Goal: Task Accomplishment & Management: Manage account settings

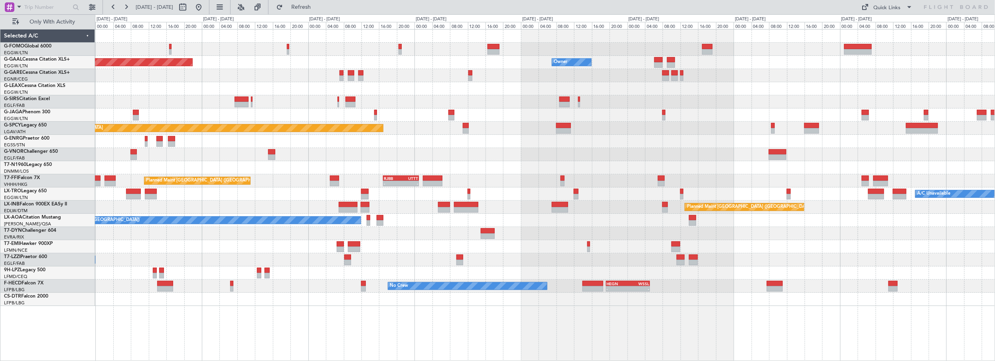
click at [183, 168] on div "EGGW 06:00 Z KTEB 13:15 Z - - Planned [GEOGRAPHIC_DATA] Owner Owner A/C Unavail…" at bounding box center [545, 168] width 900 height 276
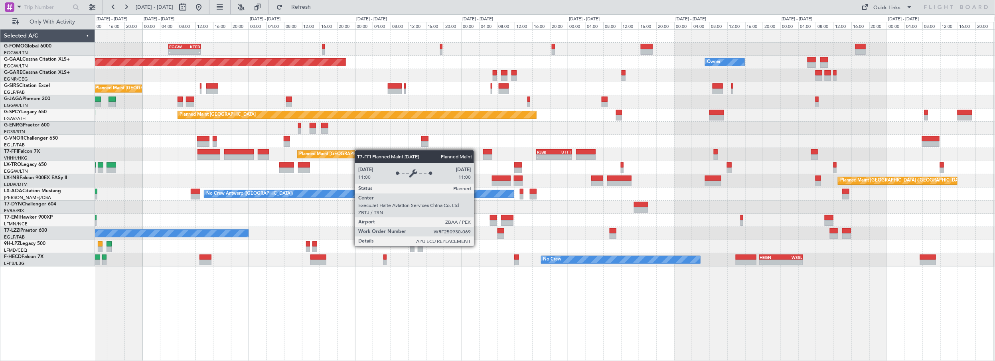
click at [324, 152] on div "EGGW 06:00 Z KTEB 13:15 Z - - Planned [GEOGRAPHIC_DATA] Owner Planned Maint [GE…" at bounding box center [545, 148] width 900 height 237
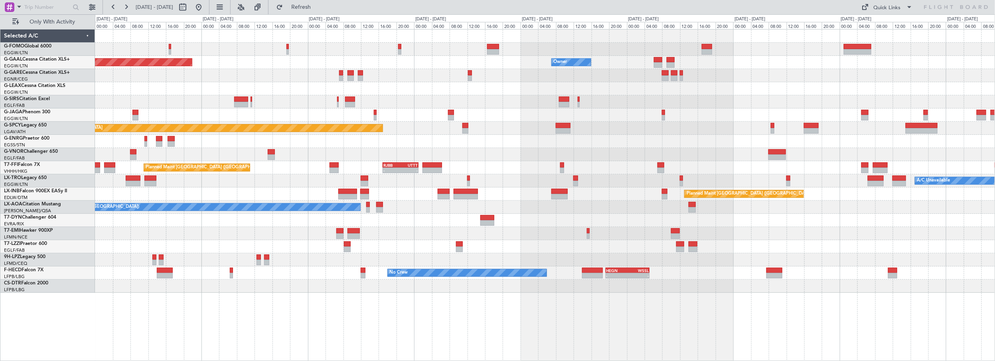
click at [191, 163] on div "EGGW 06:00 Z KTEB 13:15 Z - - Planned [GEOGRAPHIC_DATA] Owner Owner A/C Unavail…" at bounding box center [545, 161] width 900 height 263
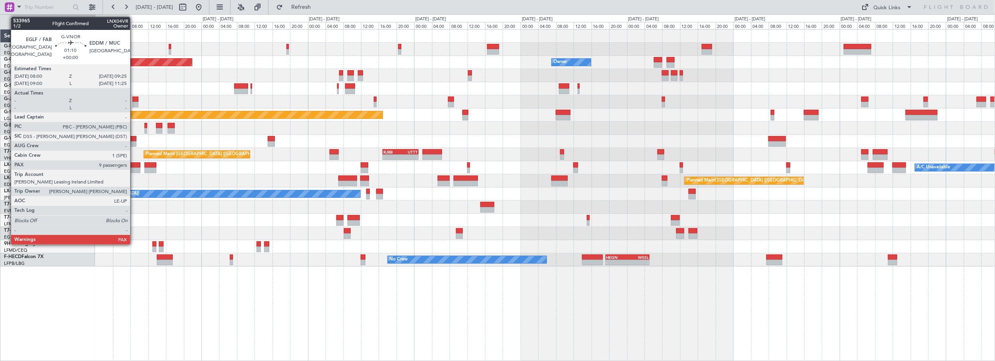
click at [134, 139] on div at bounding box center [133, 139] width 6 height 6
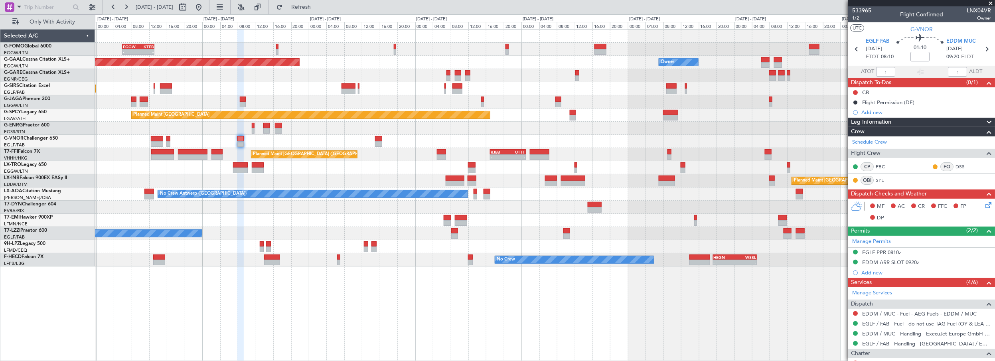
click at [304, 100] on div at bounding box center [545, 101] width 900 height 13
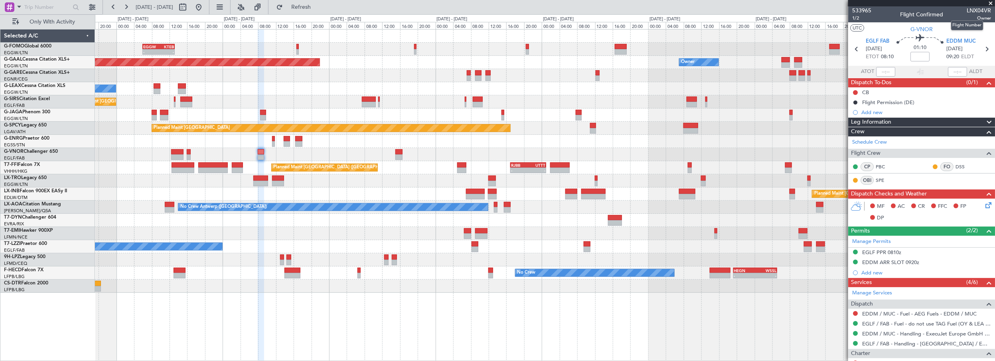
click at [971, 10] on span "LNX04VR" at bounding box center [979, 10] width 24 height 8
click at [884, 180] on link "SPE" at bounding box center [885, 180] width 18 height 7
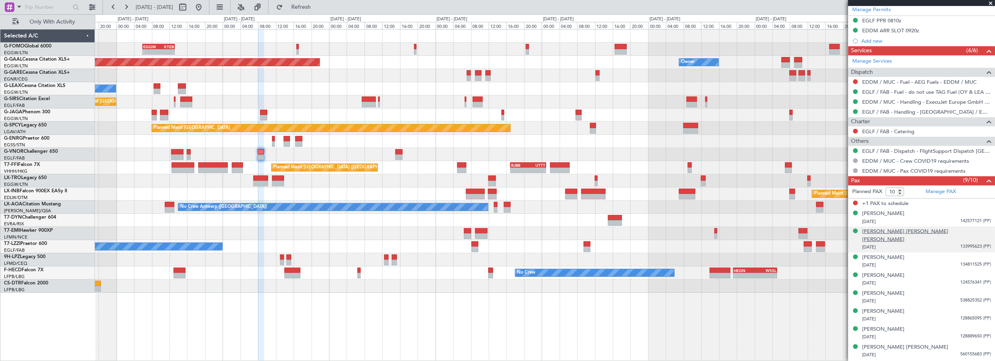
scroll to position [239, 0]
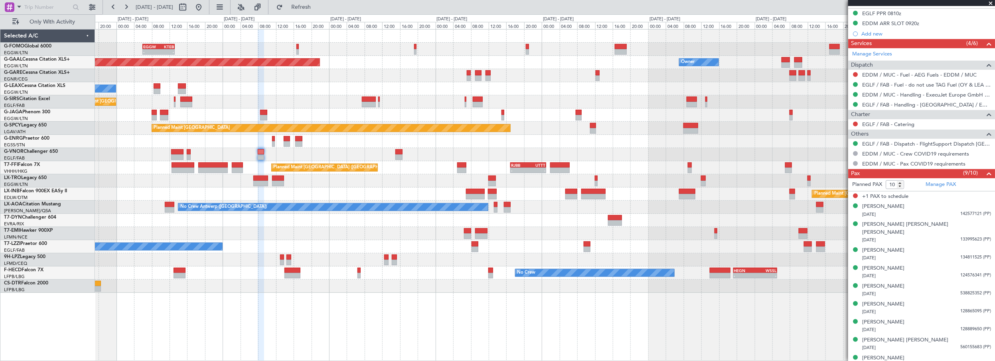
click at [984, 171] on span at bounding box center [989, 174] width 10 height 10
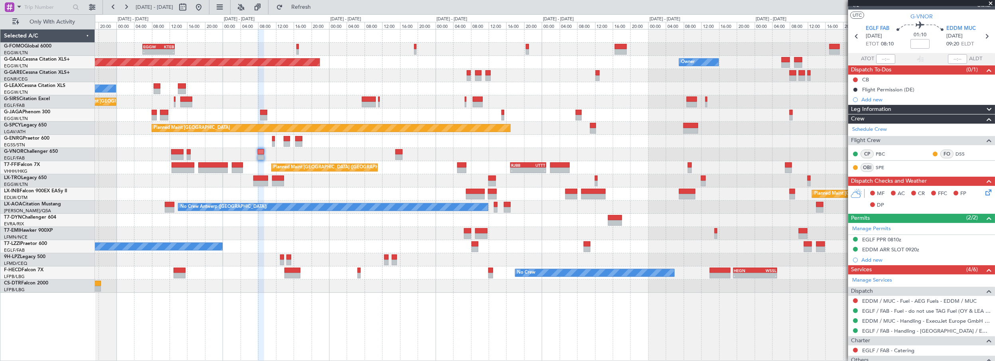
scroll to position [0, 0]
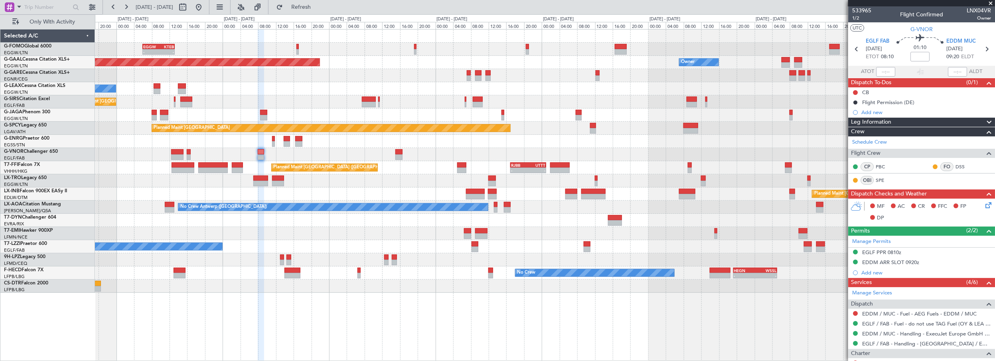
click at [882, 120] on span "Leg Information" at bounding box center [871, 122] width 40 height 9
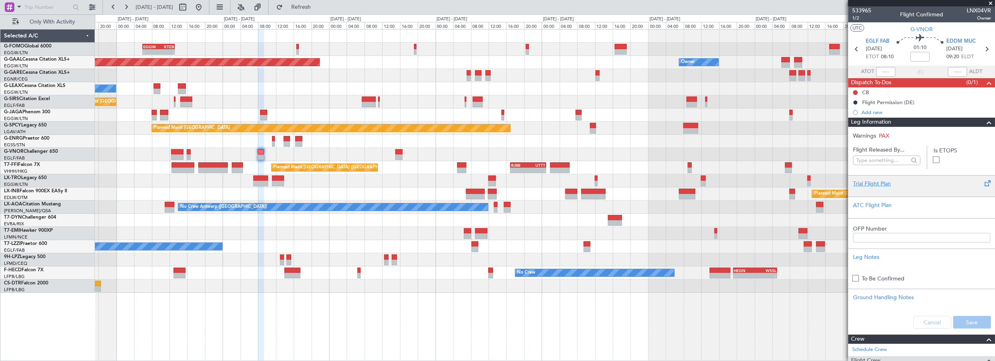
click at [868, 181] on div "Trial Flight Plan" at bounding box center [921, 184] width 137 height 8
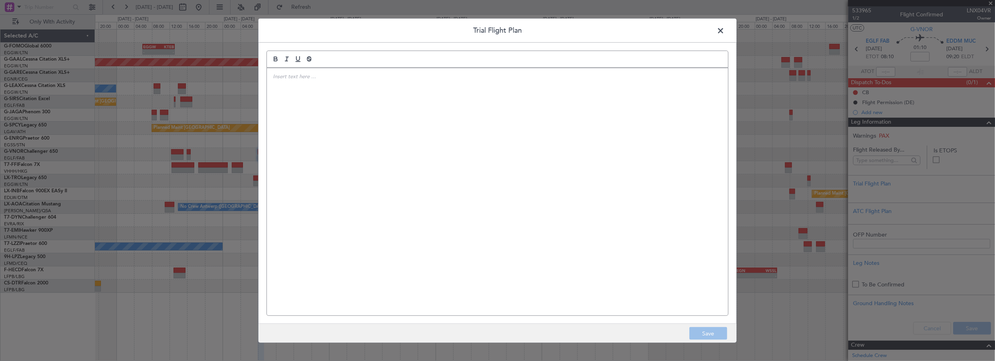
drag, startPoint x: 551, startPoint y: 114, endPoint x: 560, endPoint y: 113, distance: 10.0
click at [551, 114] on div at bounding box center [497, 192] width 461 height 248
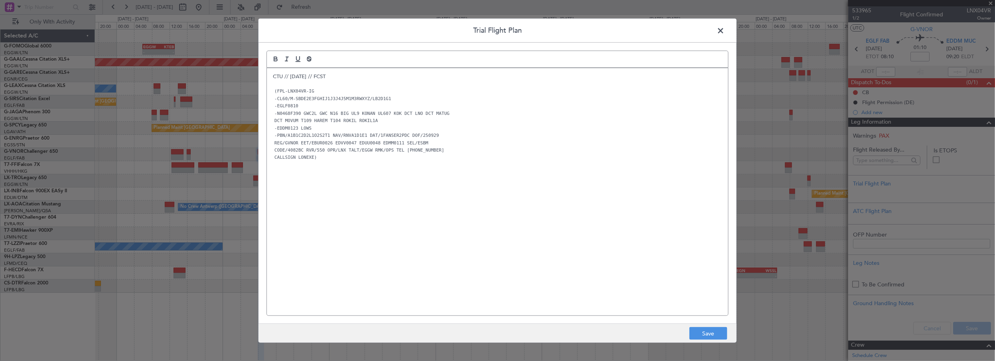
drag, startPoint x: 447, startPoint y: 233, endPoint x: 378, endPoint y: 197, distance: 78.0
click at [447, 233] on div "CTU // [DATE] // FCST (FPL-LNX04VR-IG -CL60/M-SBDE2E3FGHIJ1J3J4J5M1M3RWXYZ/LB2D…" at bounding box center [497, 192] width 461 height 248
click at [708, 334] on button "Save" at bounding box center [708, 333] width 38 height 13
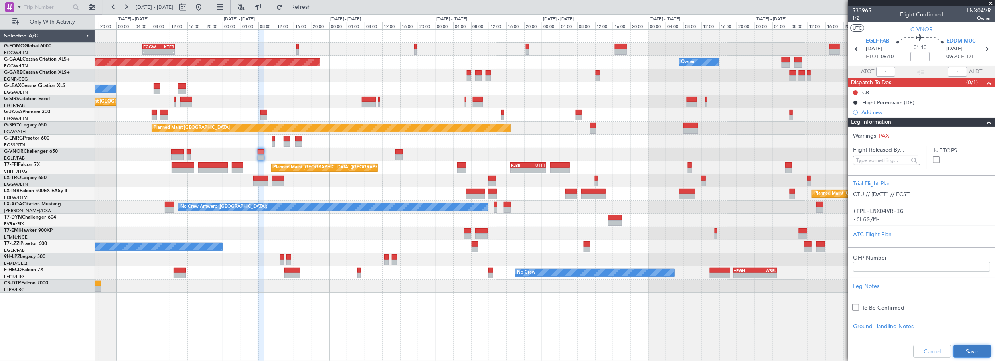
click at [954, 351] on button "Save" at bounding box center [972, 351] width 38 height 13
drag, startPoint x: 915, startPoint y: 55, endPoint x: 930, endPoint y: 54, distance: 15.6
click at [915, 55] on input at bounding box center [919, 57] width 19 height 10
type input "+00:15"
click at [984, 120] on span at bounding box center [989, 123] width 10 height 10
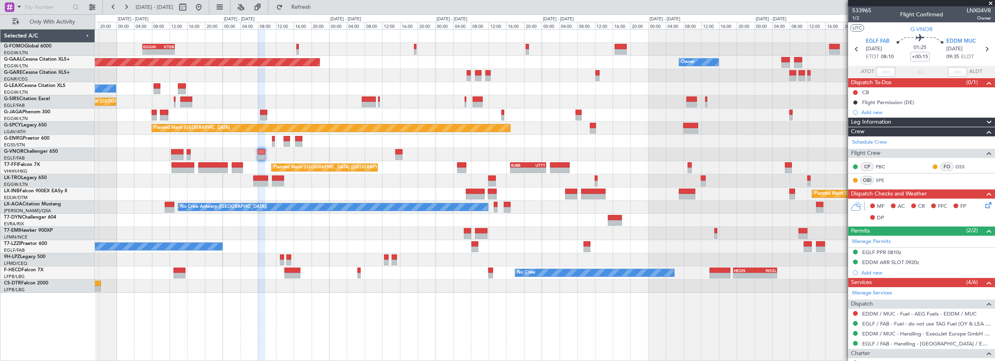
click at [775, 335] on div "- - EGGW 06:00 Z KTEB 13:15 Z Planned [GEOGRAPHIC_DATA] Owner Owner A/C Unavail…" at bounding box center [545, 195] width 900 height 332
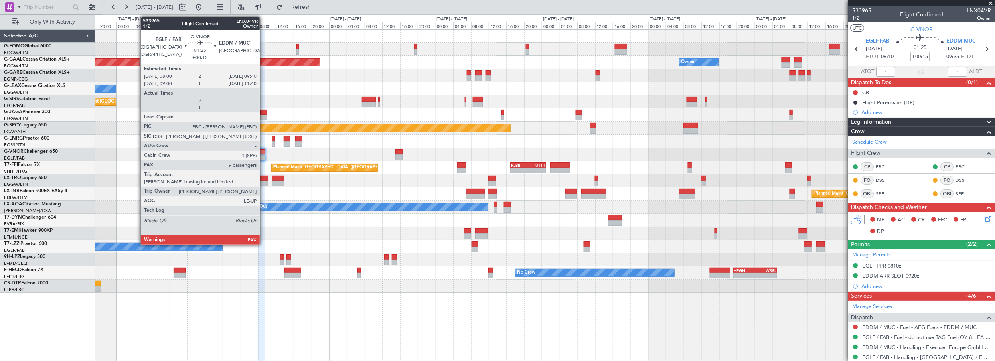
click at [264, 152] on div at bounding box center [262, 152] width 8 height 6
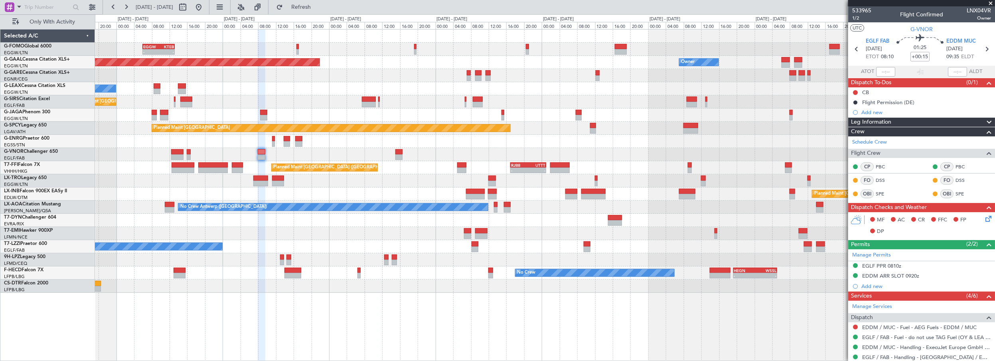
click at [878, 119] on span "Leg Information" at bounding box center [871, 122] width 40 height 9
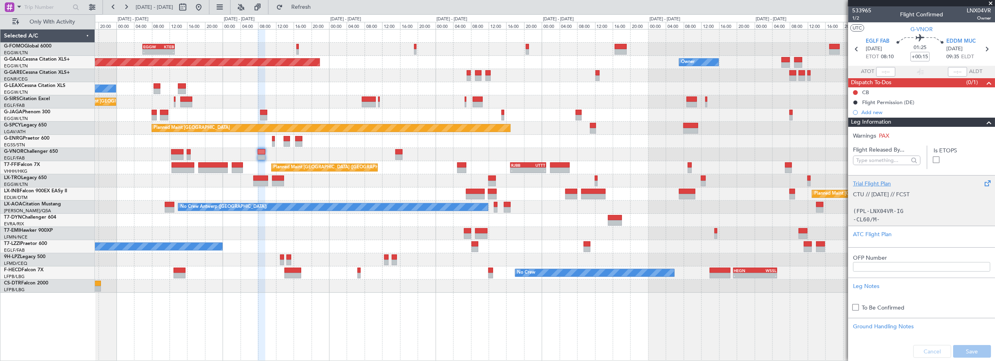
click at [877, 183] on div "Trial Flight Plan" at bounding box center [921, 184] width 137 height 8
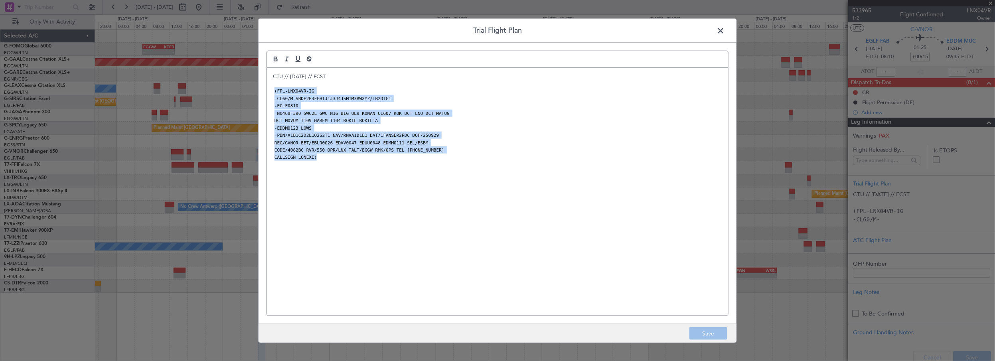
drag, startPoint x: 350, startPoint y: 165, endPoint x: 267, endPoint y: 93, distance: 109.8
click at [267, 93] on div "CTU // [DATE] // FCST (FPL-LNX04VR-IG -CL60/M-SBDE2E3FGHIJ1J3J4J5M1M3RWXYZ/LB2D…" at bounding box center [497, 192] width 461 height 248
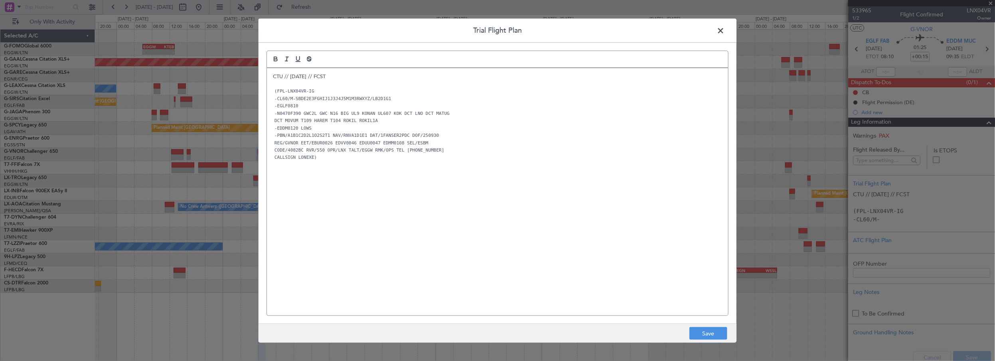
click at [296, 76] on p "CTU // [DATE] // FCST" at bounding box center [497, 76] width 449 height 7
click at [450, 262] on div "CTU // [DATE] // FCST (FPL-LNX04VR-IG -CL60/M-SBDE2E3FGHIJ1J3J4J5M1M3RWXYZ/LB2D…" at bounding box center [497, 192] width 461 height 248
click at [349, 156] on p "CALLSIGN LONEXE)" at bounding box center [497, 157] width 449 height 7
click at [708, 329] on button "Save" at bounding box center [708, 333] width 38 height 13
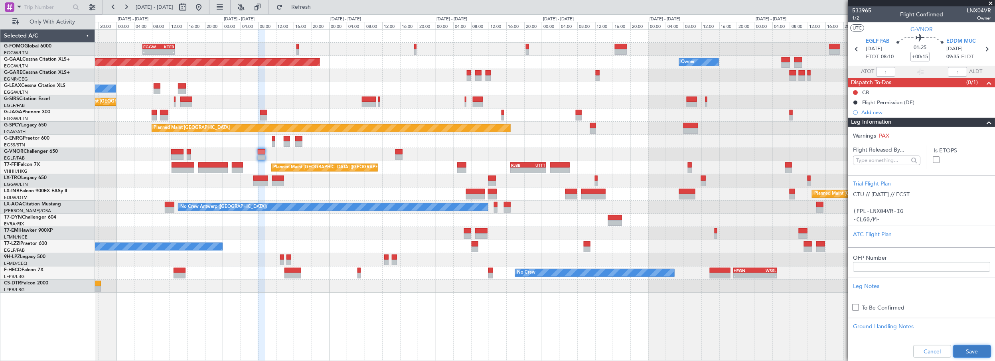
click at [965, 348] on button "Save" at bounding box center [972, 351] width 38 height 13
click at [923, 55] on mat-tooltip-component "Flight Time" at bounding box center [918, 62] width 37 height 21
click at [922, 55] on mat-tooltip-component "Flight Time" at bounding box center [918, 62] width 37 height 21
click at [923, 56] on input "+00:15" at bounding box center [919, 57] width 19 height 10
click at [926, 57] on input "+00:15" at bounding box center [919, 57] width 19 height 10
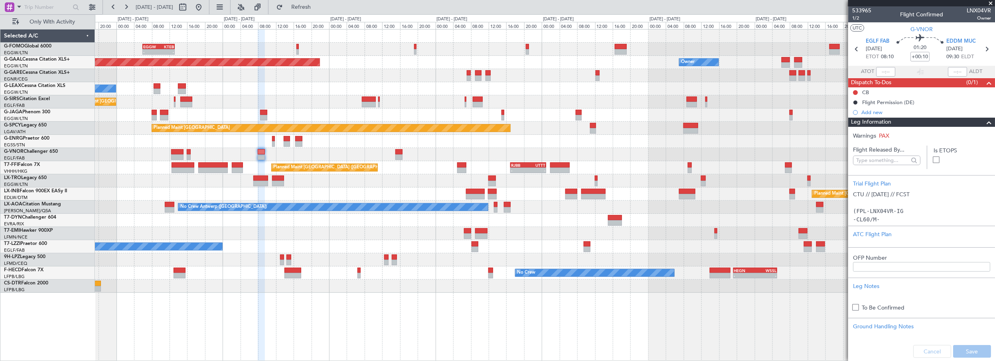
drag, startPoint x: 984, startPoint y: 122, endPoint x: 768, endPoint y: 135, distance: 216.2
click at [984, 122] on span at bounding box center [989, 123] width 10 height 10
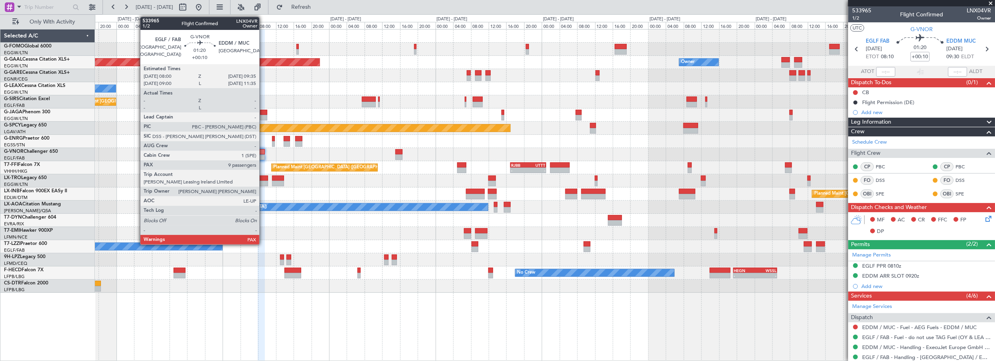
click at [262, 152] on div at bounding box center [261, 152] width 7 height 6
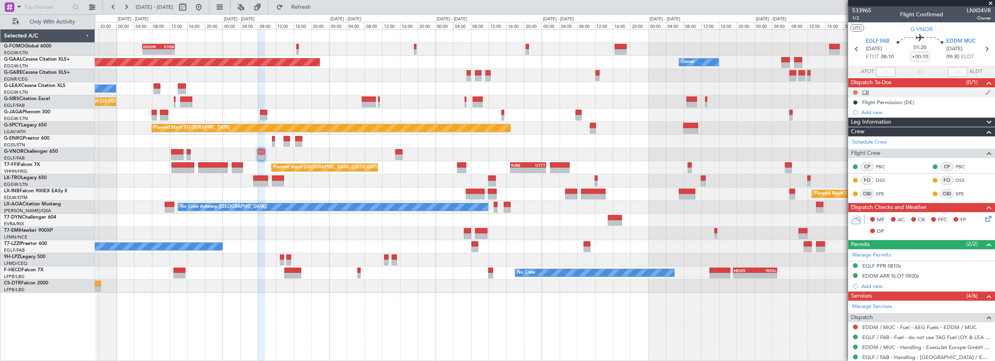
click at [853, 91] on button at bounding box center [855, 92] width 5 height 5
click at [855, 126] on span "Completed" at bounding box center [859, 127] width 26 height 8
click at [984, 217] on icon at bounding box center [987, 217] width 6 height 6
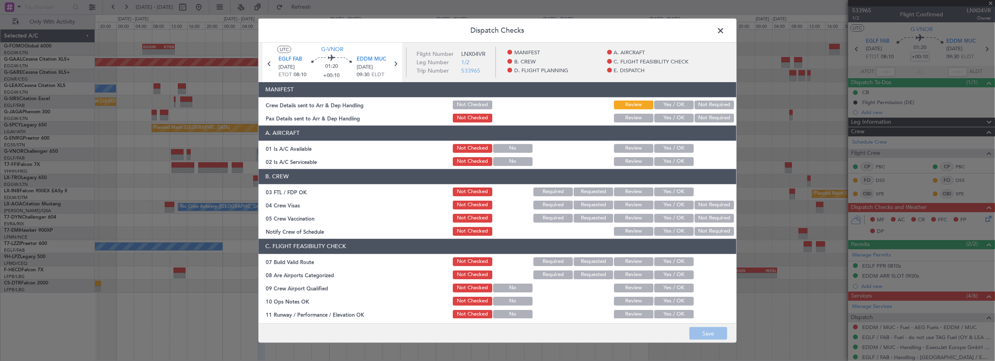
click at [661, 143] on div "Yes / OK" at bounding box center [673, 148] width 40 height 11
click at [660, 152] on section "A. AIRCRAFT 01 Is A/C Available Not Checked No Review Yes / OK 02 Is A/C Servic…" at bounding box center [497, 146] width 478 height 41
drag, startPoint x: 660, startPoint y: 152, endPoint x: 659, endPoint y: 158, distance: 6.2
click at [663, 148] on button "Yes / OK" at bounding box center [673, 148] width 39 height 9
click at [670, 254] on section "C. FLIGHT FEASIBILITY CHECK 07 Build Valid Route Not Checked Required Requested…" at bounding box center [497, 345] width 478 height 213
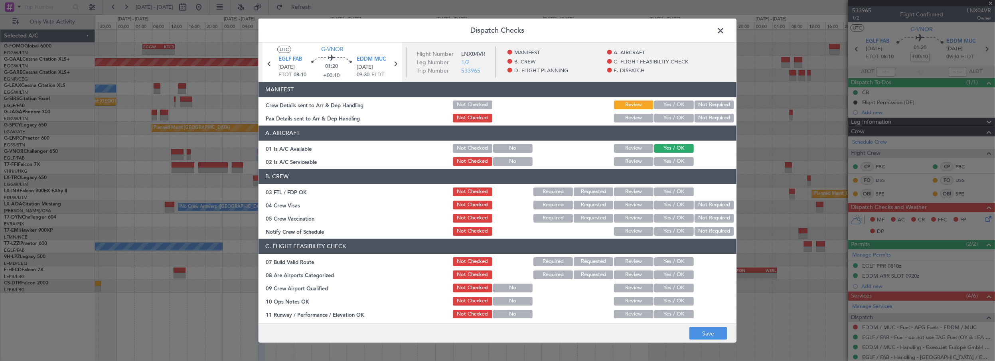
drag, startPoint x: 670, startPoint y: 254, endPoint x: 667, endPoint y: 168, distance: 86.2
click at [665, 158] on button "Yes / OK" at bounding box center [673, 161] width 39 height 9
click at [660, 262] on button "Yes / OK" at bounding box center [673, 261] width 39 height 9
click at [665, 301] on button "Yes / OK" at bounding box center [673, 301] width 39 height 9
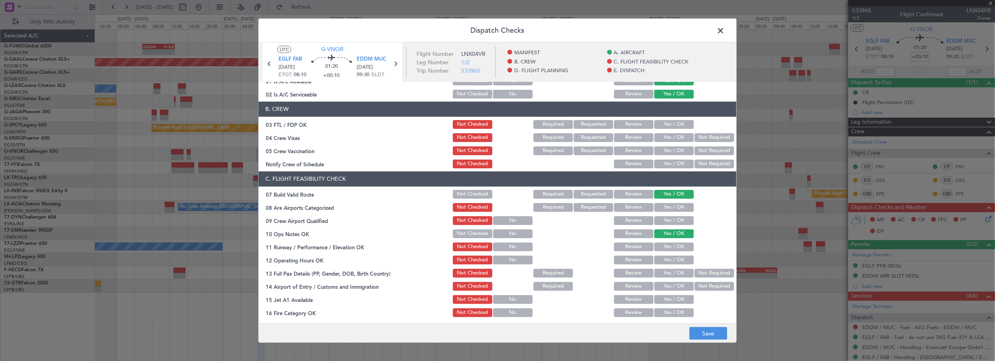
scroll to position [109, 0]
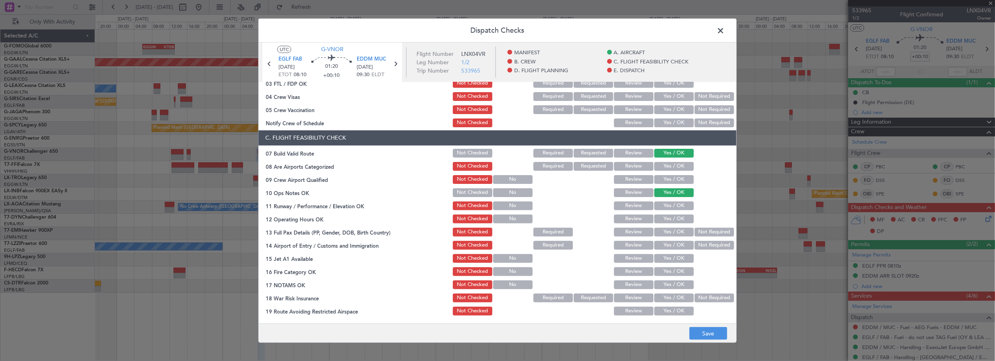
drag, startPoint x: 677, startPoint y: 203, endPoint x: 673, endPoint y: 219, distance: 16.8
click at [677, 203] on button "Yes / OK" at bounding box center [673, 205] width 39 height 9
click at [673, 219] on button "Yes / OK" at bounding box center [673, 219] width 39 height 9
click at [671, 232] on button "Yes / OK" at bounding box center [673, 232] width 39 height 9
click at [671, 247] on button "Yes / OK" at bounding box center [673, 245] width 39 height 9
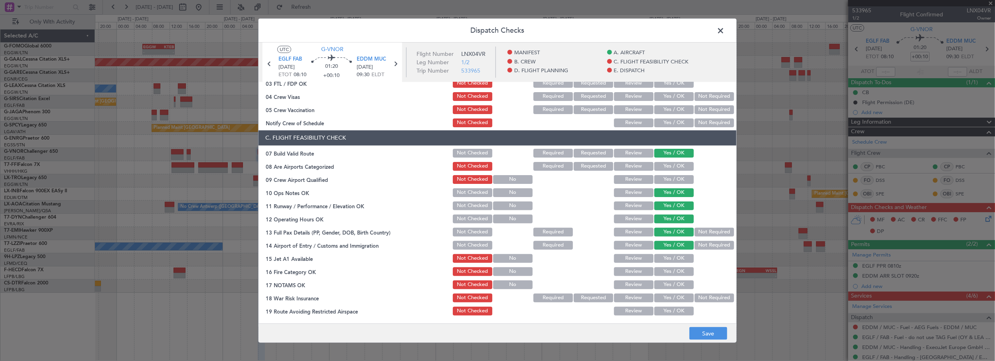
click at [672, 258] on button "Yes / OK" at bounding box center [673, 258] width 39 height 9
click at [672, 268] on button "Yes / OK" at bounding box center [673, 271] width 39 height 9
drag, startPoint x: 678, startPoint y: 286, endPoint x: 691, endPoint y: 289, distance: 13.5
click at [678, 285] on button "Yes / OK" at bounding box center [673, 284] width 39 height 9
drag, startPoint x: 697, startPoint y: 298, endPoint x: 674, endPoint y: 237, distance: 65.0
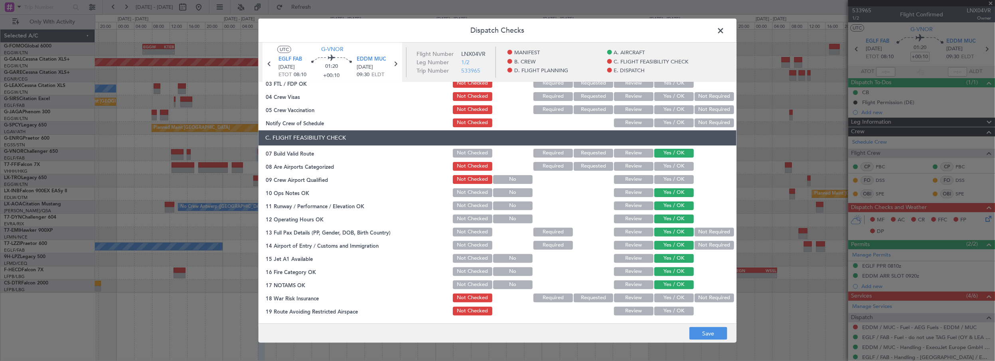
click at [697, 297] on button "Not Required" at bounding box center [714, 298] width 39 height 9
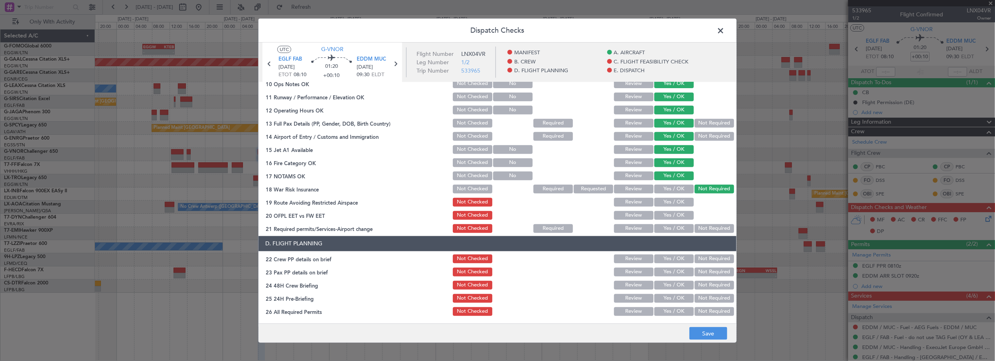
click at [674, 201] on button "Yes / OK" at bounding box center [673, 202] width 39 height 9
click at [673, 213] on button "Yes / OK" at bounding box center [673, 215] width 39 height 9
click at [669, 227] on button "Yes / OK" at bounding box center [673, 228] width 39 height 9
click at [669, 258] on button "Yes / OK" at bounding box center [673, 259] width 39 height 9
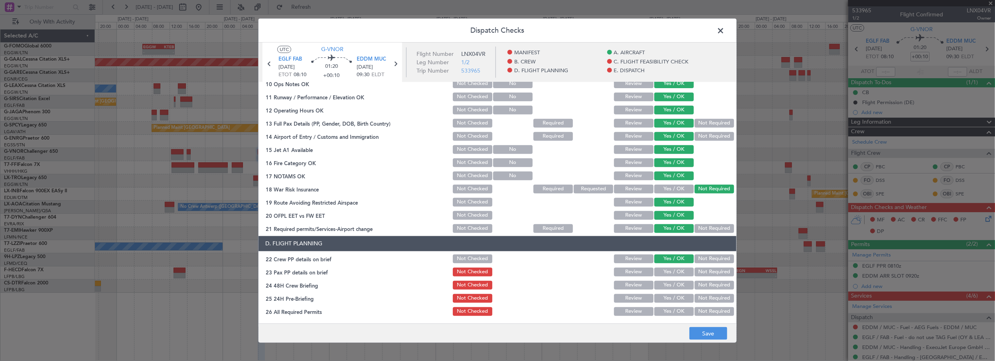
click at [664, 272] on button "Yes / OK" at bounding box center [673, 272] width 39 height 9
click at [659, 293] on div "Yes / OK" at bounding box center [673, 298] width 40 height 11
click at [665, 286] on button "Yes / OK" at bounding box center [673, 285] width 39 height 9
click at [696, 300] on button "Not Required" at bounding box center [714, 298] width 39 height 9
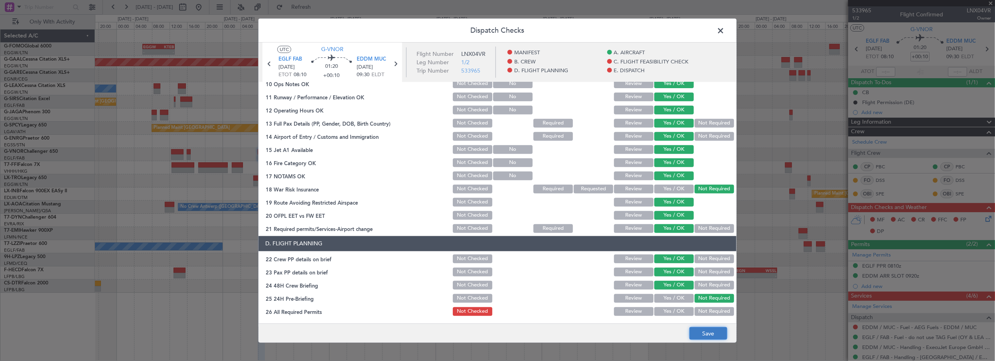
click at [707, 335] on button "Save" at bounding box center [708, 333] width 38 height 13
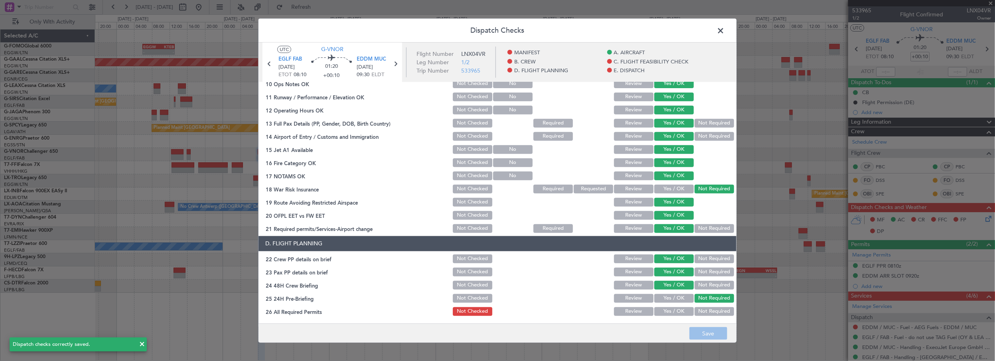
click at [724, 30] on span at bounding box center [724, 32] width 0 height 16
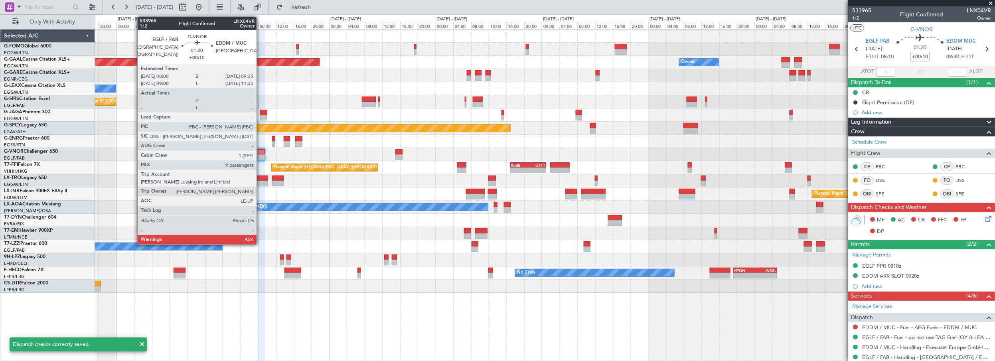
click at [265, 153] on div at bounding box center [545, 154] width 900 height 13
click at [262, 152] on div at bounding box center [261, 152] width 7 height 6
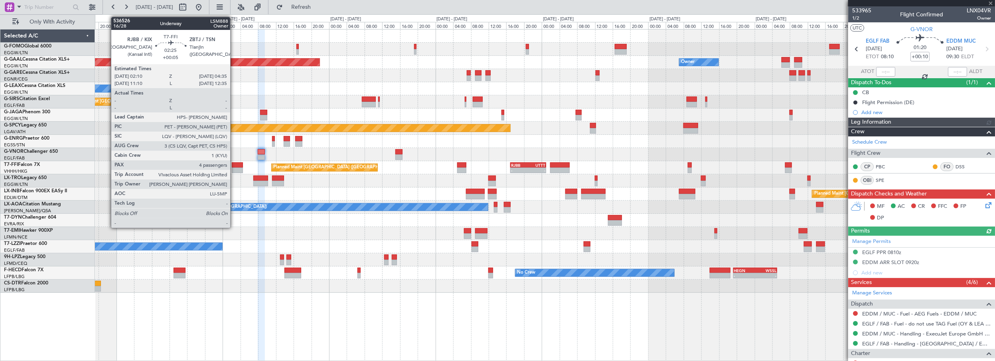
click at [234, 165] on div at bounding box center [237, 165] width 11 height 6
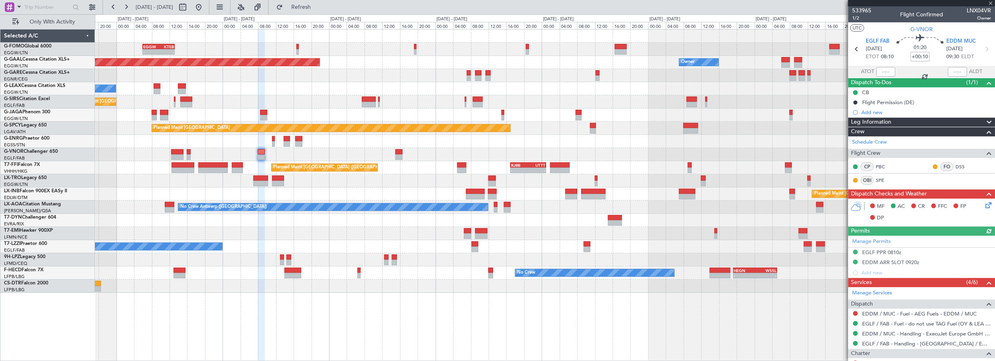
type input "+00:05"
type input "4"
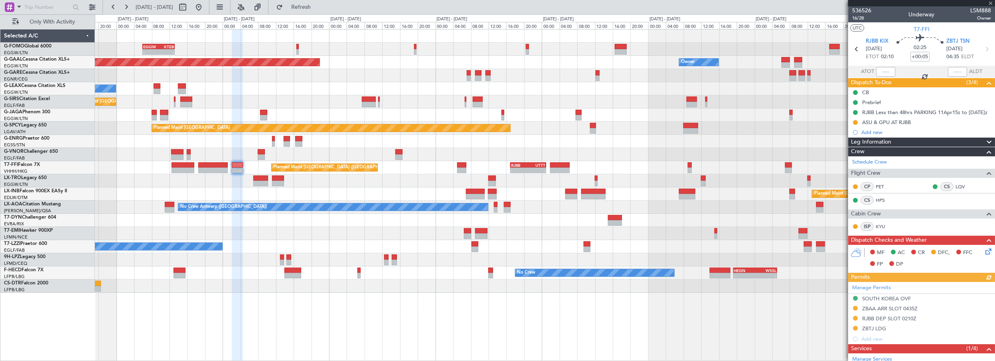
click at [326, 184] on div "Planned Maint [GEOGRAPHIC_DATA] ([GEOGRAPHIC_DATA]) A/C Unavailable" at bounding box center [545, 180] width 900 height 13
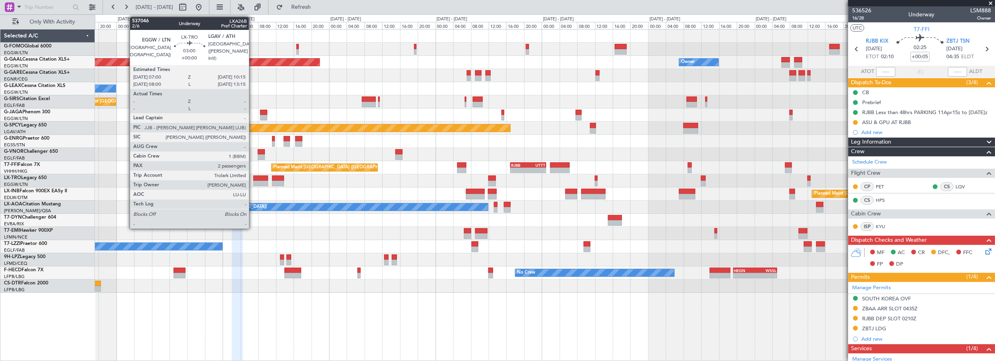
click at [253, 176] on div at bounding box center [260, 179] width 15 height 6
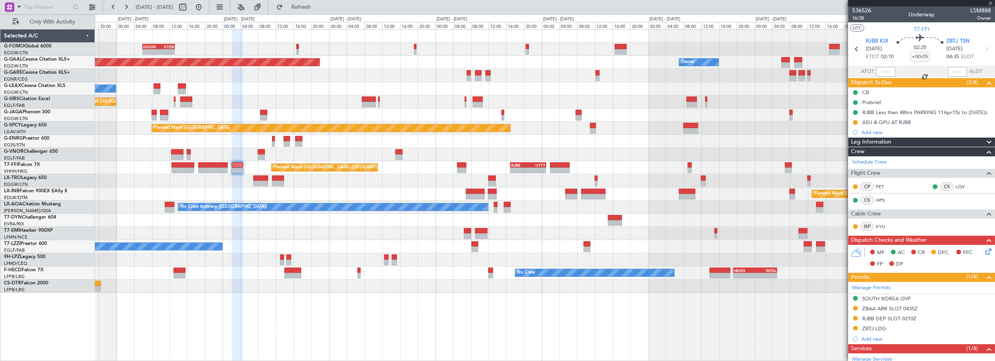
click at [260, 176] on div at bounding box center [260, 179] width 15 height 6
type input "2"
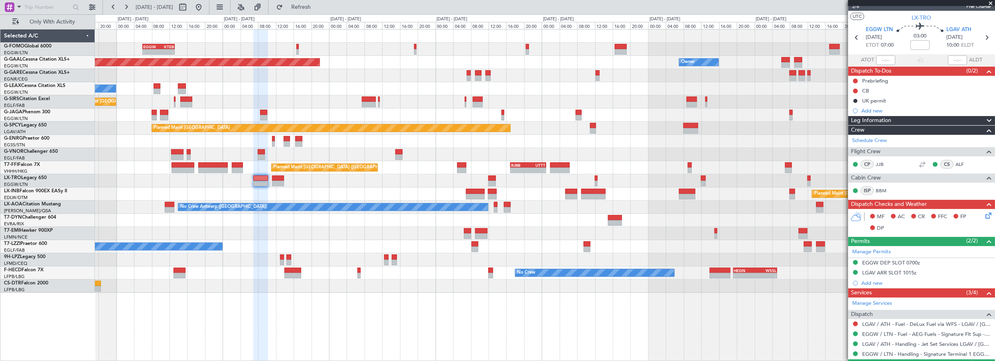
scroll to position [17, 0]
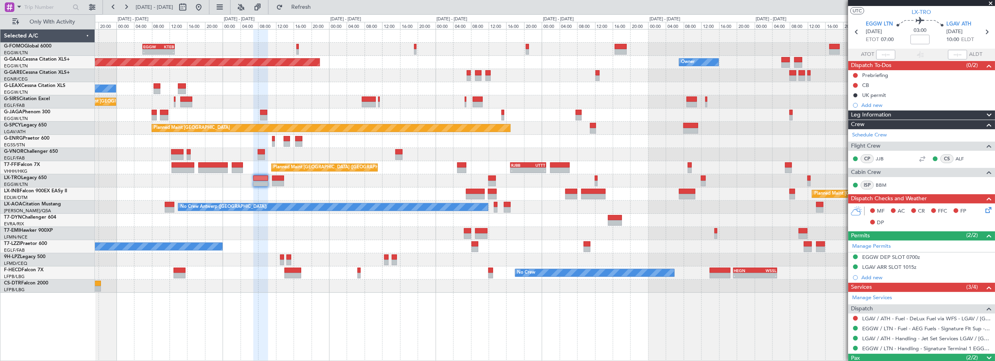
click at [984, 355] on span at bounding box center [989, 358] width 10 height 10
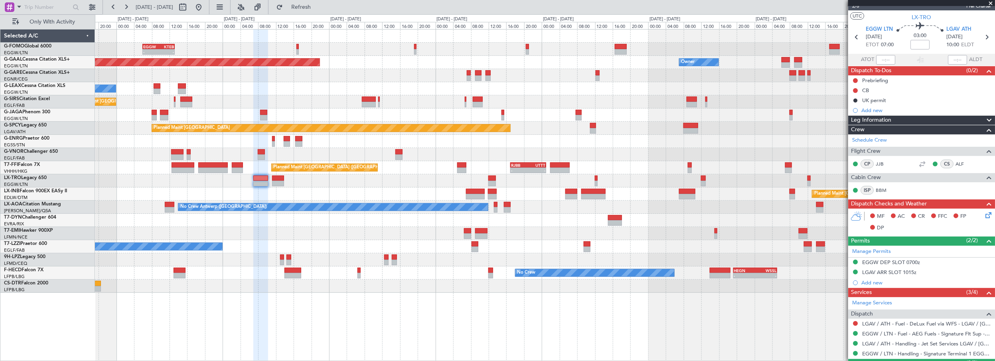
scroll to position [0, 0]
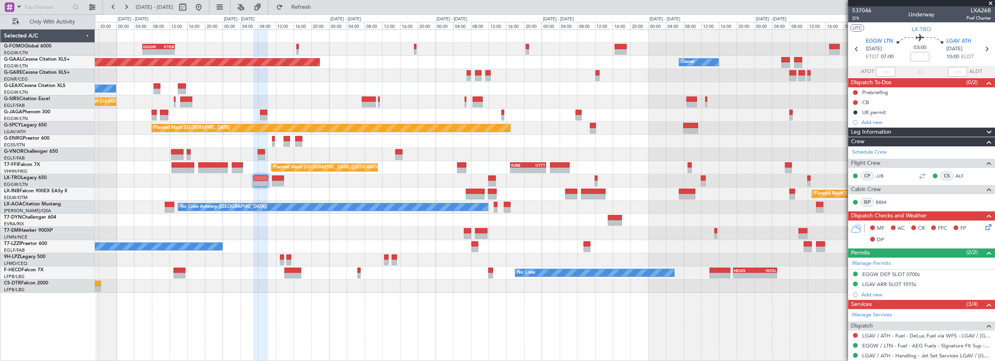
click at [904, 129] on div "Leg Information" at bounding box center [921, 132] width 147 height 9
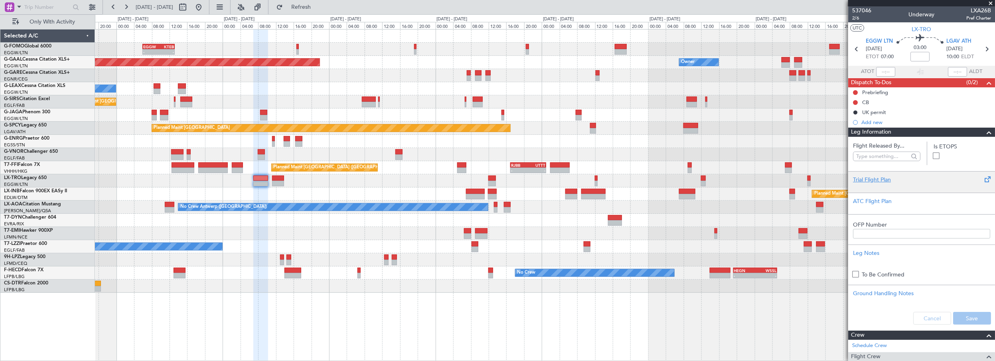
click at [883, 180] on div "Trial Flight Plan" at bounding box center [921, 180] width 137 height 8
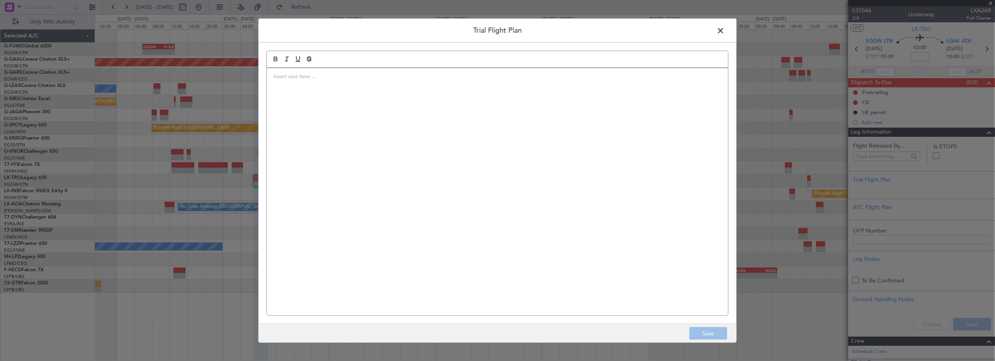
drag, startPoint x: 371, startPoint y: 128, endPoint x: 381, endPoint y: 125, distance: 9.6
click at [372, 127] on div at bounding box center [497, 192] width 461 height 248
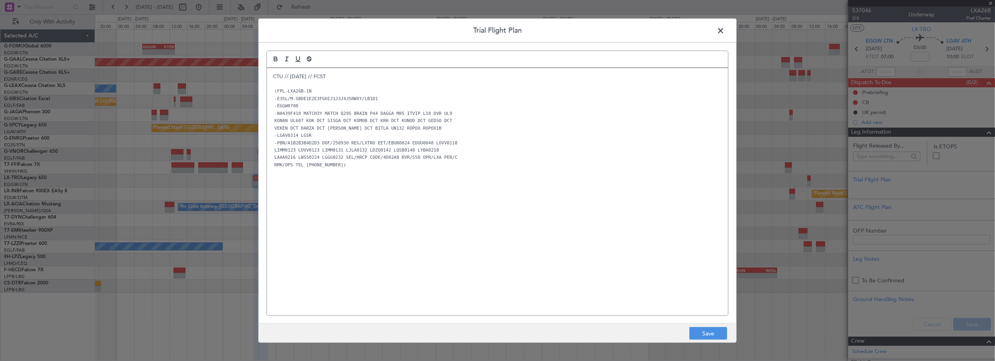
click at [373, 217] on div "CTU // [DATE] // FCST (FPL-LXA26B-IN -E35L/M-SBDE1E2E3FGHIJ1J3J4J5RWXY/LB1D1 -E…" at bounding box center [497, 192] width 461 height 248
drag, startPoint x: 711, startPoint y: 330, endPoint x: 703, endPoint y: 329, distance: 8.4
click at [710, 330] on button "Save" at bounding box center [708, 333] width 38 height 13
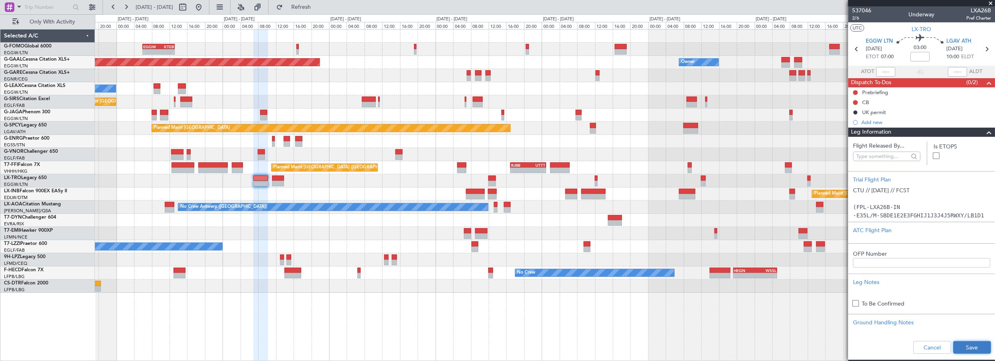
click at [971, 343] on button "Save" at bounding box center [972, 347] width 38 height 13
click at [922, 53] on input at bounding box center [919, 57] width 19 height 10
click at [918, 58] on input at bounding box center [919, 57] width 19 height 10
type input "+00:15"
click at [985, 131] on span at bounding box center [989, 133] width 10 height 10
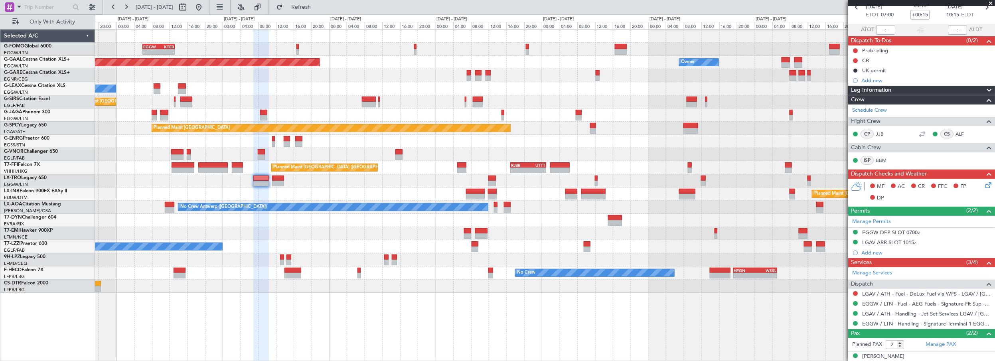
scroll to position [66, 0]
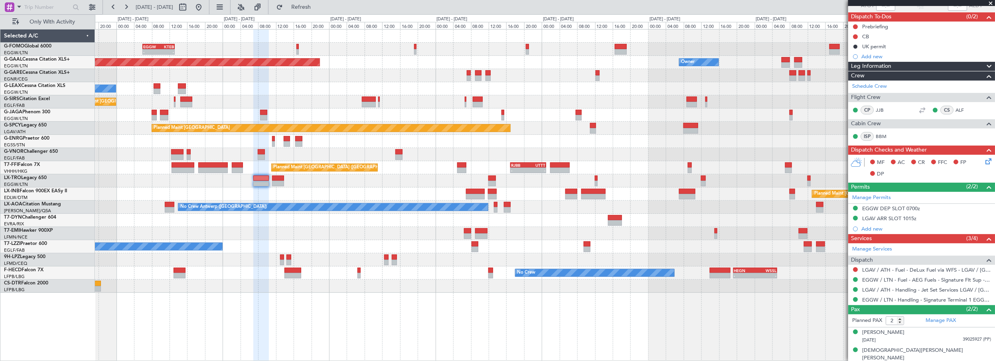
click at [886, 66] on span "Leg Information" at bounding box center [871, 66] width 40 height 9
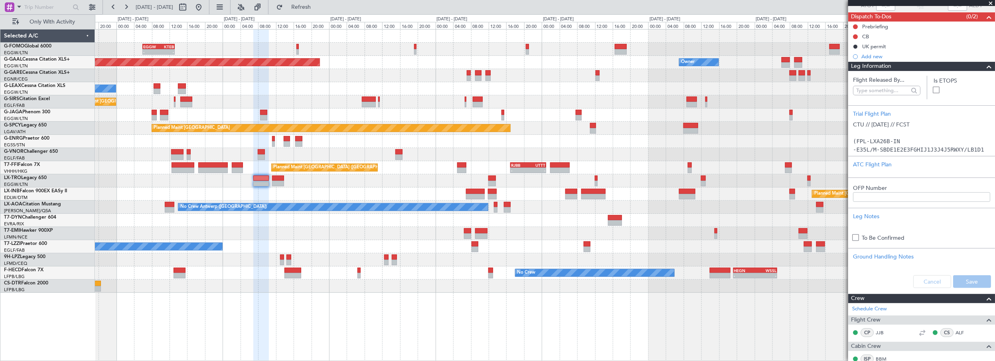
click at [886, 67] on span "Leg Information" at bounding box center [871, 66] width 40 height 9
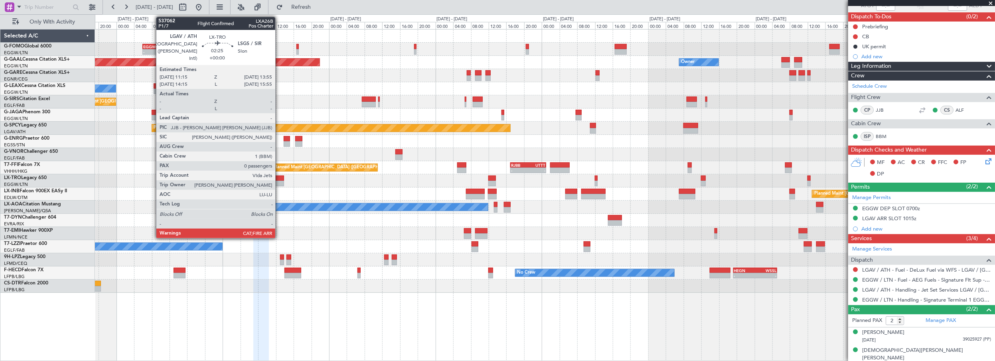
click at [278, 178] on div at bounding box center [278, 179] width 12 height 6
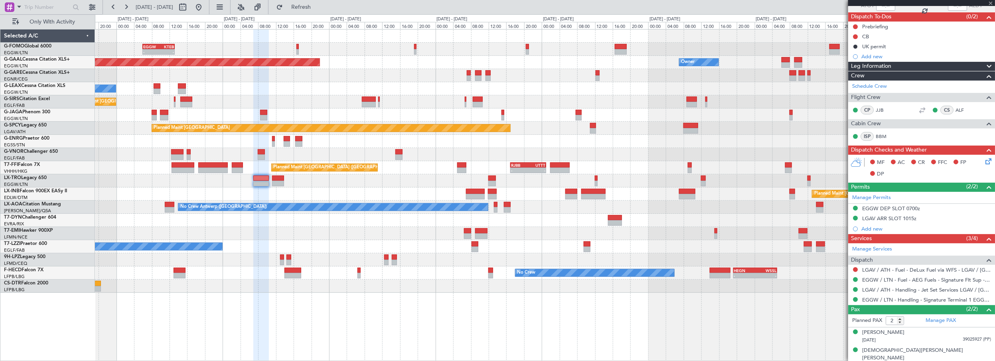
type input "0"
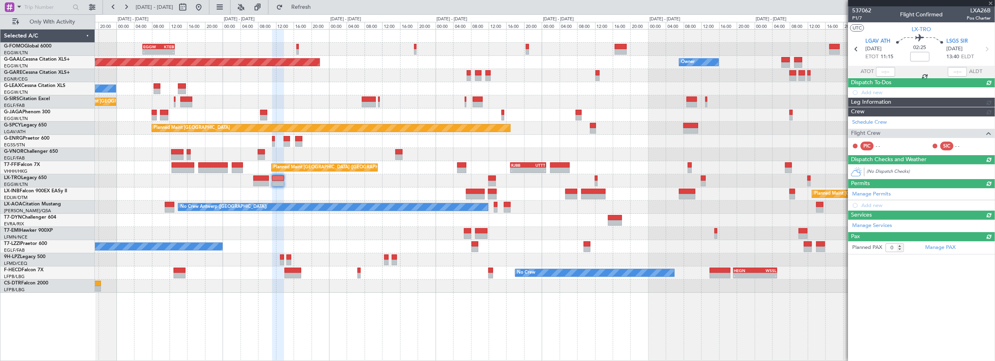
scroll to position [0, 0]
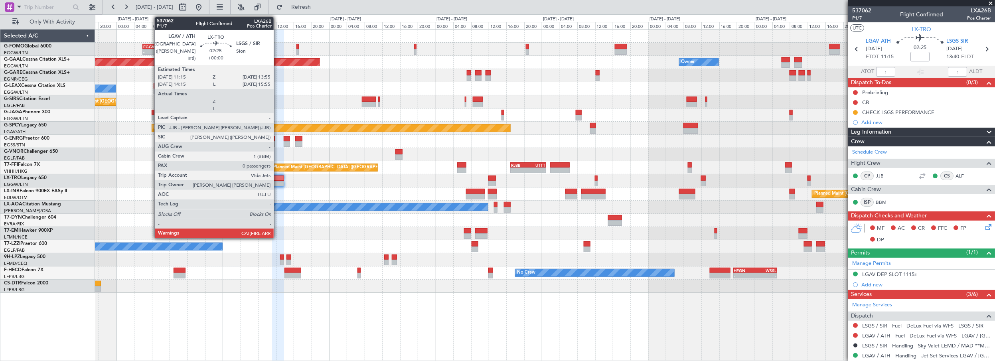
click at [278, 177] on div at bounding box center [278, 179] width 12 height 6
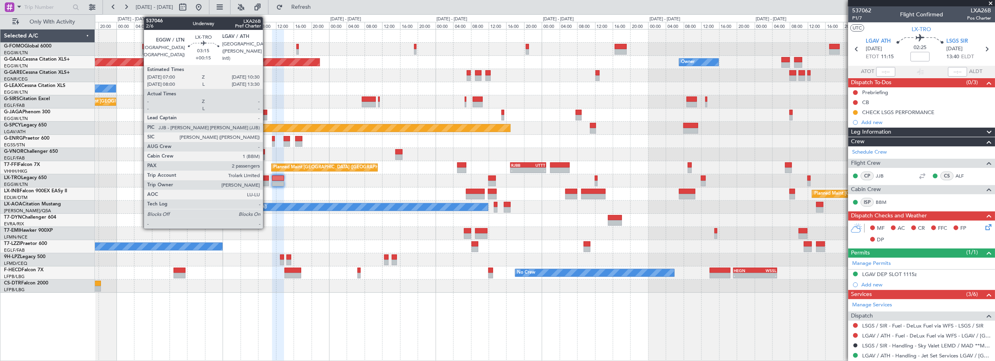
click at [268, 180] on div at bounding box center [261, 179] width 16 height 6
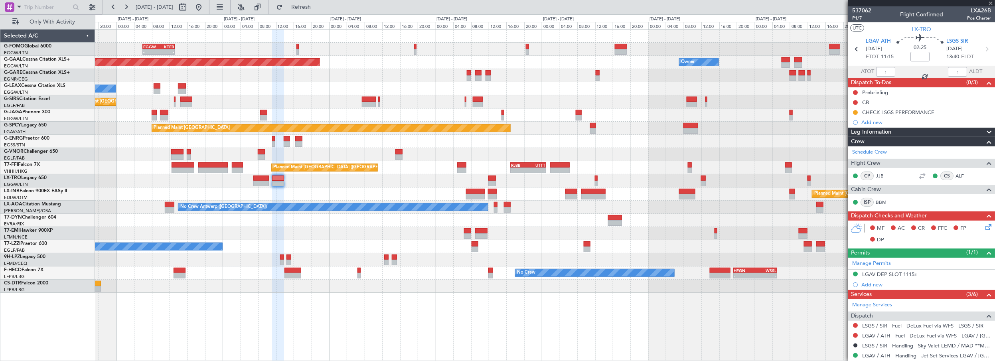
type input "+00:15"
type input "2"
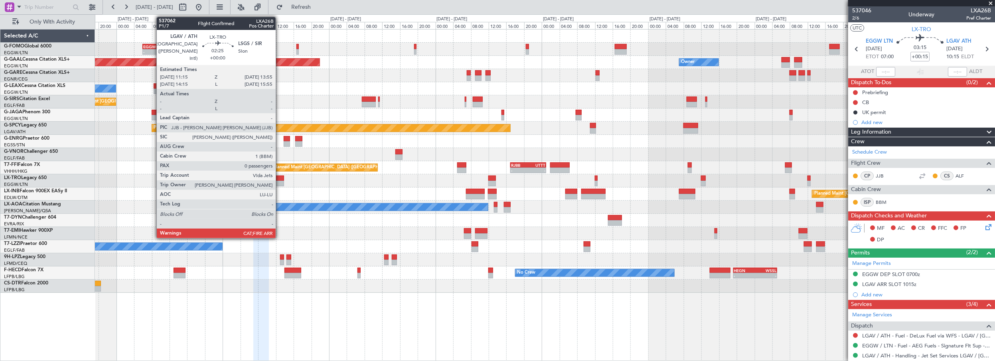
click at [280, 178] on div at bounding box center [278, 179] width 12 height 6
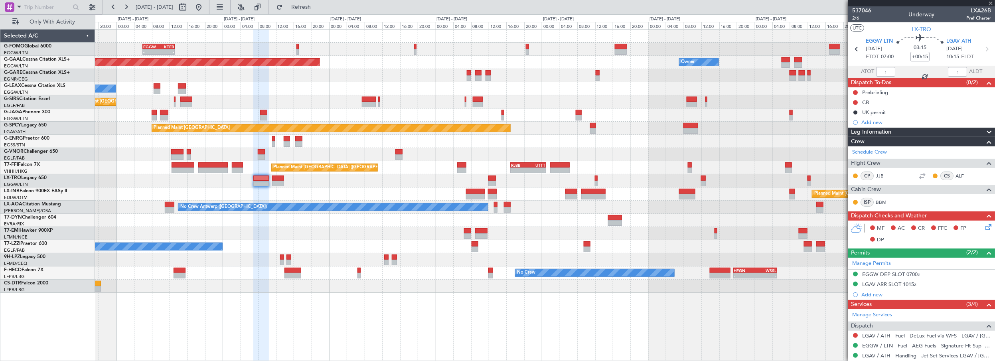
type input "0"
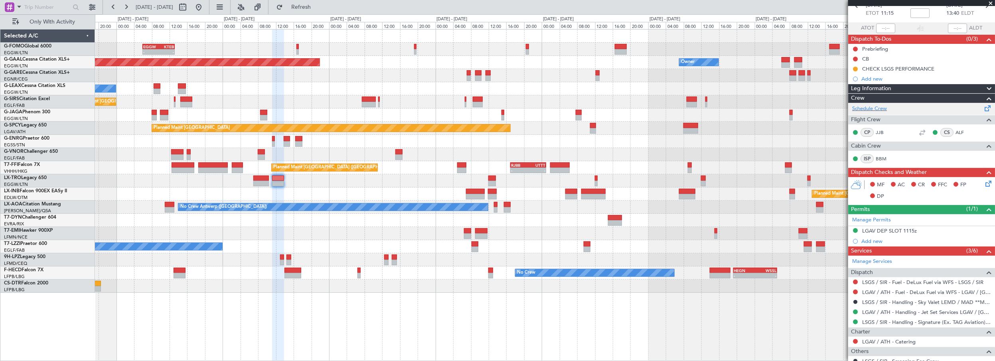
scroll to position [99, 0]
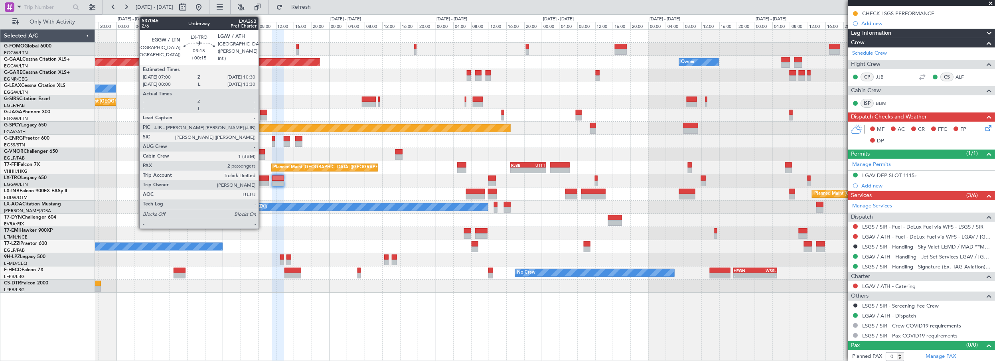
click at [262, 177] on div at bounding box center [261, 179] width 16 height 6
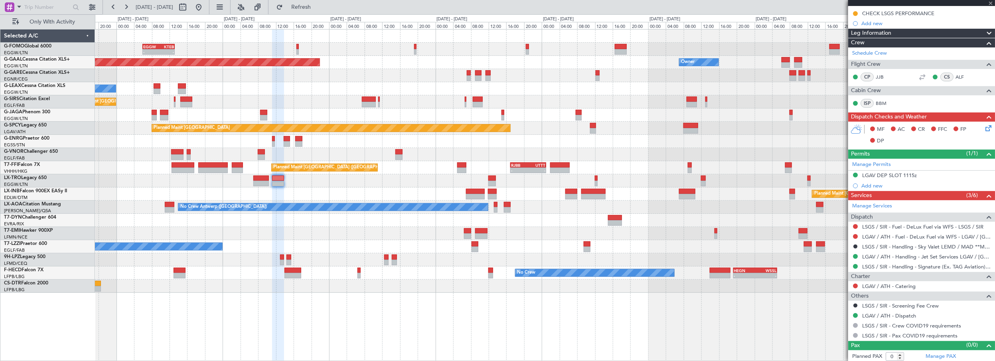
type input "+00:15"
type input "2"
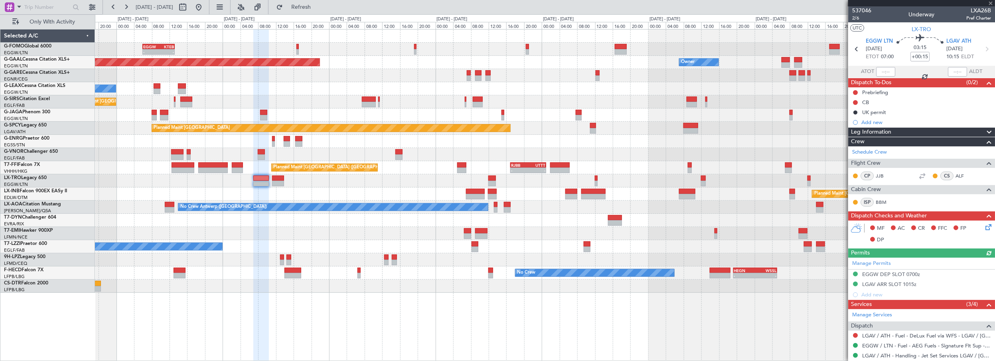
click at [891, 133] on span "Leg Information" at bounding box center [871, 132] width 40 height 9
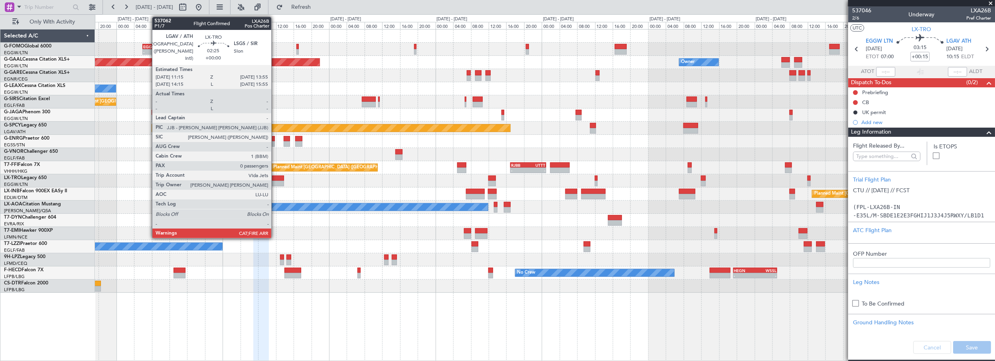
click at [276, 178] on div at bounding box center [278, 179] width 12 height 6
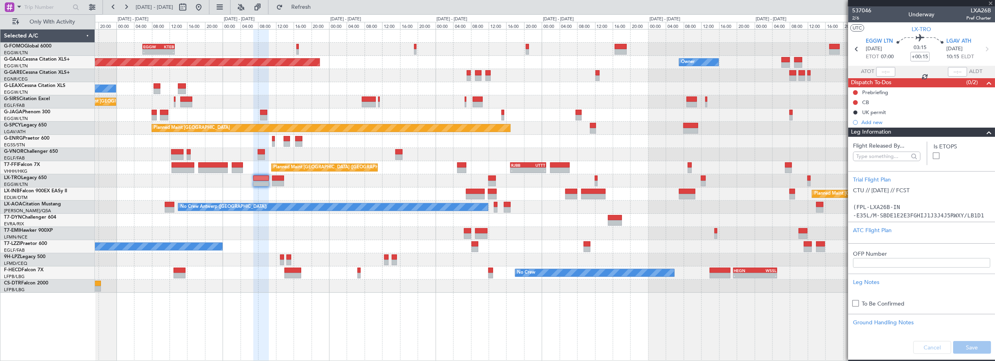
type input "0"
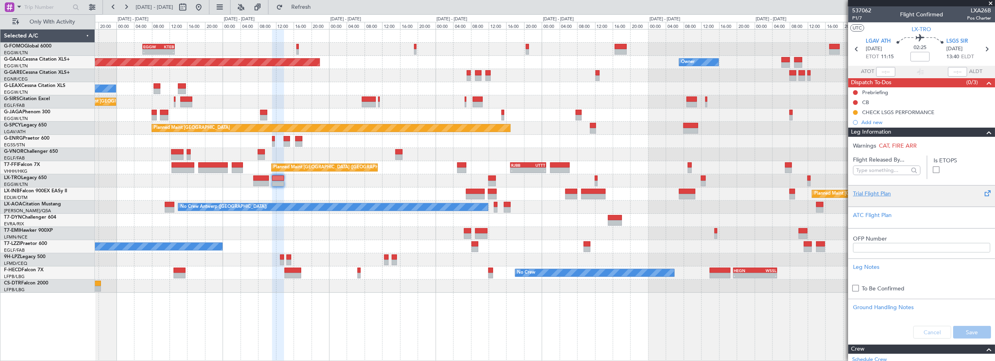
click at [857, 191] on div "Trial Flight Plan" at bounding box center [921, 193] width 137 height 8
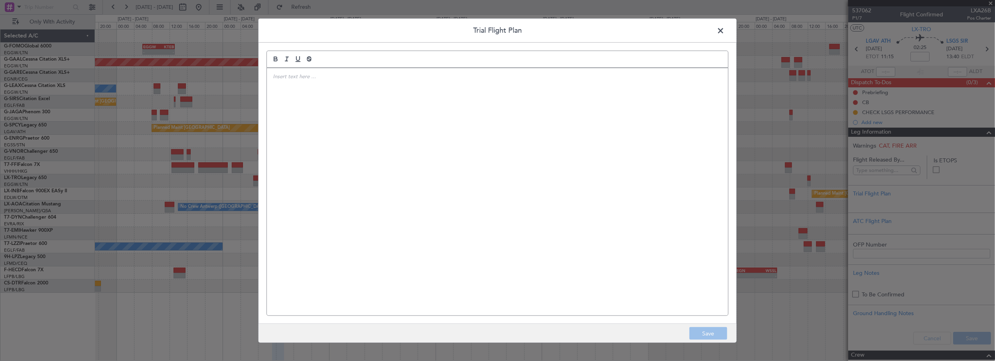
click at [432, 137] on div at bounding box center [497, 192] width 461 height 248
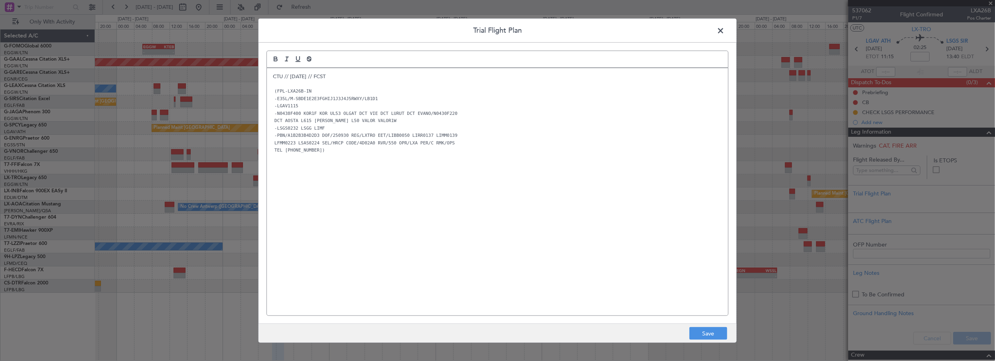
click at [417, 203] on div "CTU // [DATE] // FCST (FPL-LXA26B-IN -E35L/M-SBDE1E2E3FGHIJ1J3J4J5RWXY/LB1D1 -L…" at bounding box center [497, 192] width 461 height 248
click at [712, 333] on button "Save" at bounding box center [708, 333] width 38 height 13
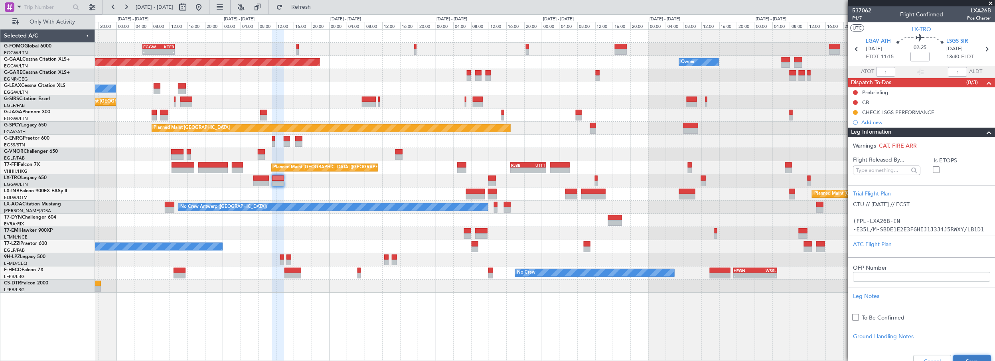
click at [961, 355] on button "Save" at bounding box center [972, 361] width 38 height 13
click at [925, 59] on input at bounding box center [919, 57] width 19 height 10
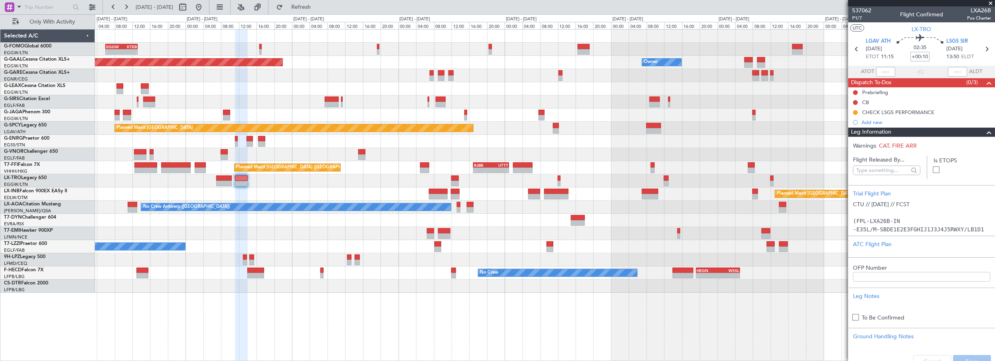
click at [293, 237] on div at bounding box center [545, 233] width 900 height 13
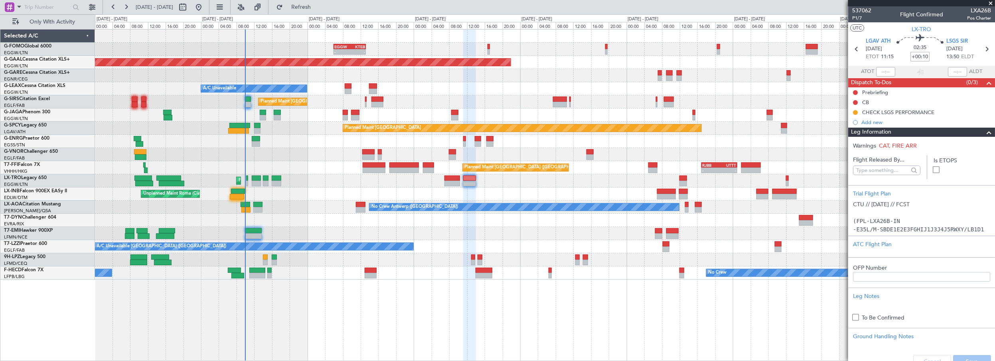
click at [382, 233] on div at bounding box center [545, 233] width 900 height 13
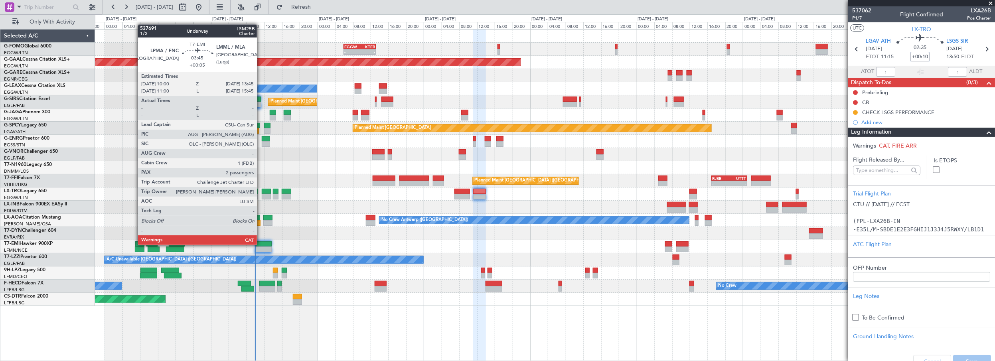
click at [261, 244] on div at bounding box center [263, 244] width 17 height 6
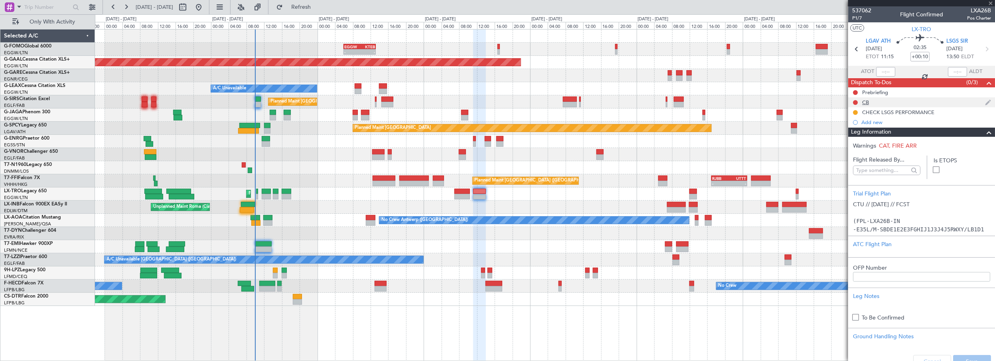
type input "+00:05"
type input "2"
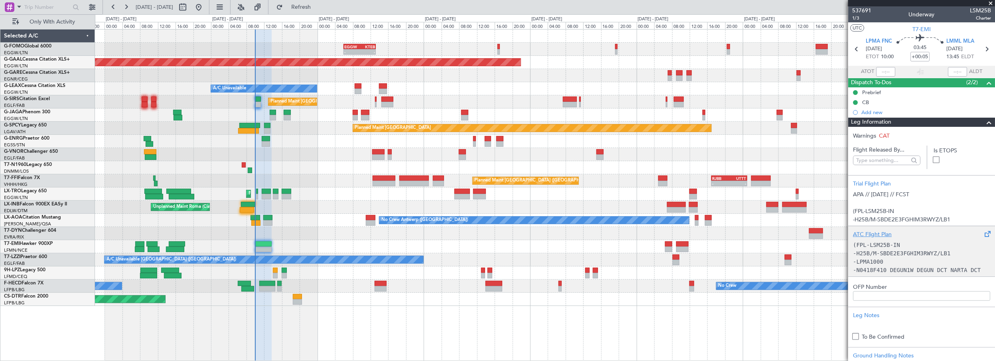
click at [867, 234] on div "ATC Flight Plan" at bounding box center [921, 234] width 137 height 8
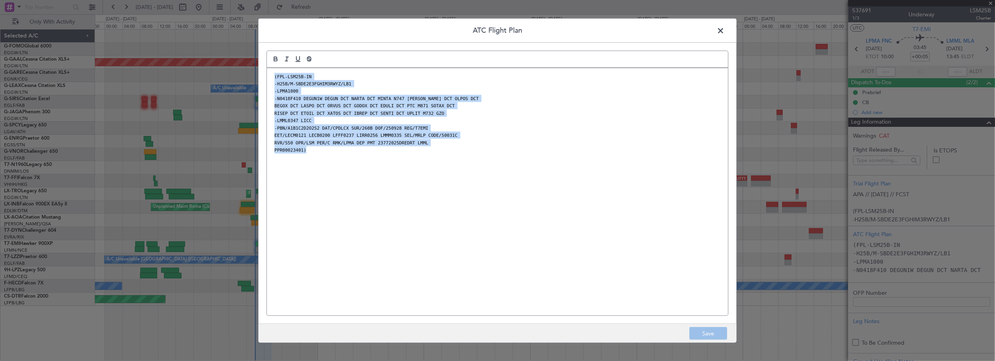
drag, startPoint x: 270, startPoint y: 76, endPoint x: 317, endPoint y: 157, distance: 93.5
click at [317, 157] on div "(FPL-LSM25B-IN -H25B/M-SBDE2E3FGHIM3RWYZ/LB1 -LPMA1000 -N0418F410 DEGUN1W DEGUN…" at bounding box center [497, 192] width 461 height 248
copy div "(FPL-LSM25B-IN -H25B/M-SBDE2E3FGHIM3RWYZ/LB1 -LPMA1000 -N0418F410 DEGUN1W DEGUN…"
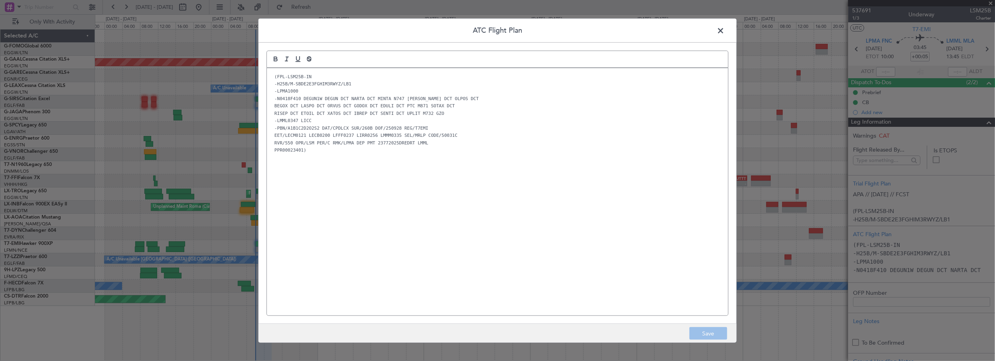
drag, startPoint x: 719, startPoint y: 31, endPoint x: 650, endPoint y: 39, distance: 69.5
click at [724, 31] on span at bounding box center [724, 32] width 0 height 16
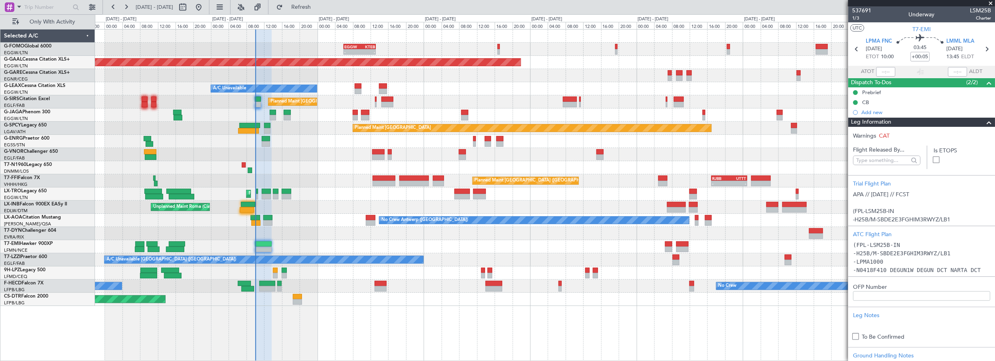
drag, startPoint x: 333, startPoint y: 8, endPoint x: 311, endPoint y: 43, distance: 41.6
click at [318, 8] on span "Refresh" at bounding box center [301, 7] width 34 height 6
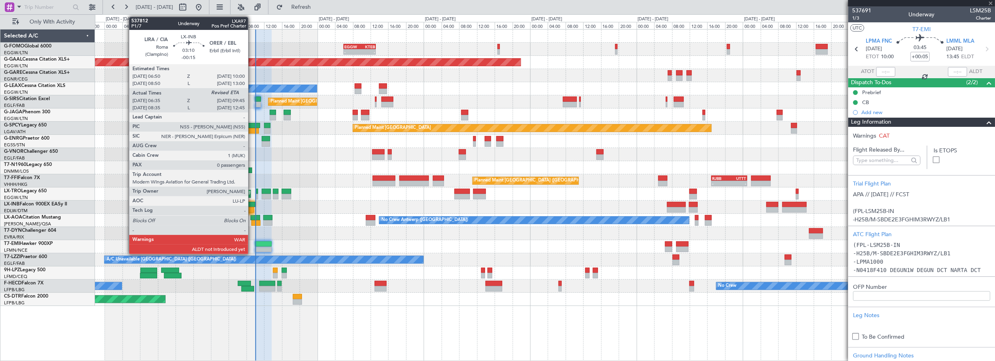
click at [252, 205] on div at bounding box center [248, 205] width 14 height 6
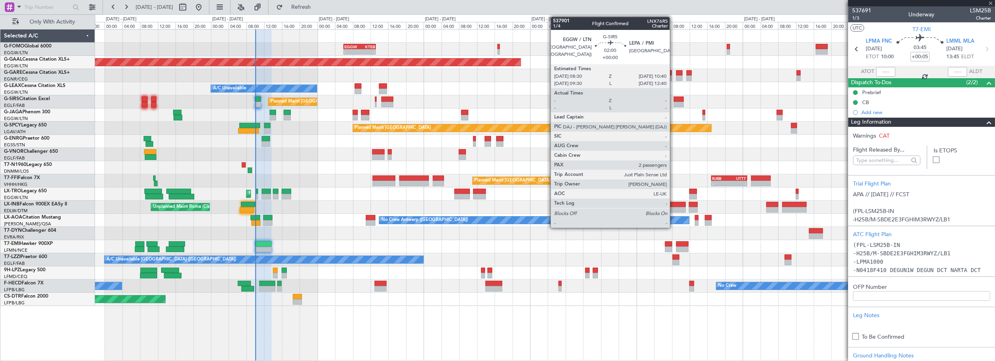
type input "-00:15"
type input "06:35"
type input "0"
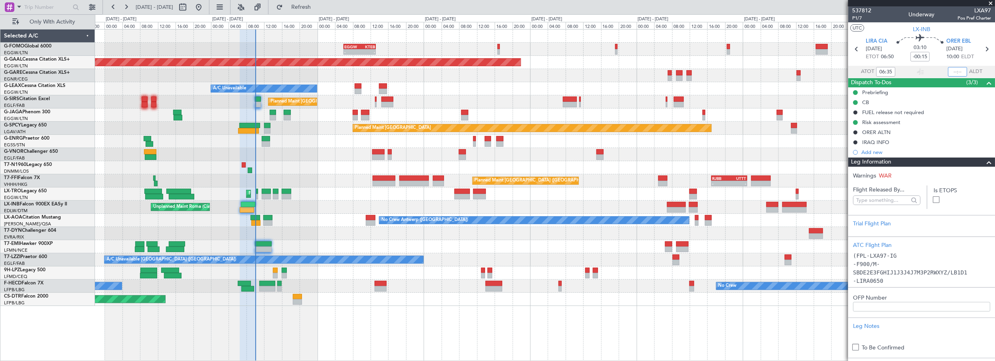
drag, startPoint x: 955, startPoint y: 72, endPoint x: 990, endPoint y: 65, distance: 35.5
click at [955, 72] on input "text" at bounding box center [957, 72] width 19 height 10
drag, startPoint x: 993, startPoint y: 2, endPoint x: 485, endPoint y: 54, distance: 510.1
click at [990, 2] on span at bounding box center [991, 3] width 8 height 7
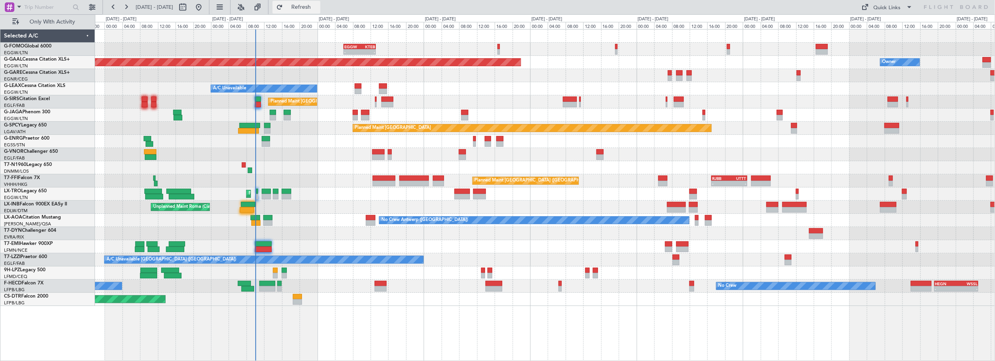
click at [320, 12] on button "Refresh" at bounding box center [296, 7] width 48 height 13
drag, startPoint x: 320, startPoint y: 6, endPoint x: 316, endPoint y: 12, distance: 7.1
click at [318, 7] on span "Refresh" at bounding box center [301, 7] width 34 height 6
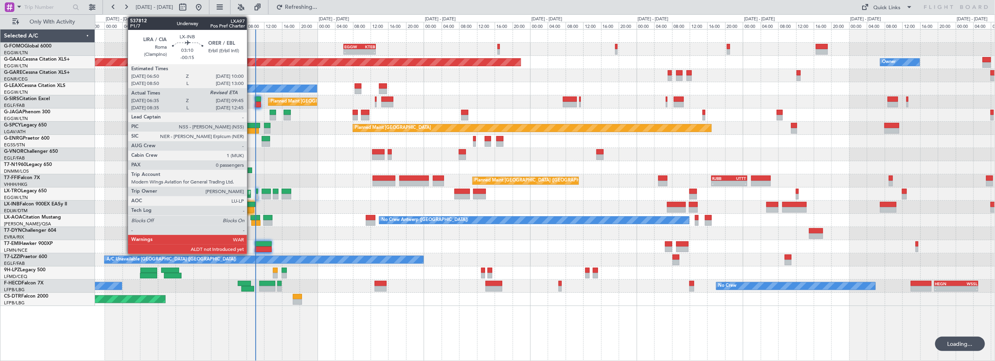
click at [251, 204] on div at bounding box center [248, 205] width 14 height 6
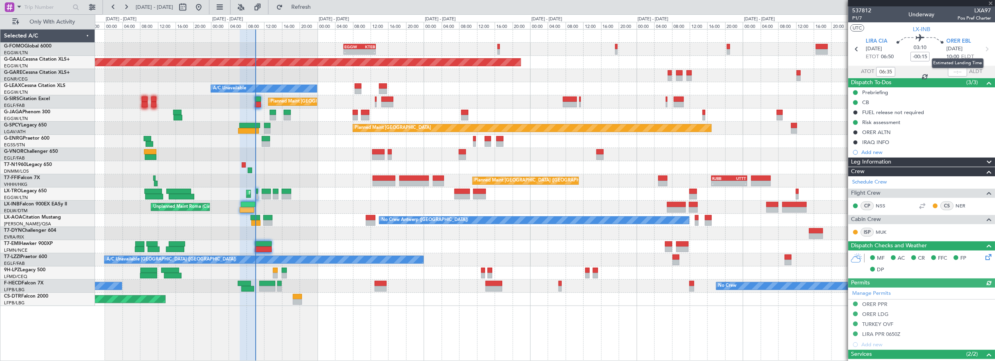
click at [955, 71] on mat-tooltip-component "Estimated Landing Time" at bounding box center [957, 63] width 63 height 21
click at [954, 71] on input "text" at bounding box center [957, 72] width 19 height 10
type input "09:47"
drag, startPoint x: 333, startPoint y: 8, endPoint x: 323, endPoint y: 1, distance: 11.8
click at [318, 7] on span "Refresh" at bounding box center [301, 7] width 34 height 6
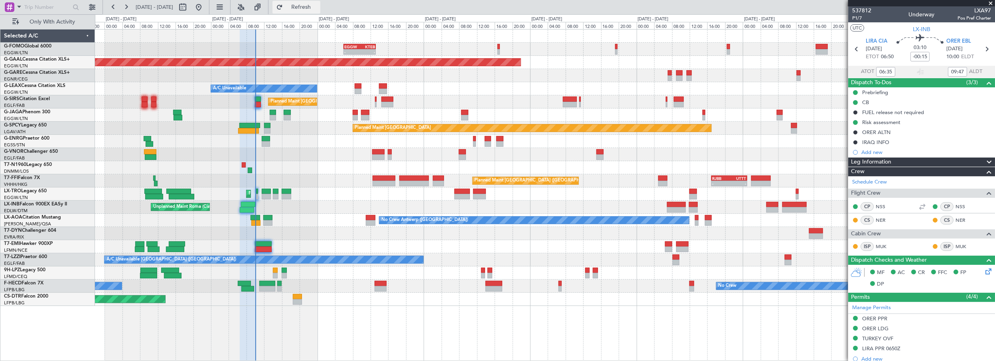
click at [311, 9] on span "Refresh" at bounding box center [301, 7] width 34 height 6
click at [340, 234] on div at bounding box center [545, 233] width 900 height 13
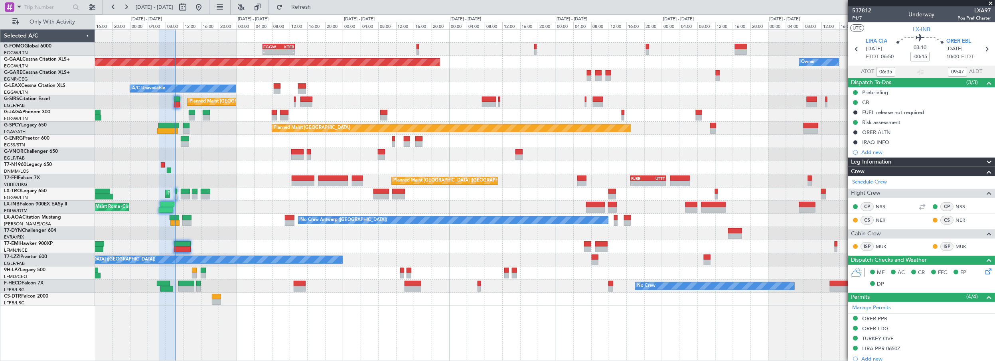
click at [382, 241] on div "- - EGGW 06:00 Z KTEB 13:15 Z Planned [GEOGRAPHIC_DATA] Owner A/C Unavailable P…" at bounding box center [545, 168] width 900 height 276
click at [280, 308] on div "- - EGGW 06:00 Z KTEB 13:15 Z Planned [GEOGRAPHIC_DATA] Owner A/C Unavailable P…" at bounding box center [545, 195] width 900 height 332
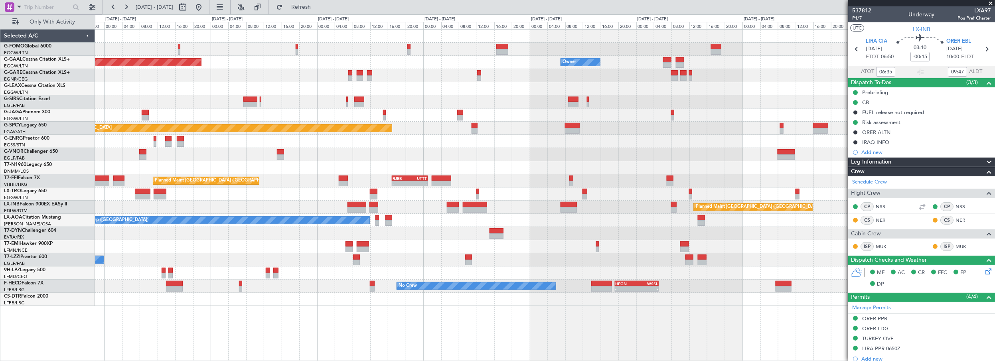
click at [322, 249] on div "EGGW 06:00 Z KTEB 13:15 Z - - Planned [GEOGRAPHIC_DATA] Owner Owner A/C Unavail…" at bounding box center [545, 168] width 900 height 276
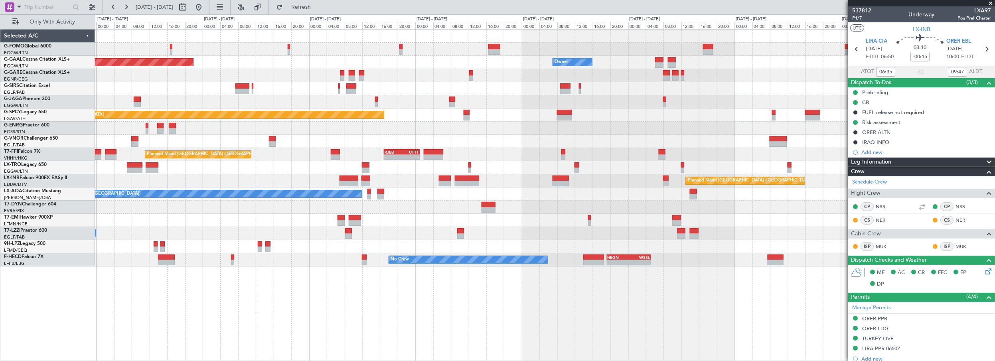
click at [305, 167] on div "A/C Unavailable Planned Maint [GEOGRAPHIC_DATA] ([GEOGRAPHIC_DATA])" at bounding box center [545, 167] width 900 height 13
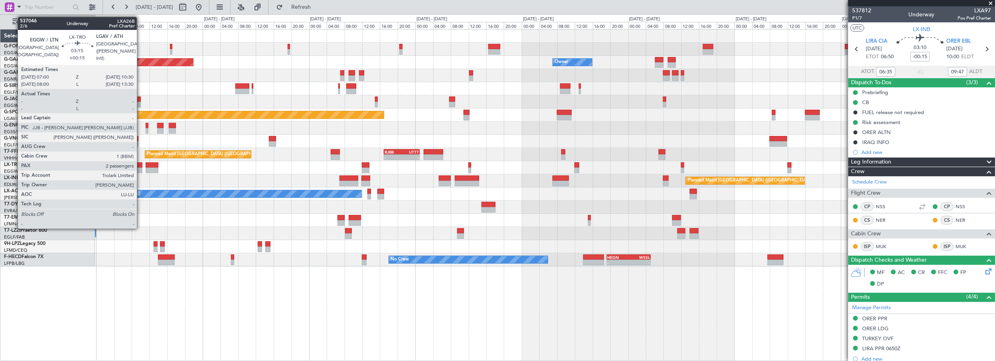
click at [140, 164] on div at bounding box center [135, 165] width 16 height 6
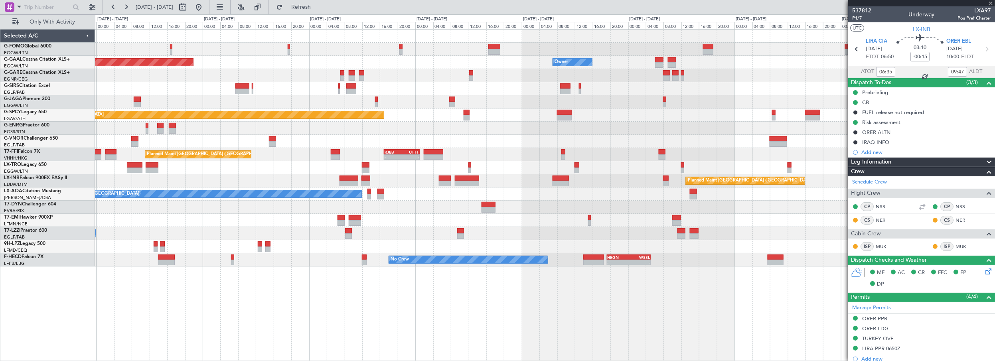
type input "+00:15"
type input "2"
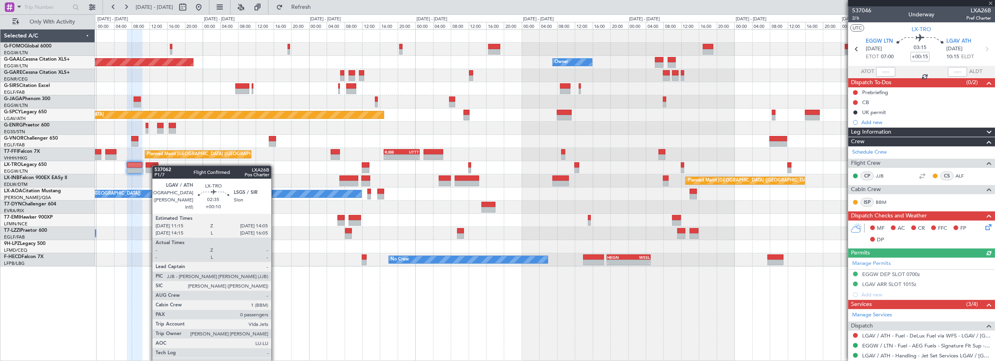
click at [156, 166] on div at bounding box center [152, 165] width 13 height 6
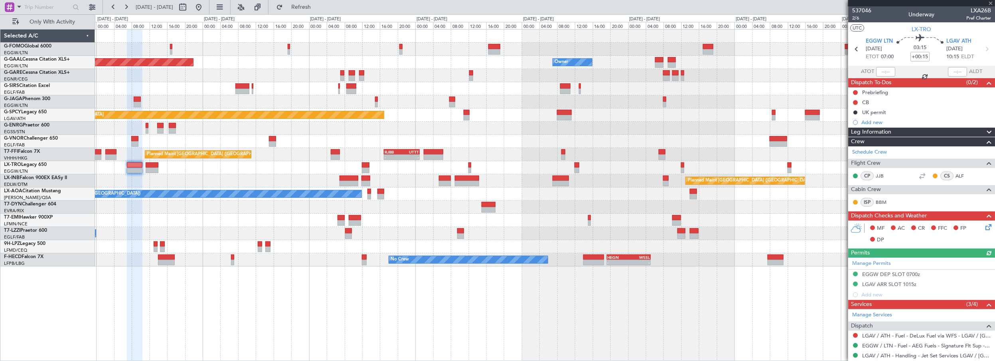
type input "+00:10"
type input "0"
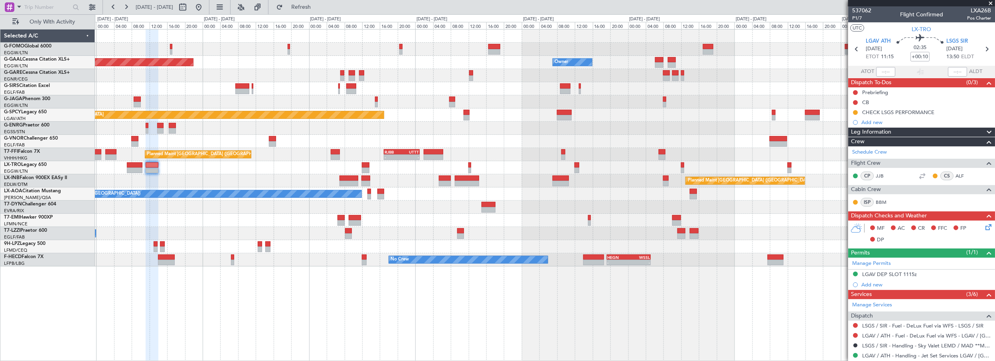
click at [383, 341] on div "EGGW 06:00 Z KTEB 13:15 Z - - Planned Maint Dusseldorf Owner Owner Planned Main…" at bounding box center [545, 195] width 900 height 332
click at [312, 5] on span "Refresh" at bounding box center [301, 7] width 34 height 6
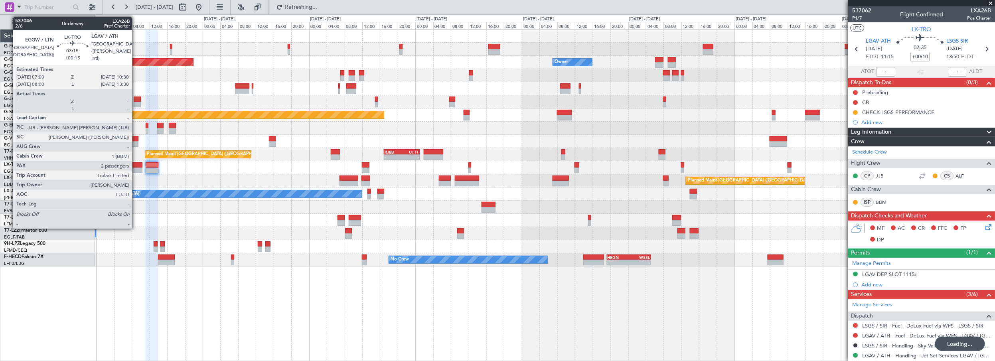
click at [136, 164] on div at bounding box center [135, 165] width 16 height 6
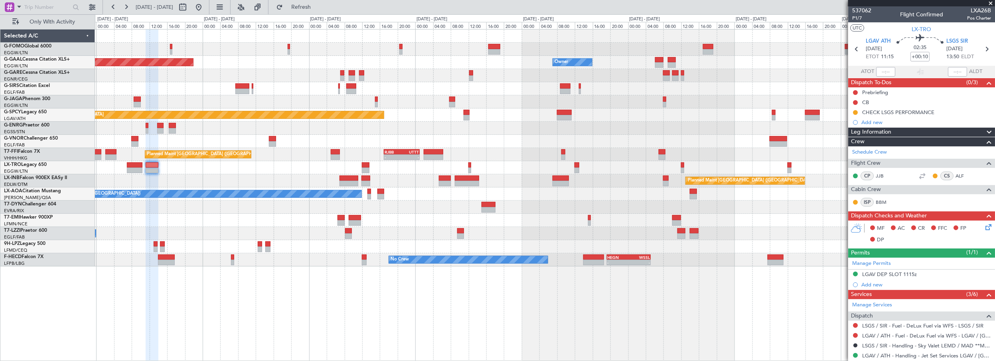
click at [307, 305] on div "EGGW 06:00 Z KTEB 13:15 Z - - Planned Maint Dusseldorf Owner Owner Planned Main…" at bounding box center [545, 195] width 900 height 332
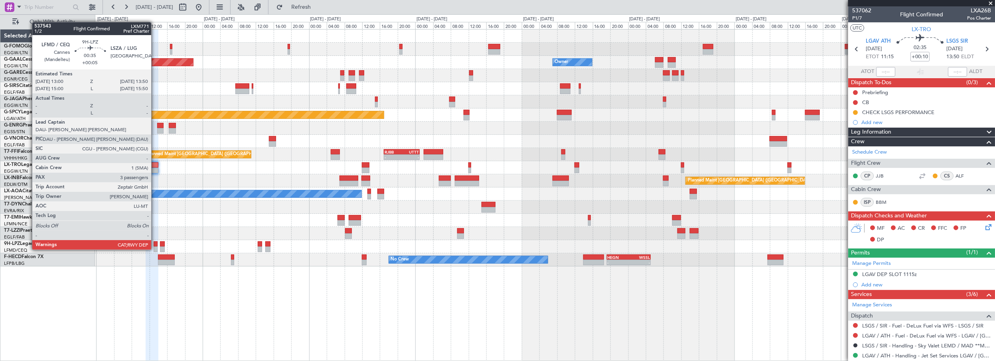
click at [155, 242] on div at bounding box center [156, 244] width 4 height 6
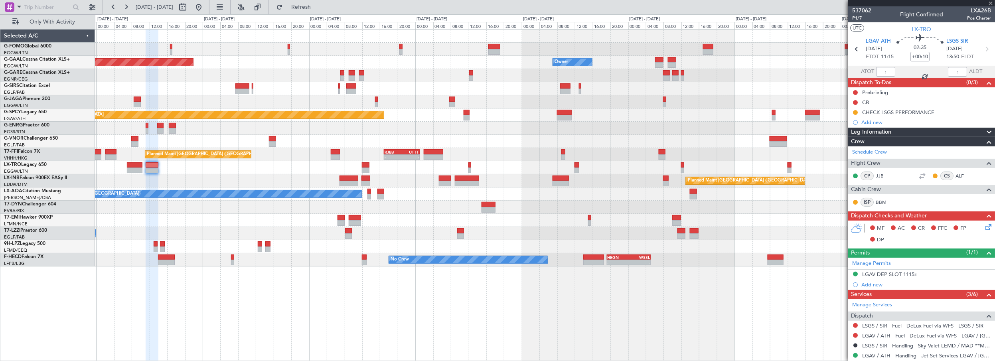
type input "+00:05"
type input "3"
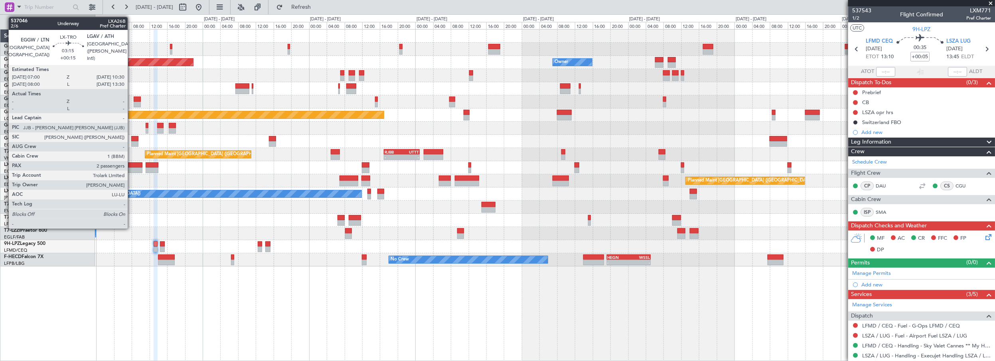
click at [132, 164] on div at bounding box center [135, 165] width 16 height 6
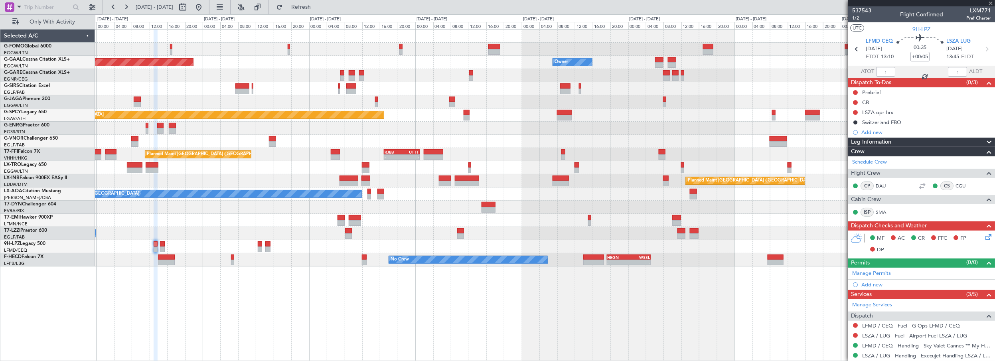
type input "+00:15"
type input "2"
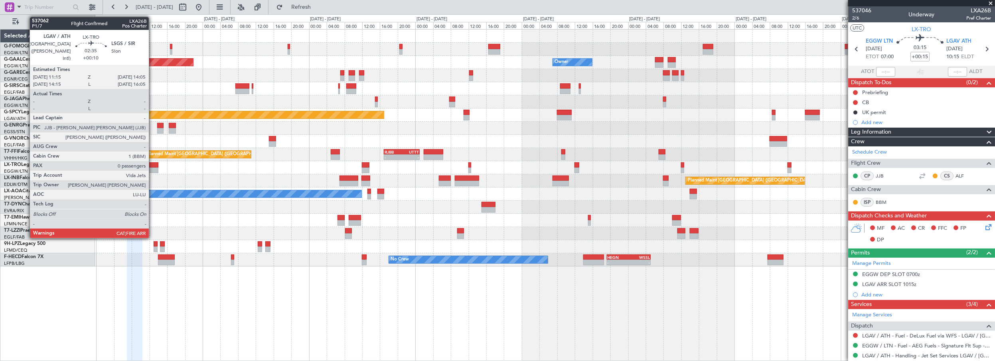
click at [153, 164] on div at bounding box center [152, 165] width 13 height 6
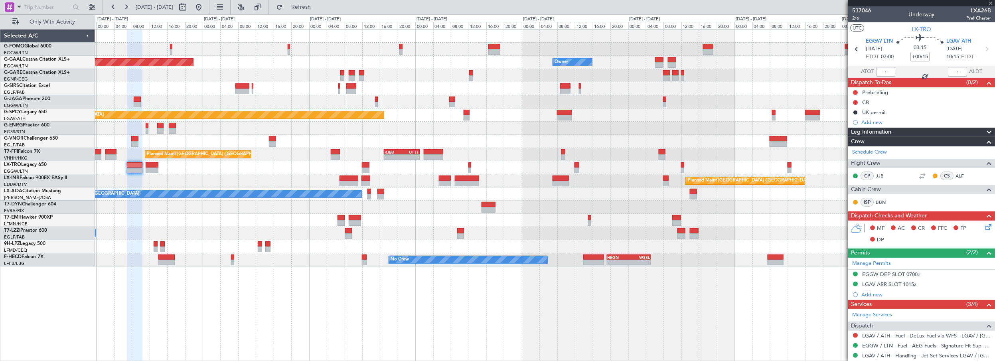
type input "+00:10"
type input "0"
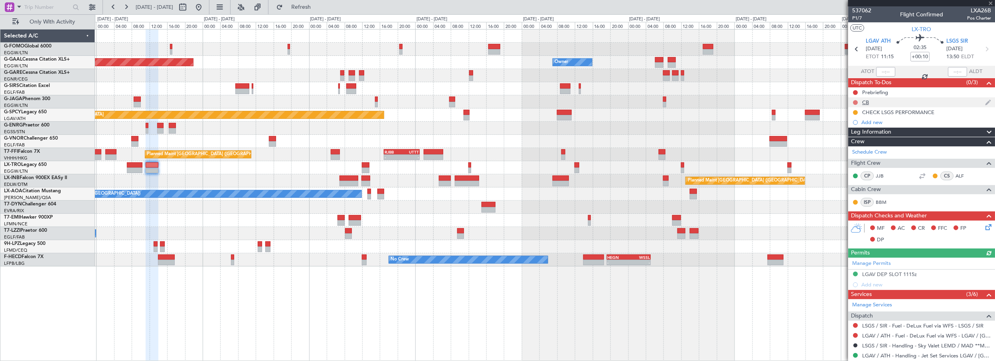
click at [856, 101] on button at bounding box center [855, 102] width 5 height 5
click at [848, 136] on span "Completed" at bounding box center [859, 137] width 26 height 8
click at [854, 93] on button at bounding box center [855, 92] width 5 height 5
click at [859, 115] on span "In Progress" at bounding box center [859, 115] width 27 height 8
click at [984, 227] on icon at bounding box center [987, 226] width 6 height 6
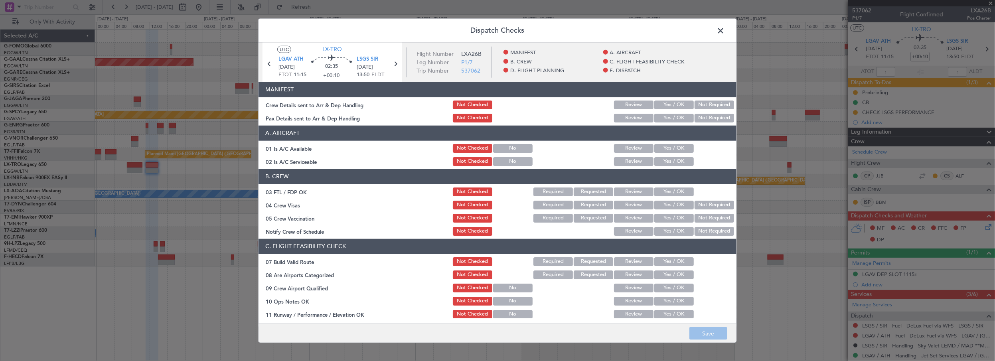
click at [667, 148] on button "Yes / OK" at bounding box center [673, 148] width 39 height 9
click at [665, 160] on button "Yes / OK" at bounding box center [673, 161] width 39 height 9
click at [665, 262] on button "Yes / OK" at bounding box center [673, 261] width 39 height 9
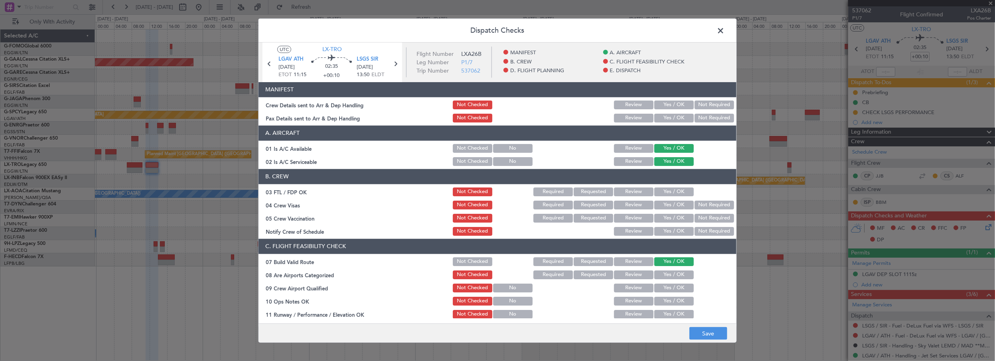
click at [666, 304] on button "Yes / OK" at bounding box center [673, 301] width 39 height 9
click at [666, 310] on button "Yes / OK" at bounding box center [673, 314] width 39 height 9
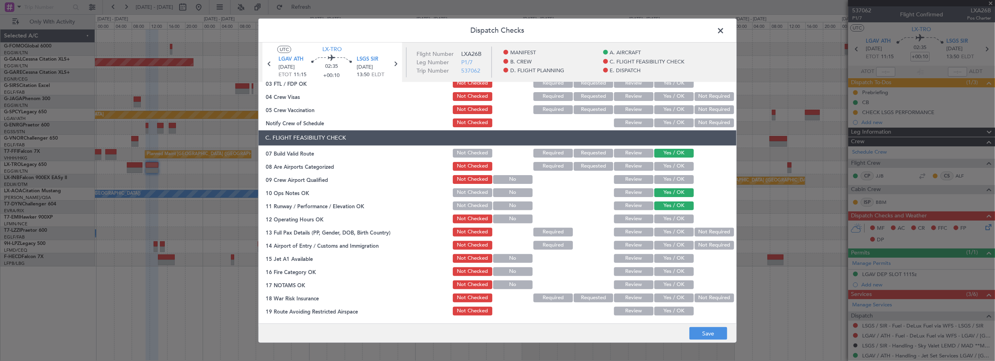
click at [676, 215] on button "Yes / OK" at bounding box center [673, 219] width 39 height 9
drag, startPoint x: 674, startPoint y: 231, endPoint x: 668, endPoint y: 245, distance: 15.0
click at [673, 231] on button "Yes / OK" at bounding box center [673, 232] width 39 height 9
click at [668, 245] on button "Yes / OK" at bounding box center [673, 245] width 39 height 9
click at [664, 258] on button "Yes / OK" at bounding box center [673, 258] width 39 height 9
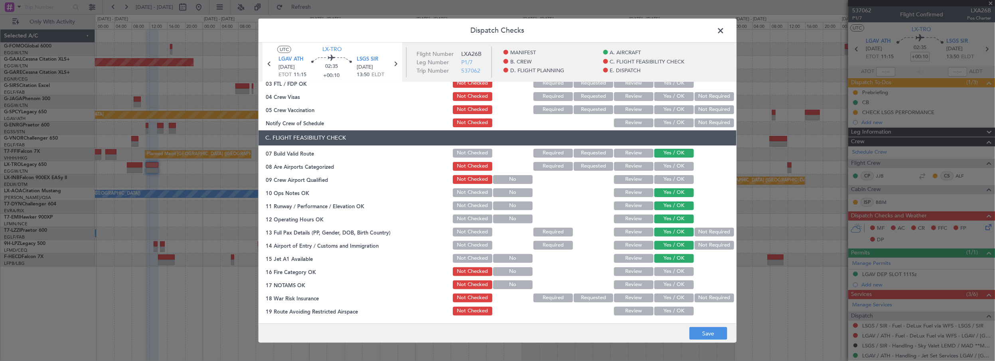
drag, startPoint x: 664, startPoint y: 269, endPoint x: 667, endPoint y: 284, distance: 14.6
click at [664, 270] on button "Yes / OK" at bounding box center [673, 271] width 39 height 9
drag, startPoint x: 667, startPoint y: 284, endPoint x: 690, endPoint y: 294, distance: 25.5
click at [667, 285] on button "Yes / OK" at bounding box center [673, 284] width 39 height 9
click at [697, 296] on button "Not Required" at bounding box center [714, 298] width 39 height 9
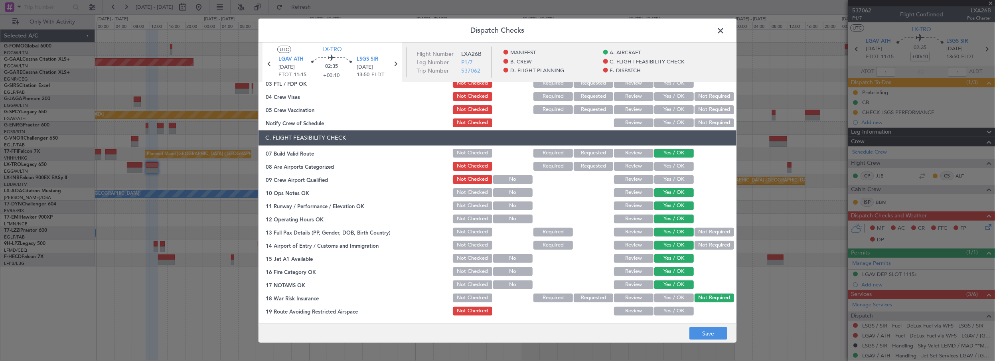
scroll to position [290, 0]
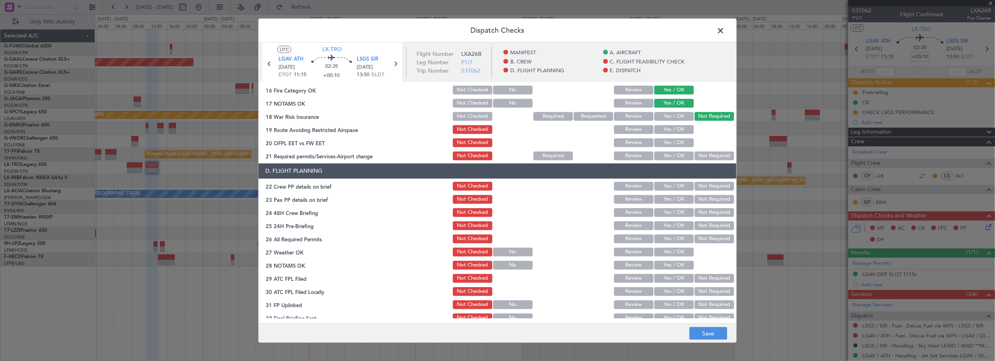
click at [674, 130] on button "Yes / OK" at bounding box center [673, 129] width 39 height 9
click at [674, 141] on button "Yes / OK" at bounding box center [673, 142] width 39 height 9
click at [670, 155] on button "Yes / OK" at bounding box center [673, 156] width 39 height 9
drag, startPoint x: 669, startPoint y: 183, endPoint x: 669, endPoint y: 198, distance: 15.2
click at [669, 185] on button "Yes / OK" at bounding box center [673, 186] width 39 height 9
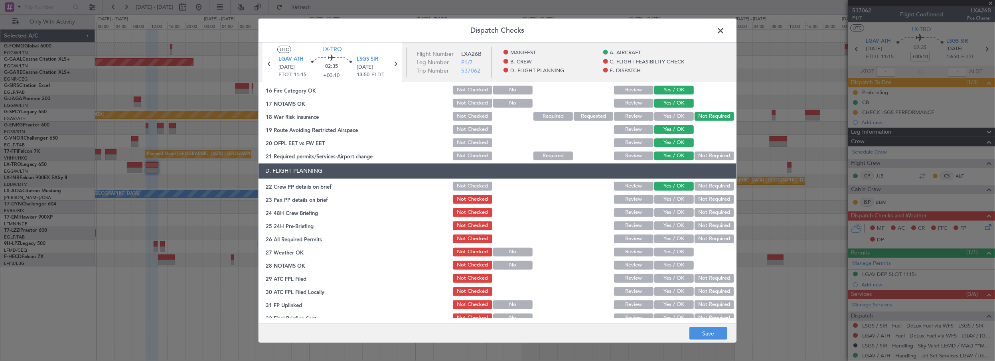
click at [669, 199] on button "Yes / OK" at bounding box center [673, 199] width 39 height 9
drag, startPoint x: 670, startPoint y: 214, endPoint x: 673, endPoint y: 217, distance: 4.2
click at [671, 214] on button "Yes / OK" at bounding box center [673, 212] width 39 height 9
drag, startPoint x: 695, startPoint y: 225, endPoint x: 695, endPoint y: 267, distance: 41.9
click at [696, 225] on button "Not Required" at bounding box center [714, 225] width 39 height 9
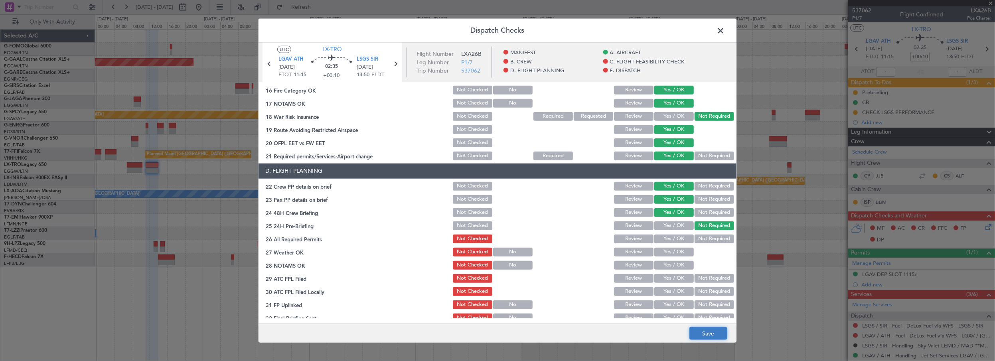
click at [701, 331] on button "Save" at bounding box center [708, 333] width 38 height 13
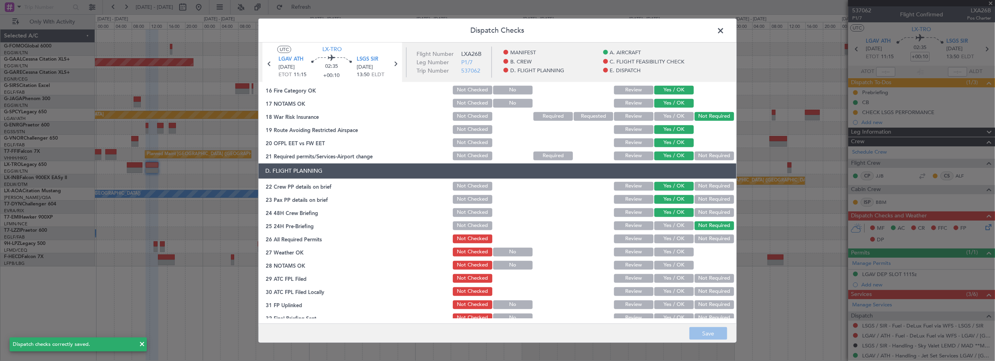
click at [724, 31] on span at bounding box center [724, 32] width 0 height 16
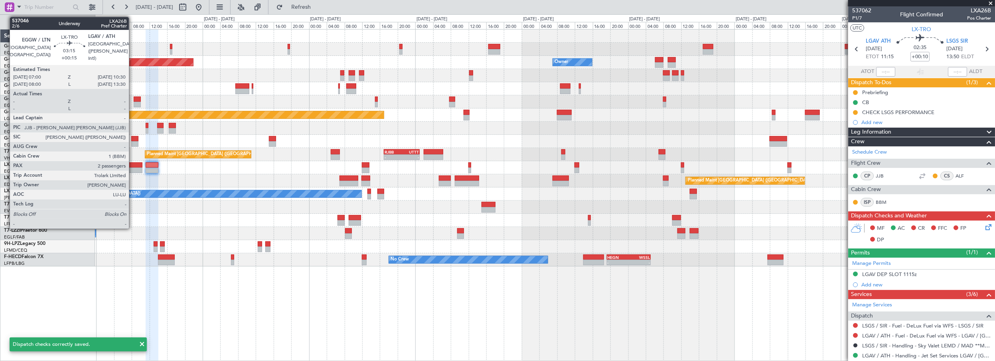
click at [133, 166] on div at bounding box center [135, 165] width 16 height 6
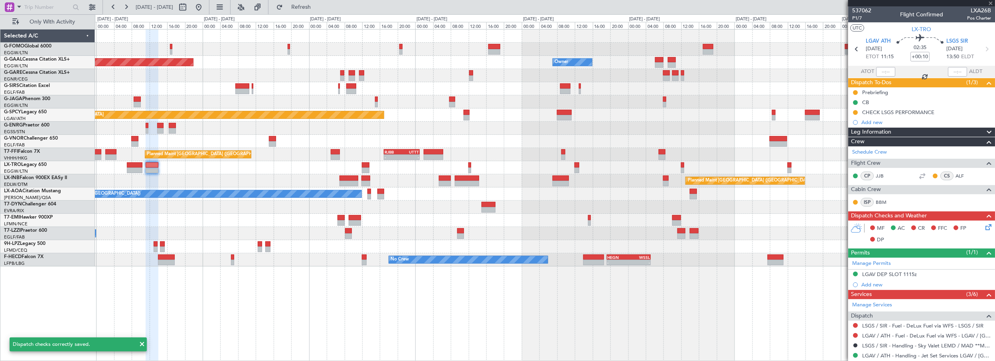
type input "+00:15"
type input "2"
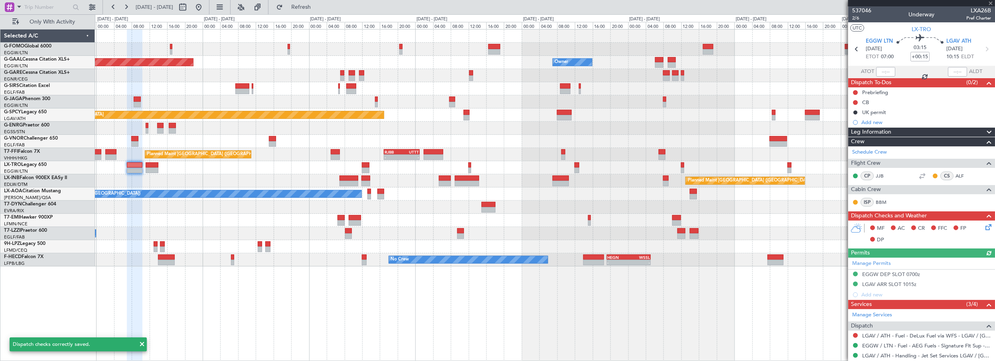
click at [984, 229] on icon at bounding box center [987, 226] width 6 height 6
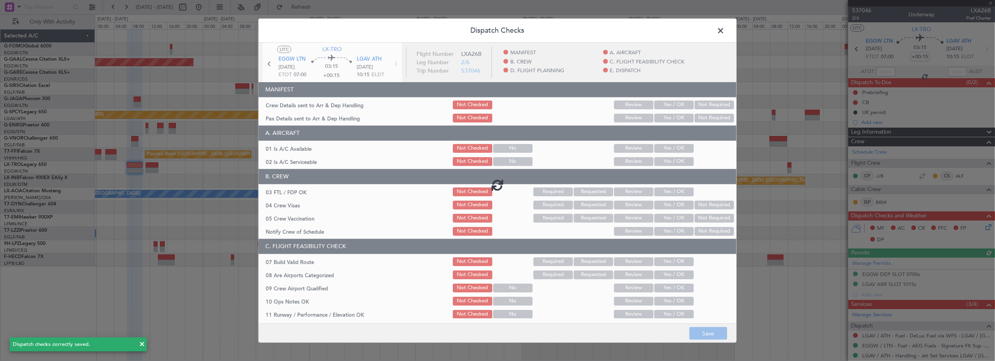
click at [679, 148] on div at bounding box center [497, 184] width 478 height 284
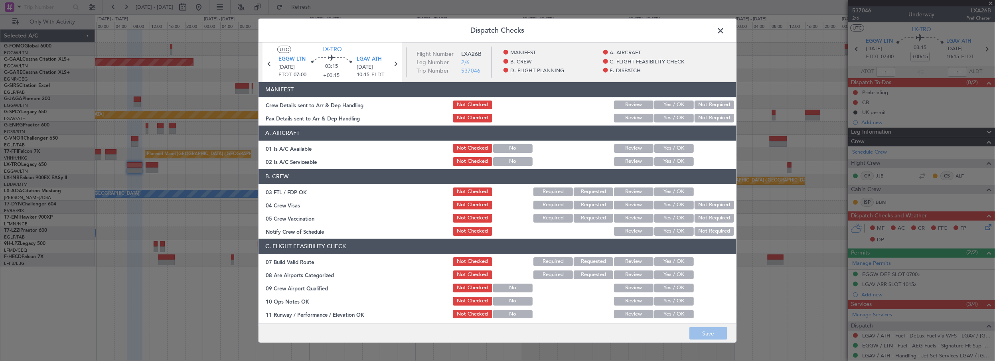
click at [676, 158] on button "Yes / OK" at bounding box center [673, 161] width 39 height 9
drag, startPoint x: 675, startPoint y: 146, endPoint x: 677, endPoint y: 166, distance: 20.4
click at [675, 146] on button "Yes / OK" at bounding box center [673, 148] width 39 height 9
click at [673, 264] on button "Yes / OK" at bounding box center [673, 261] width 39 height 9
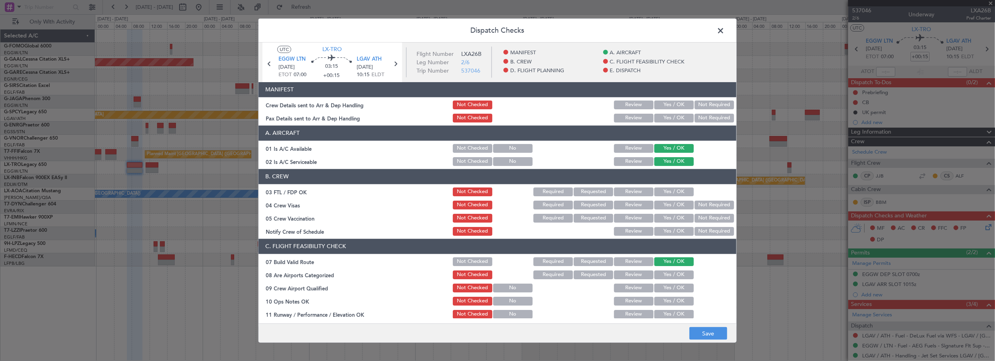
click at [671, 303] on button "Yes / OK" at bounding box center [673, 301] width 39 height 9
drag, startPoint x: 671, startPoint y: 312, endPoint x: 673, endPoint y: 303, distance: 9.5
click at [671, 313] on button "Yes / OK" at bounding box center [673, 314] width 39 height 9
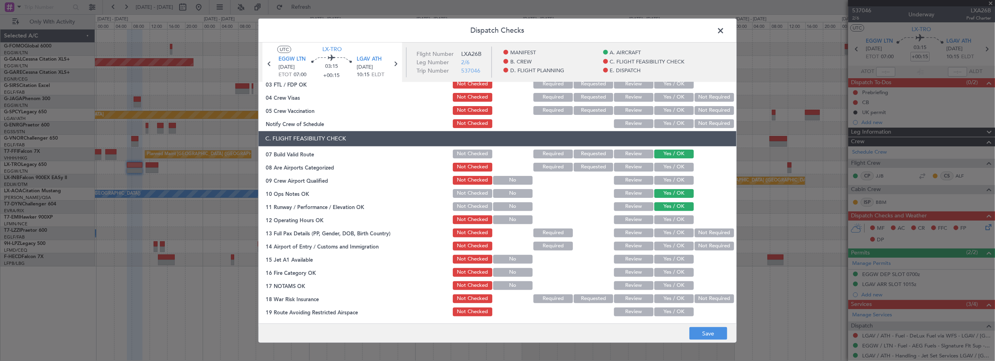
scroll to position [109, 0]
click at [671, 221] on button "Yes / OK" at bounding box center [673, 219] width 39 height 9
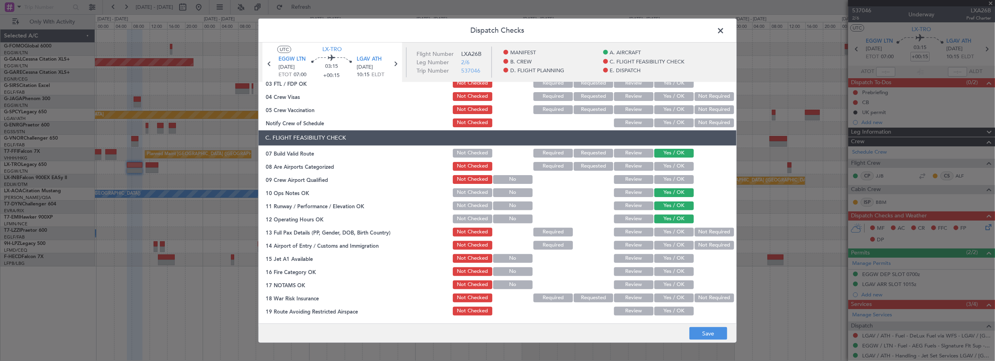
click at [670, 235] on button "Yes / OK" at bounding box center [673, 232] width 39 height 9
click at [670, 245] on button "Yes / OK" at bounding box center [673, 245] width 39 height 9
click at [670, 257] on button "Yes / OK" at bounding box center [673, 258] width 39 height 9
click at [671, 271] on button "Yes / OK" at bounding box center [673, 271] width 39 height 9
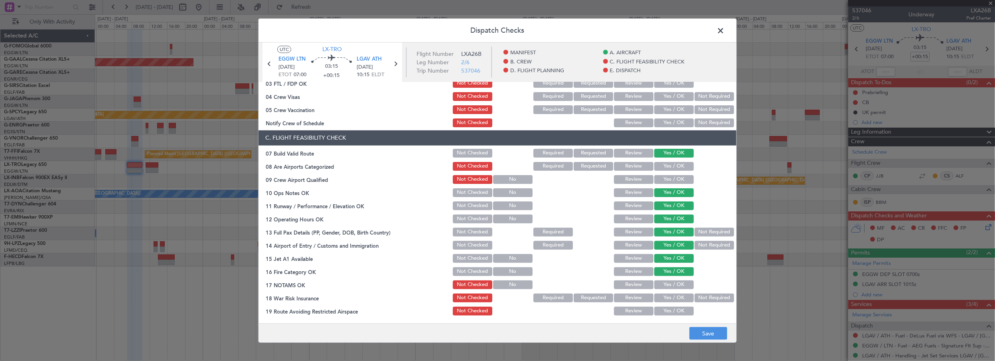
click at [670, 284] on button "Yes / OK" at bounding box center [673, 284] width 39 height 9
click at [707, 298] on button "Not Required" at bounding box center [714, 298] width 39 height 9
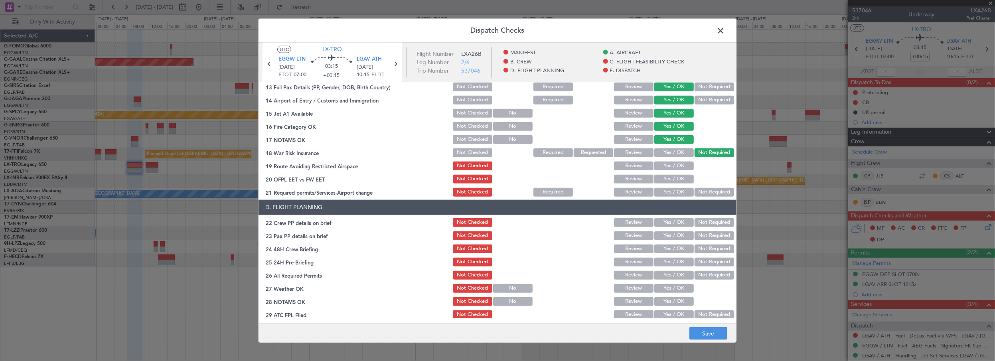
click at [677, 160] on div "Yes / OK" at bounding box center [673, 165] width 40 height 11
click at [675, 168] on button "Yes / OK" at bounding box center [673, 166] width 39 height 9
click at [671, 179] on button "Yes / OK" at bounding box center [673, 179] width 39 height 9
click at [672, 198] on article "MANIFEST Crew Details sent to Arr & Dep Handling Not Checked Review Yes / OK No…" at bounding box center [497, 200] width 478 height 237
click at [671, 190] on button "Yes / OK" at bounding box center [673, 192] width 39 height 9
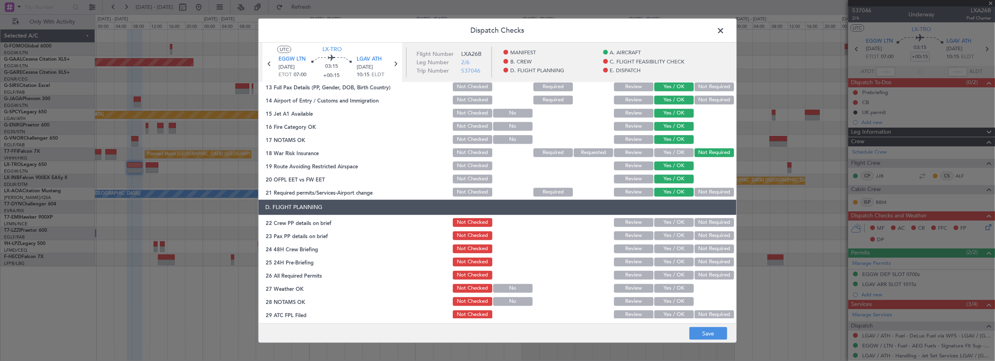
click at [673, 225] on div "Yes / OK" at bounding box center [673, 222] width 40 height 11
click at [674, 221] on button "Yes / OK" at bounding box center [673, 222] width 39 height 9
click at [673, 232] on button "Yes / OK" at bounding box center [673, 235] width 39 height 9
click at [671, 241] on section "D. FLIGHT PLANNING 22 Crew PP details on brief Not Checked Review Yes / OK Not …" at bounding box center [497, 280] width 478 height 160
click at [673, 249] on button "Yes / OK" at bounding box center [673, 249] width 39 height 9
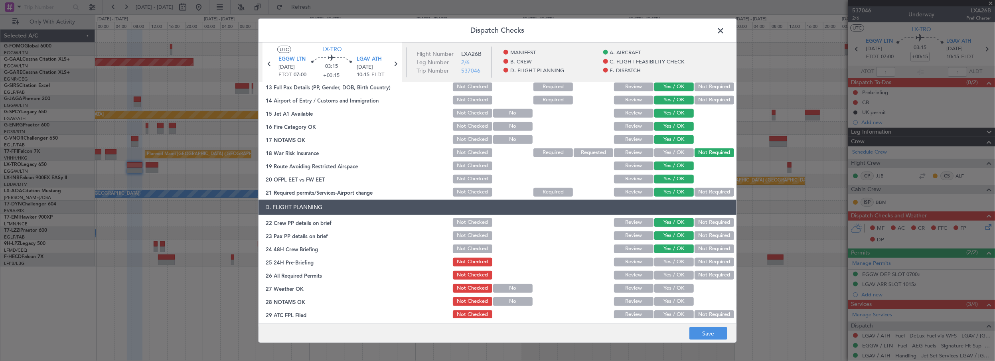
click at [696, 259] on button "Not Required" at bounding box center [714, 262] width 39 height 9
click at [699, 324] on footer "Save" at bounding box center [497, 333] width 478 height 19
click at [699, 332] on button "Save" at bounding box center [708, 333] width 38 height 13
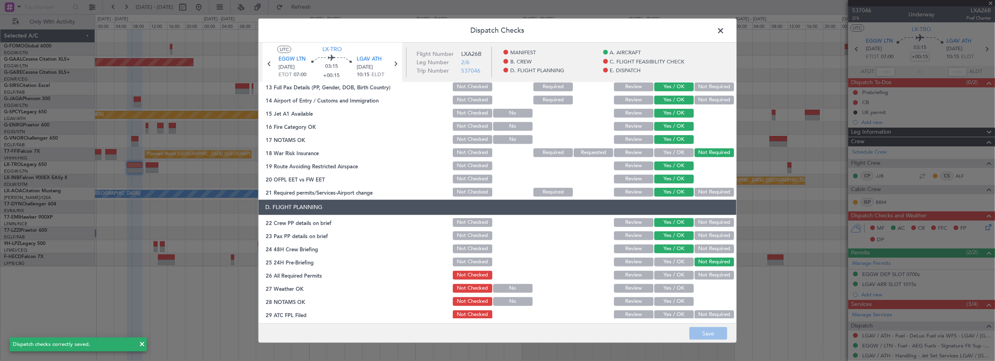
click at [724, 30] on span at bounding box center [724, 32] width 0 height 16
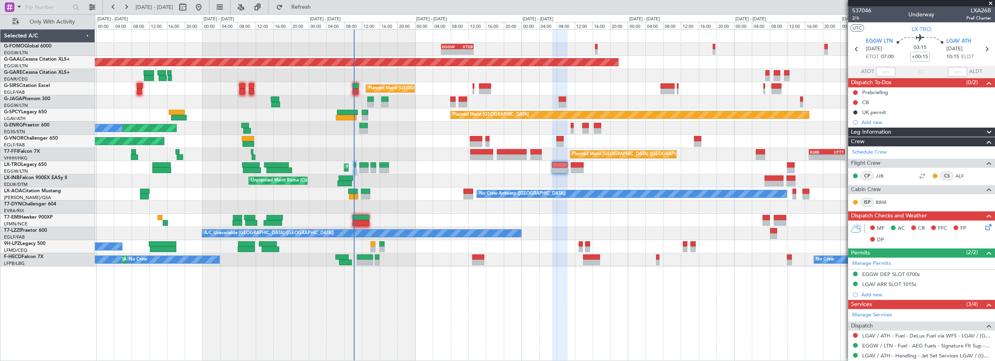
click at [627, 176] on div "EGGW 06:00 Z KTEB 13:15 Z - - Planned Maint London (Luton) Planned Maint Dussel…" at bounding box center [545, 148] width 900 height 237
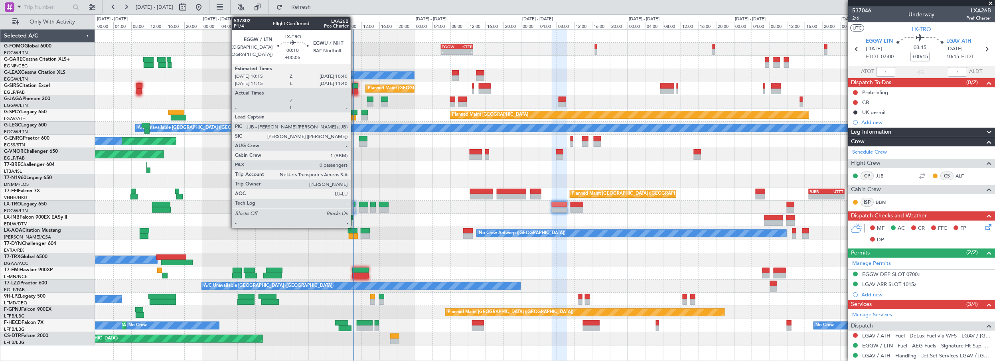
click at [355, 203] on div at bounding box center [354, 205] width 2 height 6
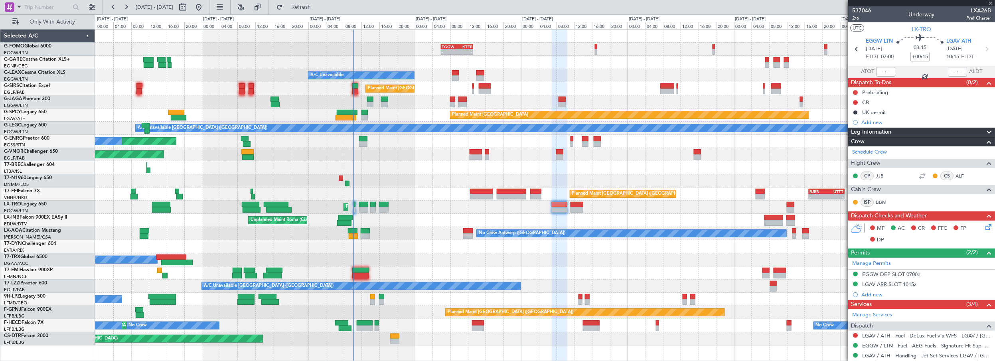
type input "+00:05"
type input "0"
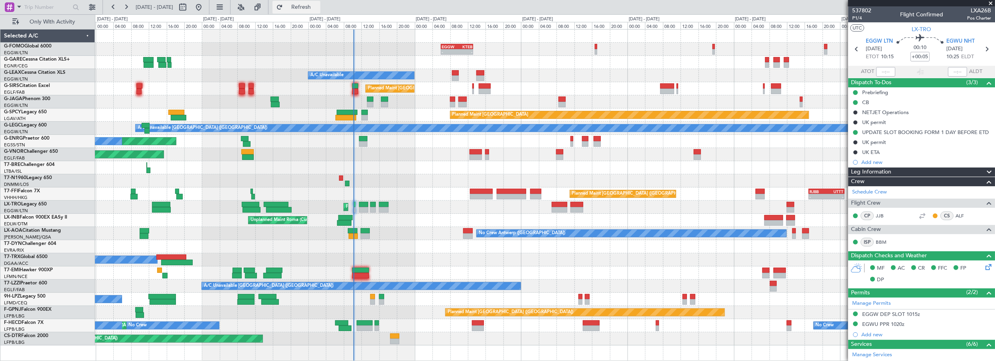
click at [318, 10] on span "Refresh" at bounding box center [301, 7] width 34 height 6
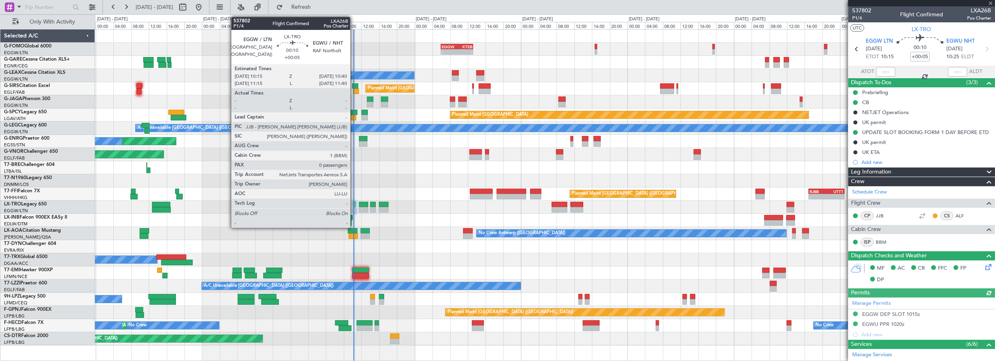
click at [354, 205] on div at bounding box center [354, 205] width 2 height 6
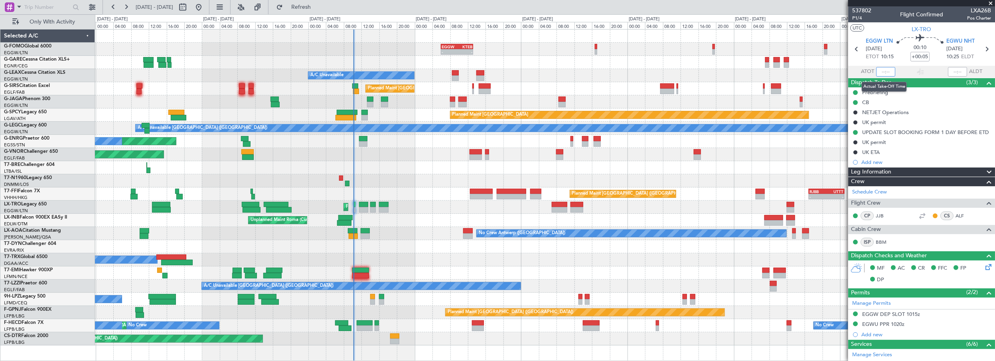
click at [884, 73] on input "text" at bounding box center [885, 72] width 19 height 10
type input "10:12"
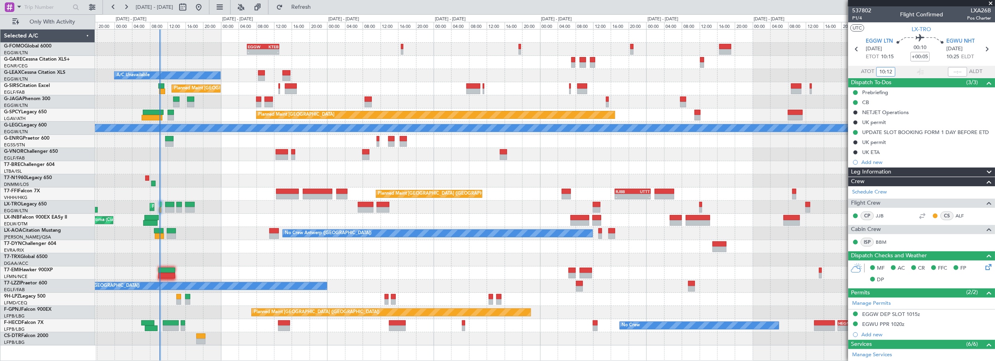
click at [245, 252] on div at bounding box center [545, 246] width 900 height 13
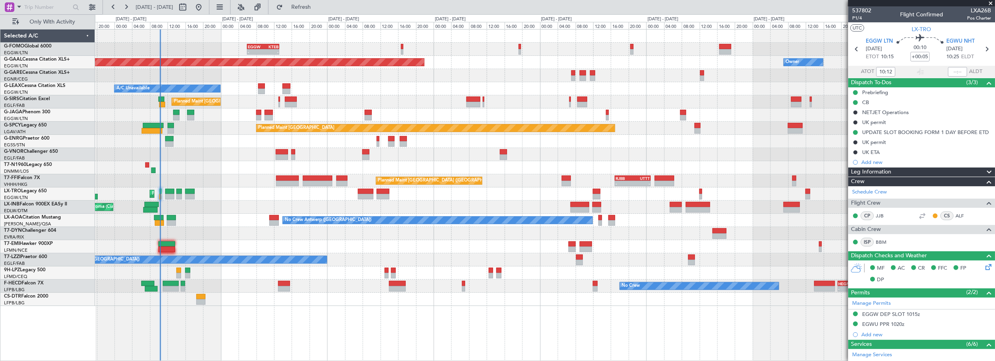
drag, startPoint x: 991, startPoint y: 2, endPoint x: 803, endPoint y: 41, distance: 191.5
click at [991, 2] on span at bounding box center [991, 3] width 8 height 7
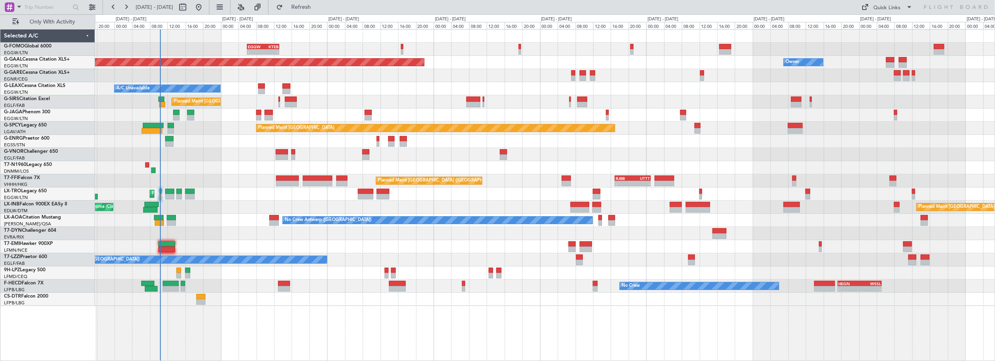
click at [239, 233] on div at bounding box center [545, 233] width 900 height 13
click at [318, 7] on span "Refresh" at bounding box center [301, 7] width 34 height 6
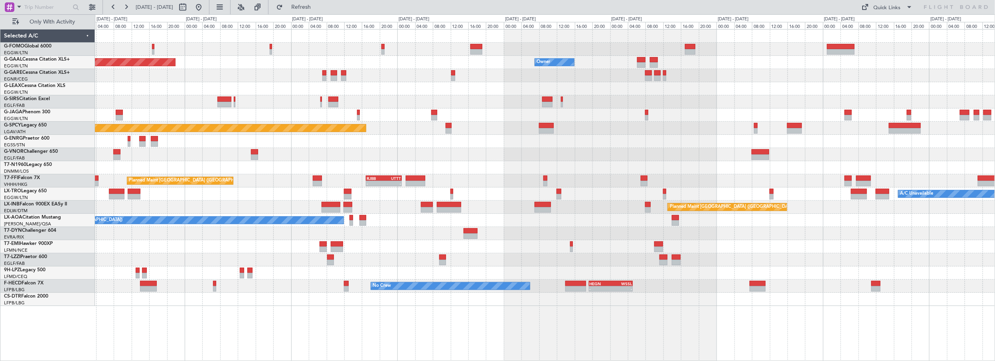
click at [301, 251] on div "EGGW 06:00 Z KTEB 13:15 Z - - Planned Maint Dusseldorf Owner Owner A/C Unavaila…" at bounding box center [545, 168] width 900 height 276
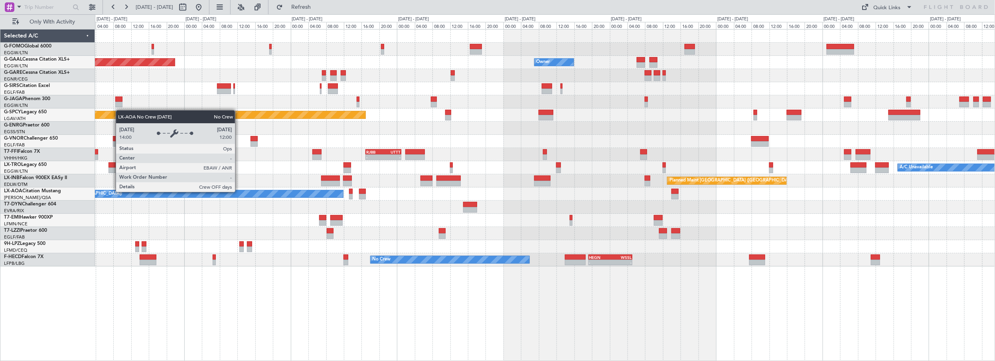
click at [112, 191] on div "No Crew Antwerp ([GEOGRAPHIC_DATA])" at bounding box center [189, 193] width 310 height 7
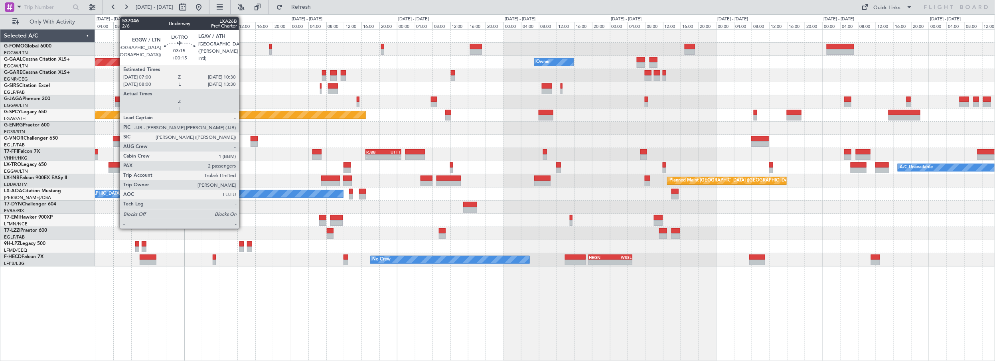
click at [116, 165] on div at bounding box center [117, 165] width 16 height 6
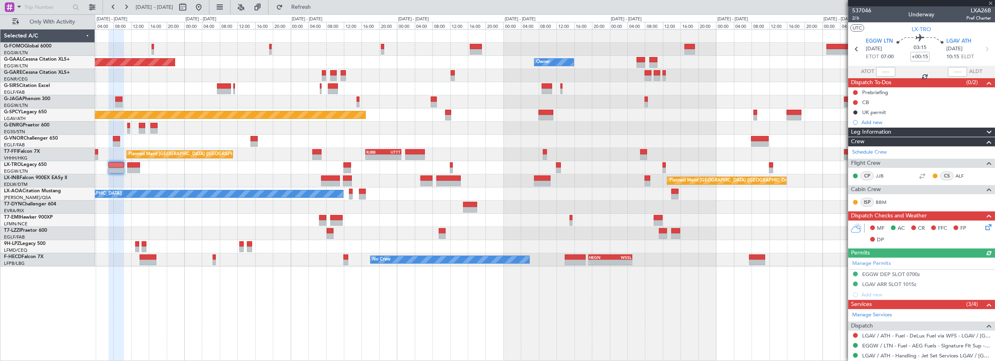
click at [984, 226] on icon at bounding box center [987, 226] width 6 height 6
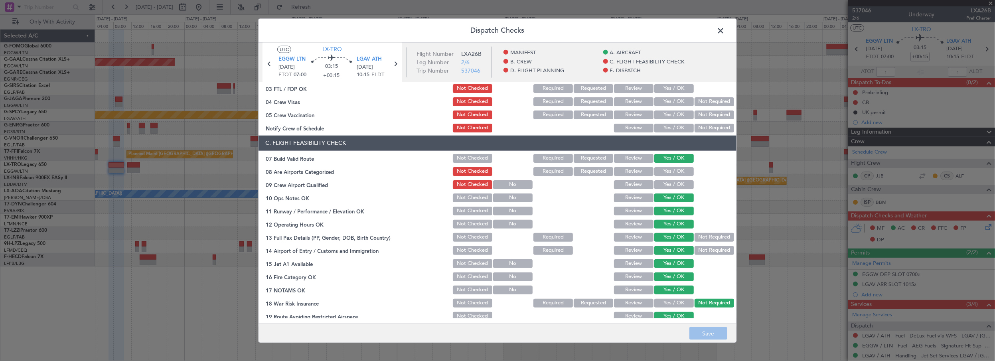
scroll to position [145, 0]
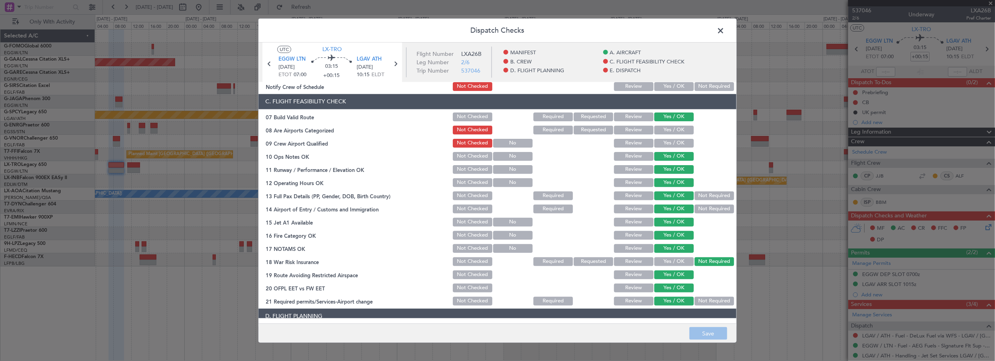
click at [724, 29] on span at bounding box center [724, 32] width 0 height 16
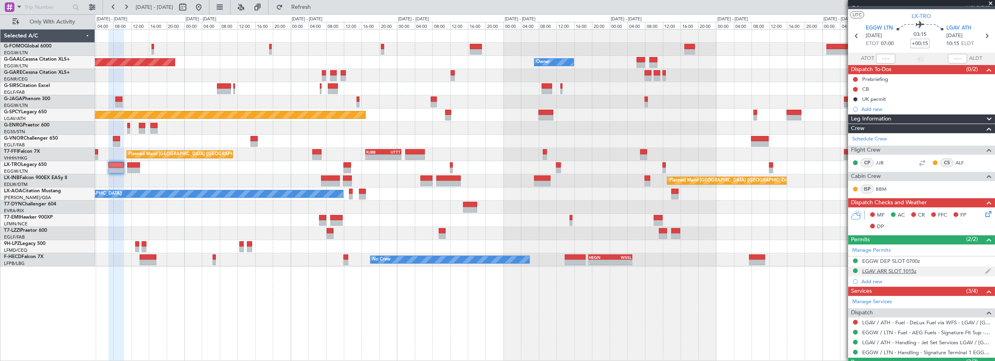
scroll to position [0, 0]
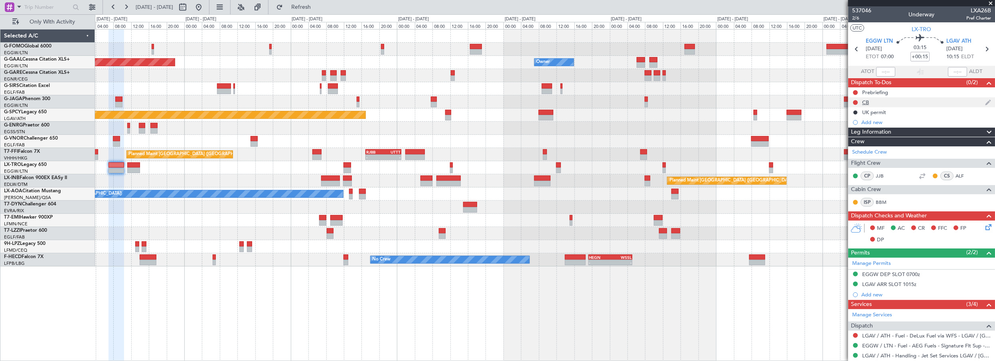
click at [853, 100] on div at bounding box center [855, 102] width 6 height 6
click at [854, 101] on button at bounding box center [855, 102] width 5 height 5
click at [852, 136] on span "Completed" at bounding box center [859, 137] width 26 height 8
click at [856, 92] on button at bounding box center [855, 92] width 5 height 5
click at [865, 117] on span "In Progress" at bounding box center [859, 115] width 27 height 8
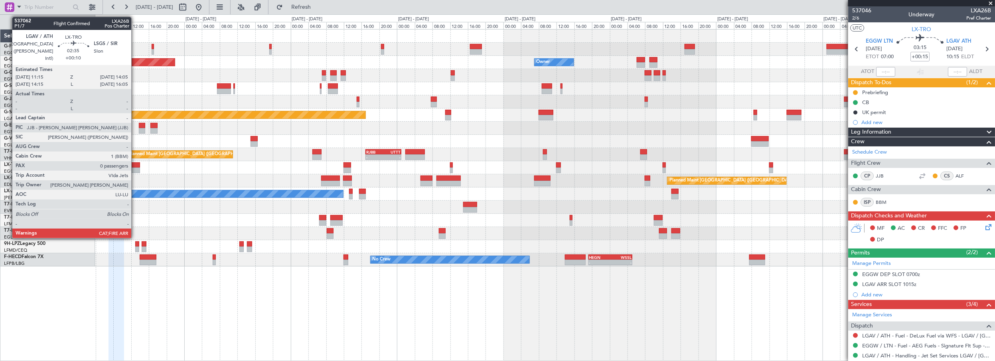
click at [135, 164] on div at bounding box center [133, 165] width 13 height 6
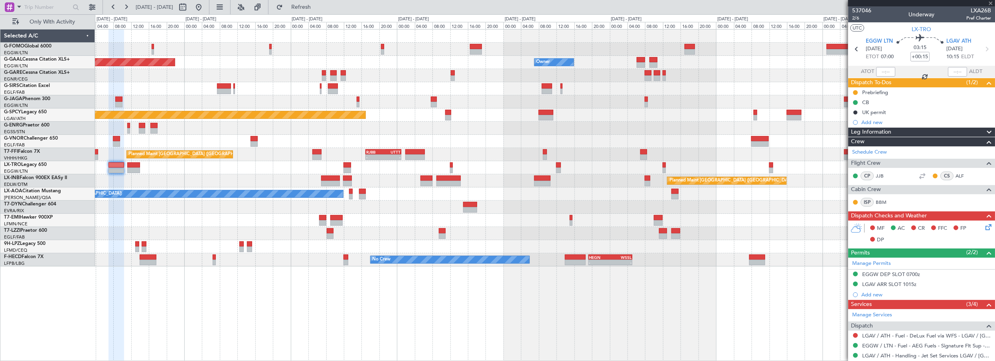
type input "+00:10"
type input "0"
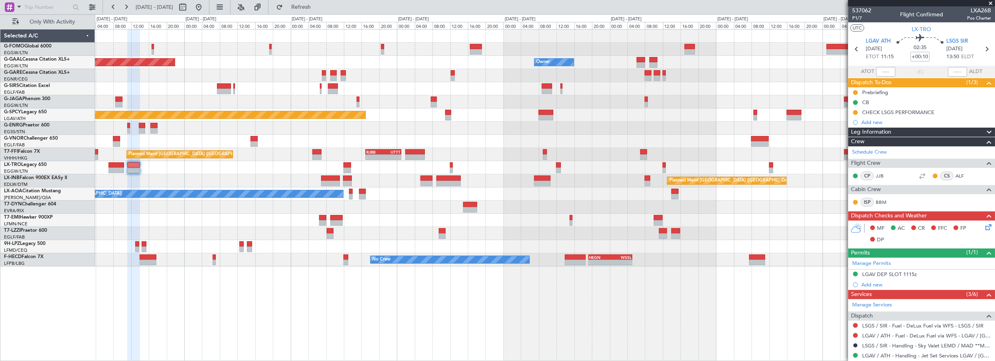
click at [984, 226] on icon at bounding box center [987, 226] width 6 height 6
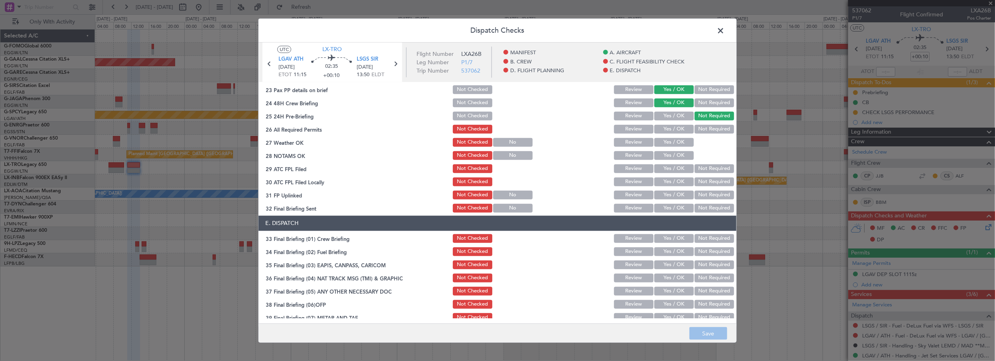
scroll to position [435, 0]
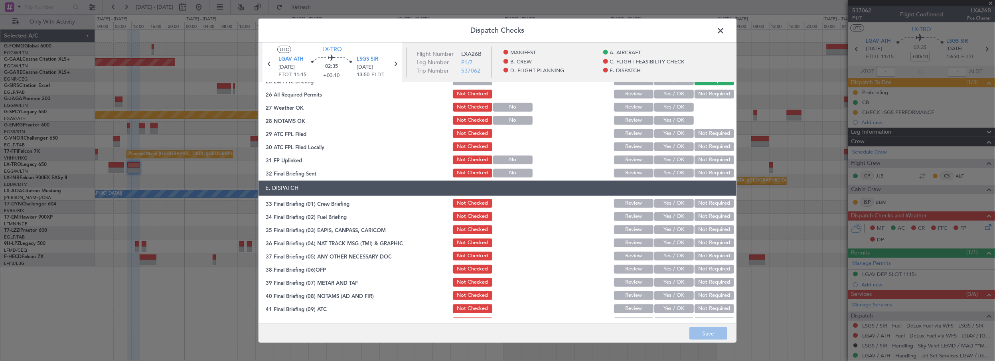
click at [724, 32] on span at bounding box center [724, 32] width 0 height 16
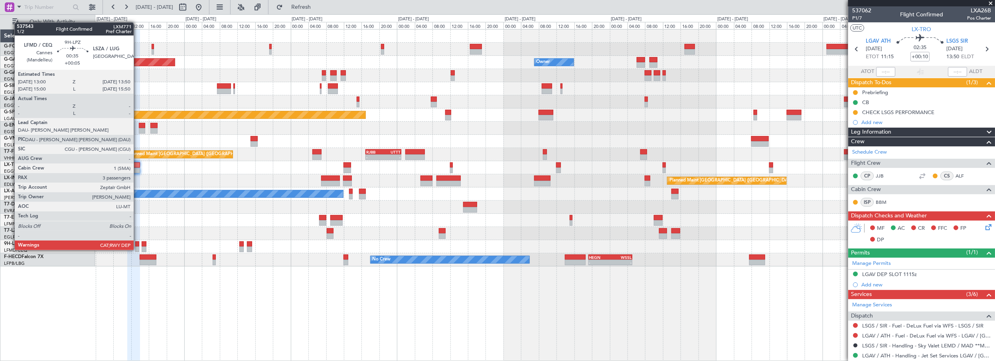
click at [138, 242] on div at bounding box center [137, 244] width 4 height 6
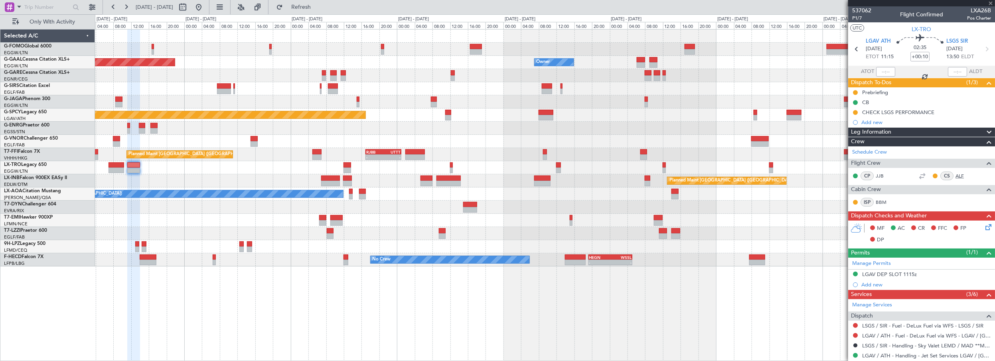
type input "+00:05"
type input "3"
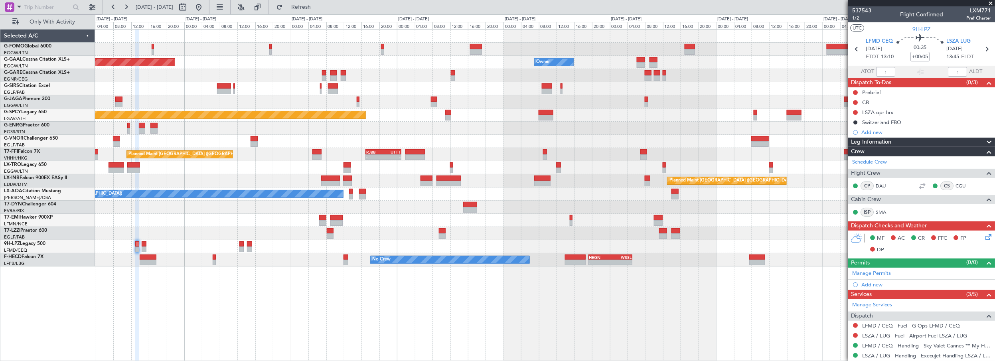
click at [728, 303] on div "EGGW 06:00 Z KTEB 13:15 Z - - Planned Maint Dusseldorf Owner Owner Planned Main…" at bounding box center [545, 195] width 900 height 332
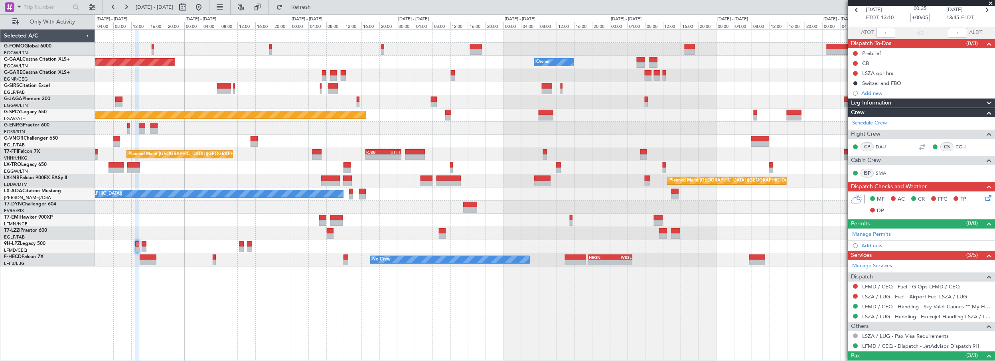
scroll to position [0, 0]
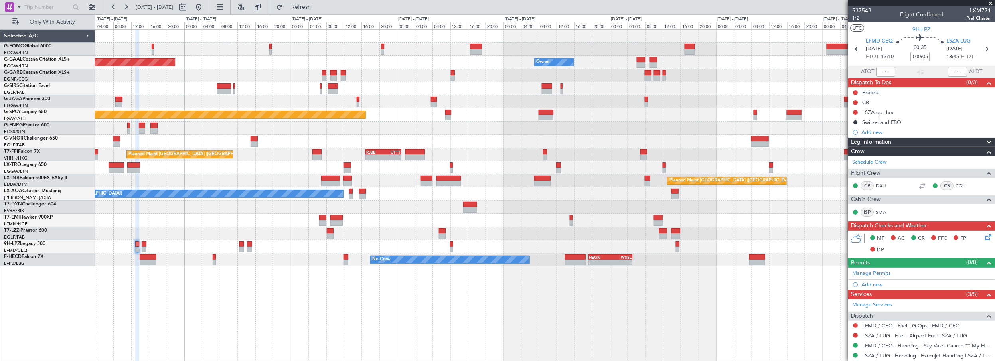
click at [854, 142] on span "Leg Information" at bounding box center [871, 142] width 40 height 9
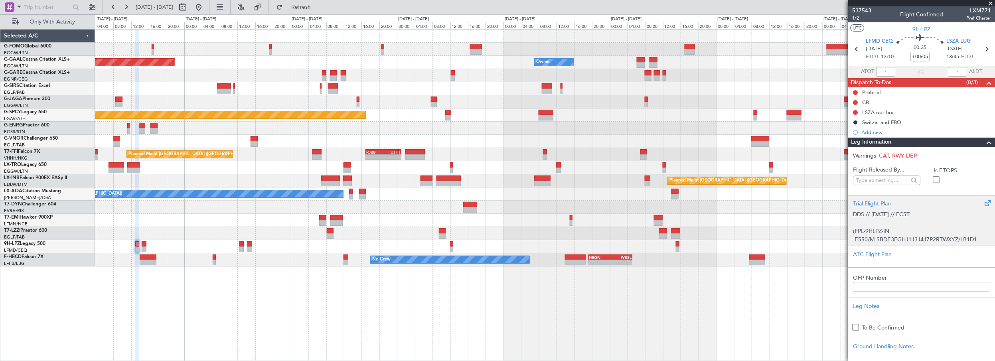
click at [866, 199] on div "Trial Flight Plan" at bounding box center [921, 203] width 137 height 8
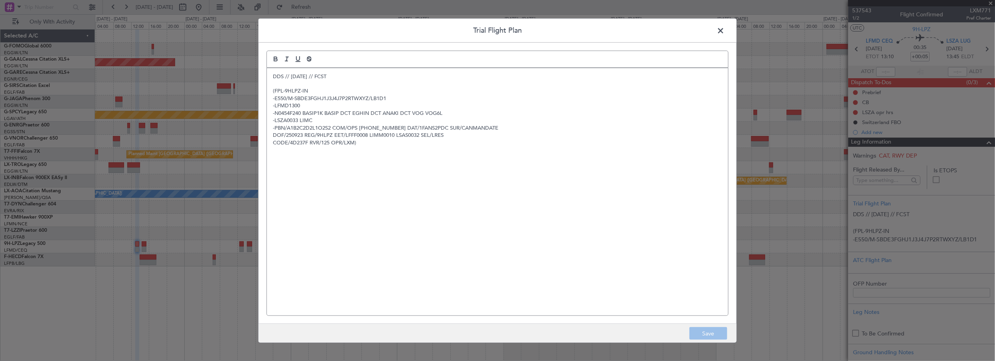
click at [270, 75] on div "DDS // 22SEP // FCST (FPL-9HLPZ-IN -E550/M-SBDE3FGHJ1J3J4J7P2RTWXYZ/LB1D1 -LFMD…" at bounding box center [497, 192] width 461 height 248
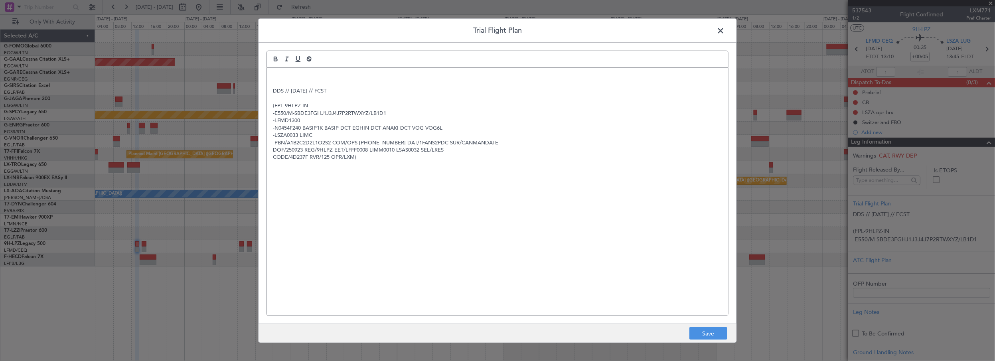
click at [270, 75] on div "DDS // 22SEP // FCST (FPL-9HLPZ-IN -E550/M-SBDE3FGHJ1J3J4J7P2RTWXYZ/LB1D1 -LFMD…" at bounding box center [497, 192] width 461 height 248
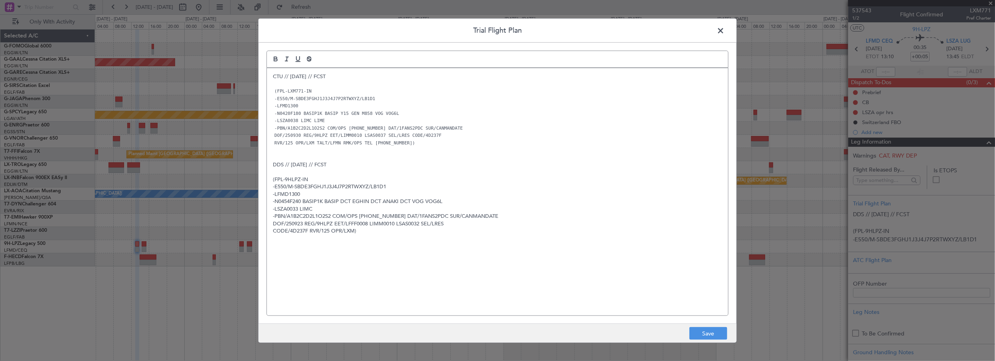
click at [556, 175] on p at bounding box center [497, 171] width 449 height 7
click at [710, 335] on button "Save" at bounding box center [708, 333] width 38 height 13
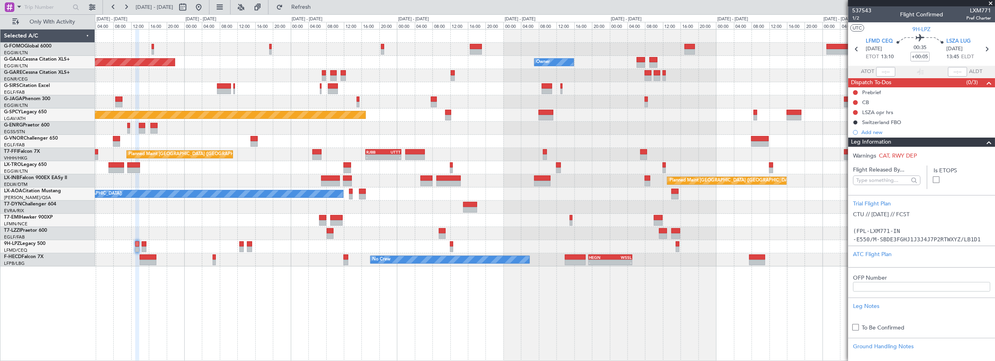
scroll to position [145, 0]
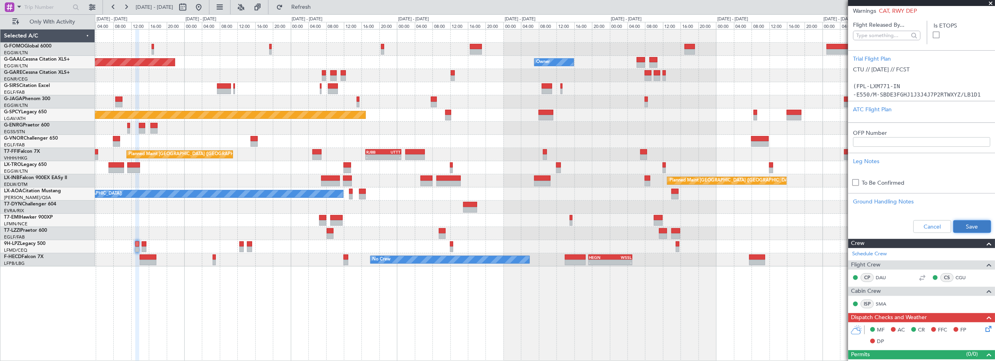
click at [967, 223] on button "Save" at bounding box center [972, 226] width 38 height 13
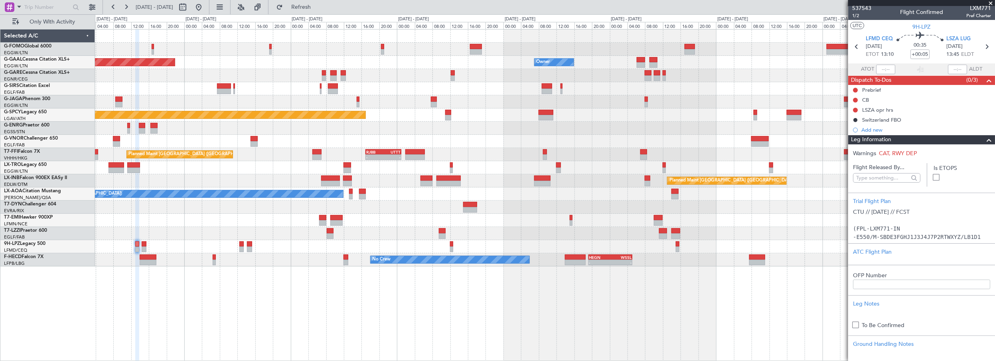
scroll to position [0, 0]
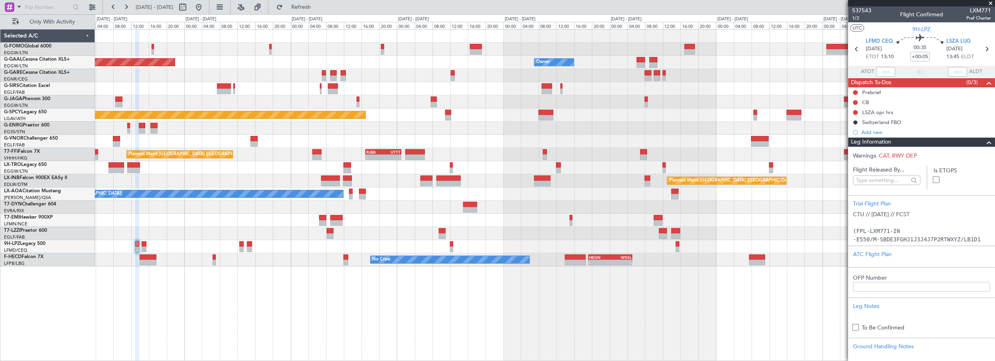
click at [923, 55] on mat-tooltip-component "Flight Time" at bounding box center [918, 62] width 37 height 21
click at [922, 53] on input "+00:05" at bounding box center [919, 57] width 19 height 10
click at [924, 55] on input "+00:05" at bounding box center [919, 57] width 19 height 10
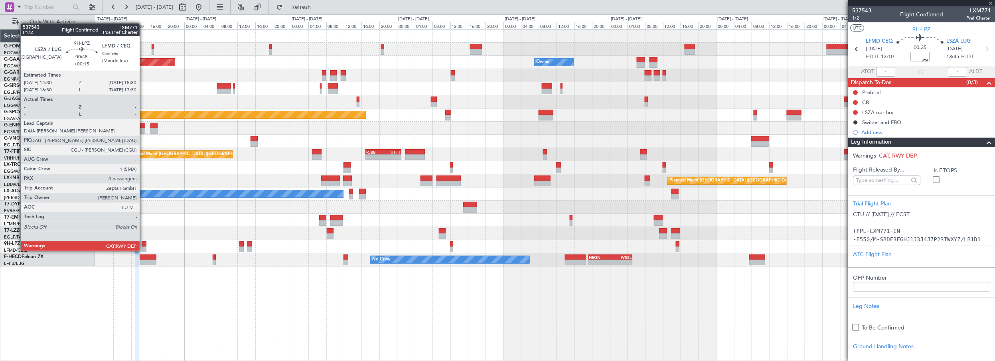
click at [144, 243] on div at bounding box center [144, 244] width 5 height 6
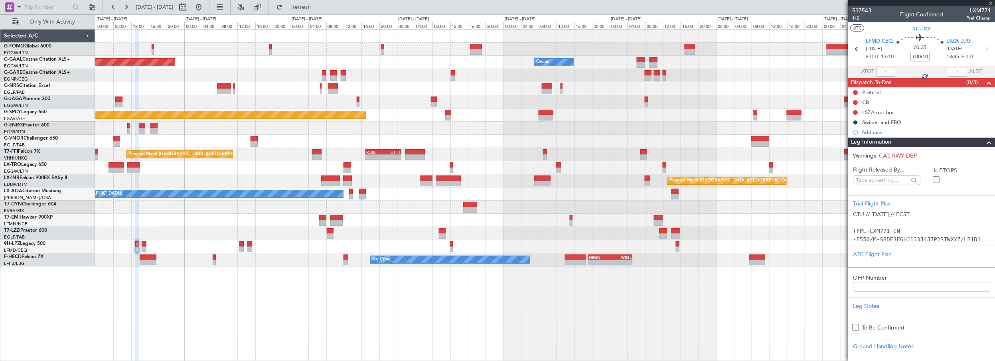
type input "+00:15"
type input "0"
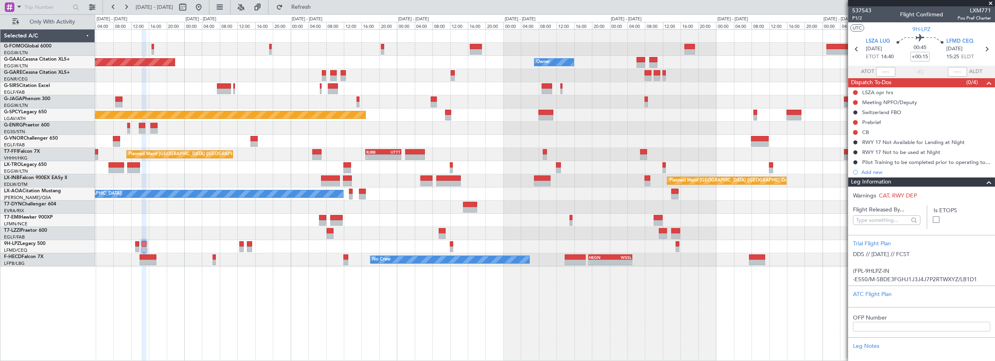
click at [986, 181] on span at bounding box center [989, 183] width 10 height 10
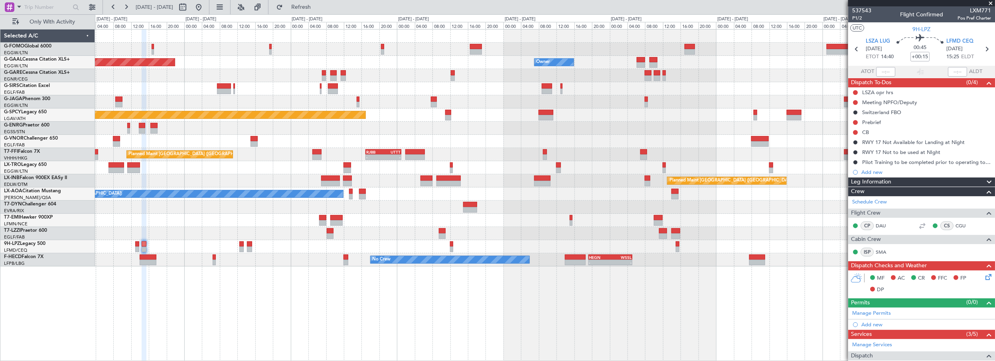
click at [882, 184] on span "Leg Information" at bounding box center [871, 182] width 40 height 9
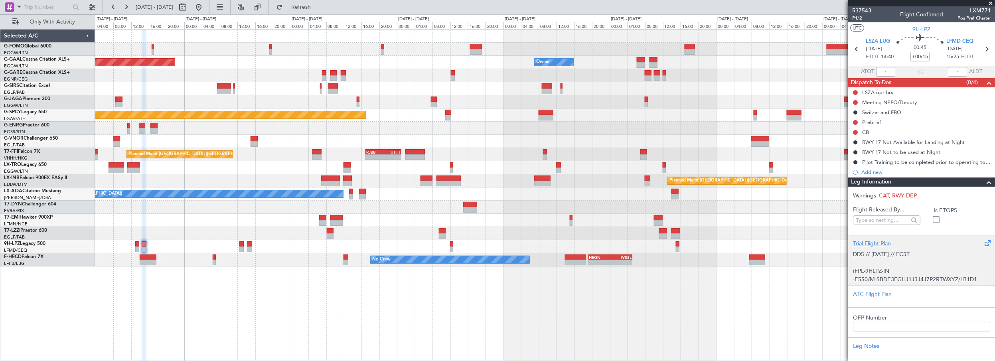
click at [869, 243] on div "Trial Flight Plan" at bounding box center [921, 243] width 137 height 8
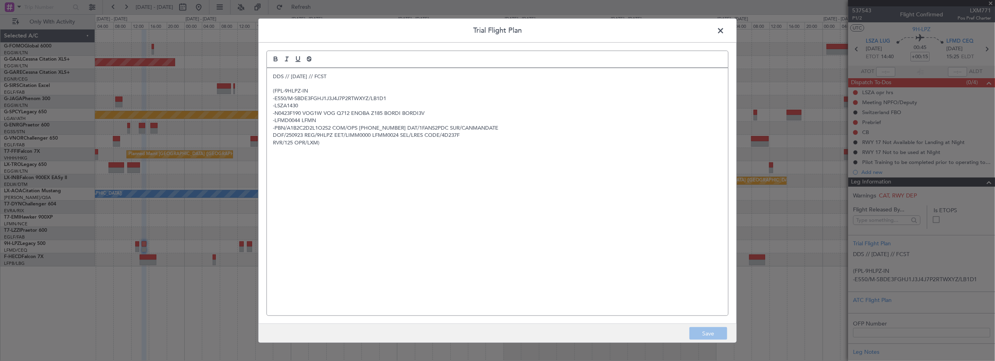
drag, startPoint x: 272, startPoint y: 75, endPoint x: 290, endPoint y: 70, distance: 18.7
click at [273, 75] on p "DDS // 22SEP // FCST" at bounding box center [497, 76] width 449 height 7
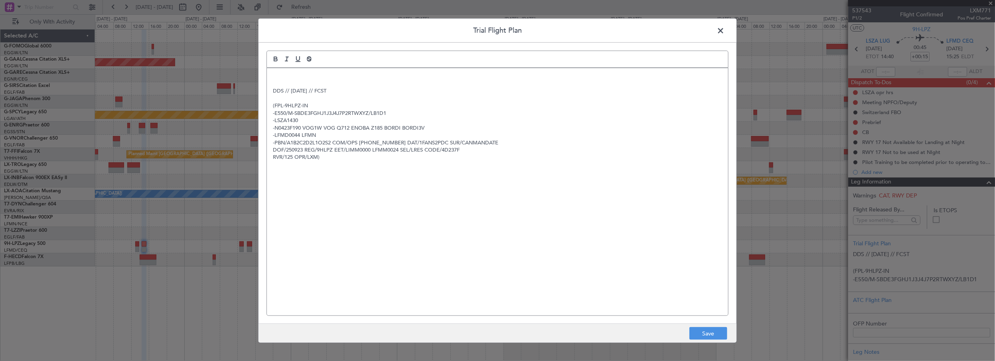
click at [294, 73] on p at bounding box center [497, 76] width 449 height 7
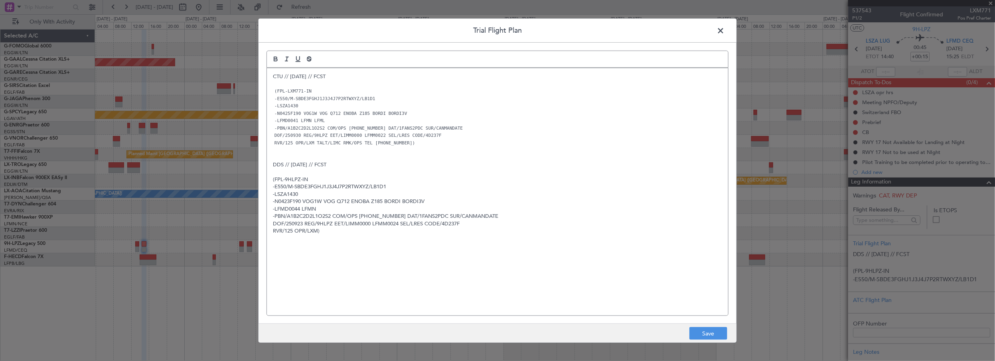
click at [637, 263] on div "CTU // 28SEP // FCST (FPL-LXM771-IN -E550/M-SBDE3FGHJ1J3J4J7P2RTWXYZ/LB1D1 -LSZ…" at bounding box center [497, 192] width 461 height 248
click at [716, 339] on button "Save" at bounding box center [708, 333] width 38 height 13
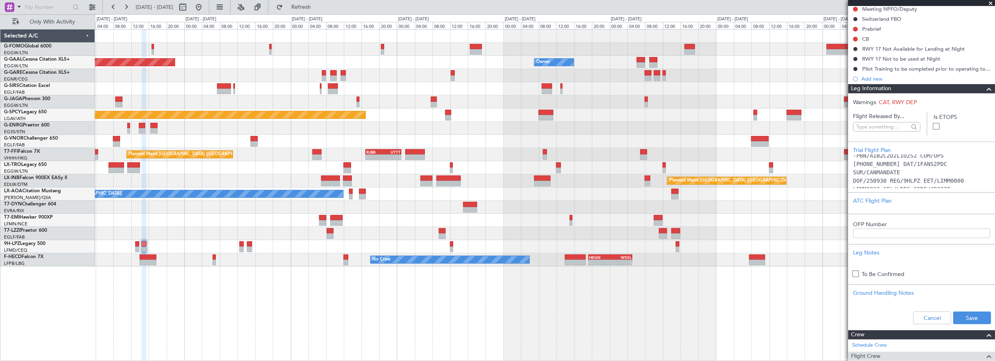
scroll to position [145, 0]
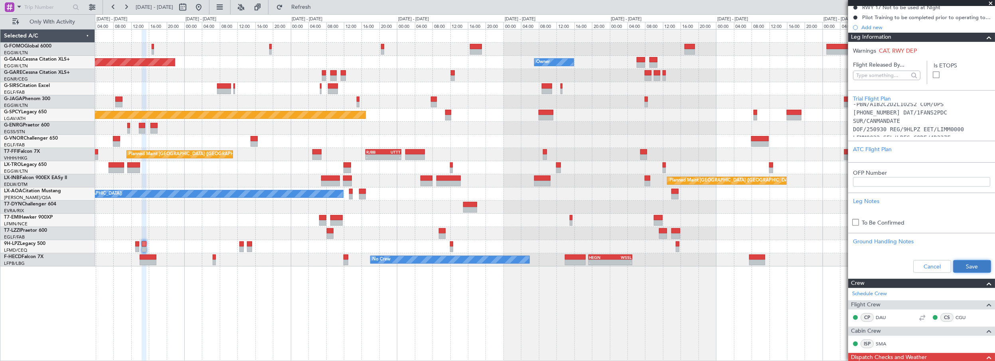
click at [972, 266] on button "Save" at bounding box center [972, 266] width 38 height 13
click at [985, 37] on span at bounding box center [989, 38] width 10 height 10
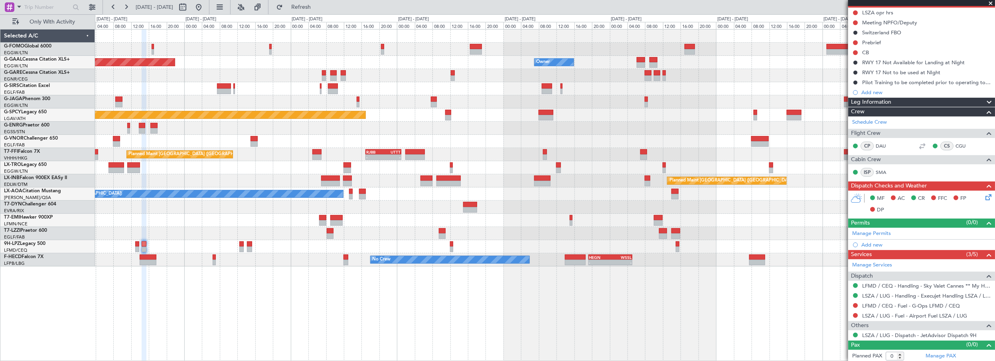
scroll to position [0, 0]
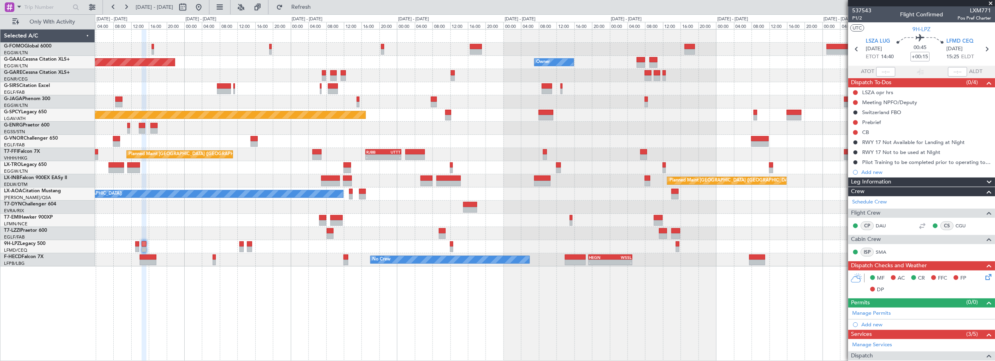
click at [878, 184] on span "Leg Information" at bounding box center [871, 182] width 40 height 9
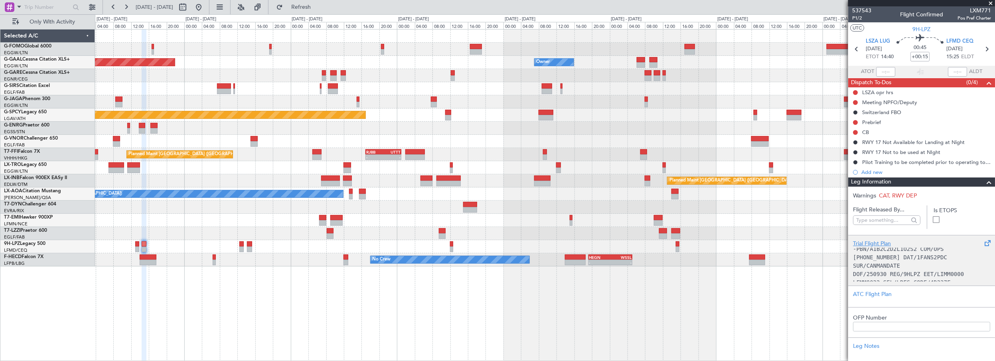
click at [871, 240] on div "Trial Flight Plan" at bounding box center [921, 243] width 137 height 8
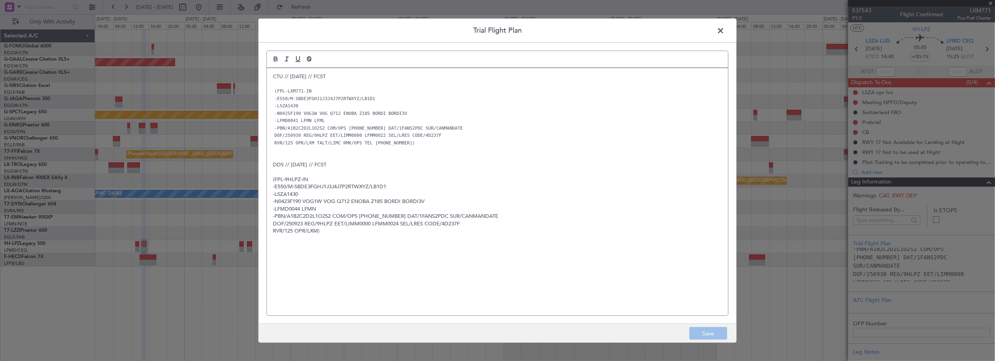
click at [724, 31] on span at bounding box center [724, 32] width 0 height 16
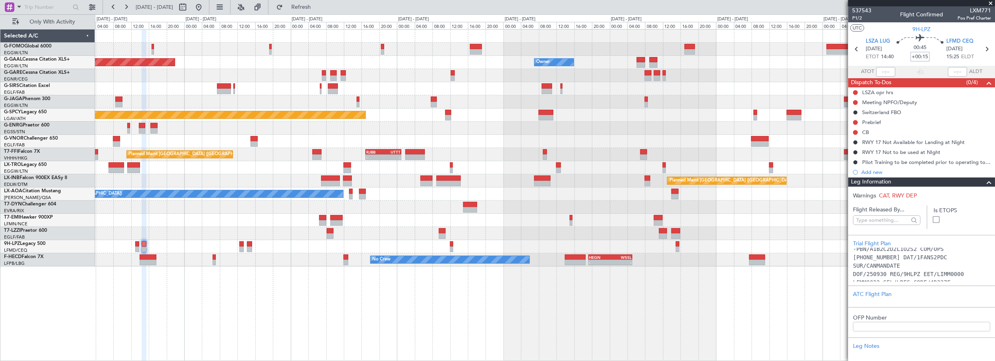
click at [917, 56] on input "+00:15" at bounding box center [919, 57] width 19 height 10
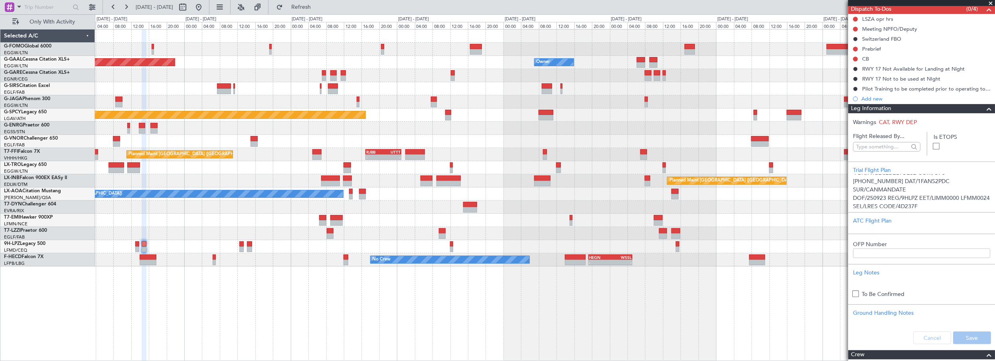
scroll to position [181, 0]
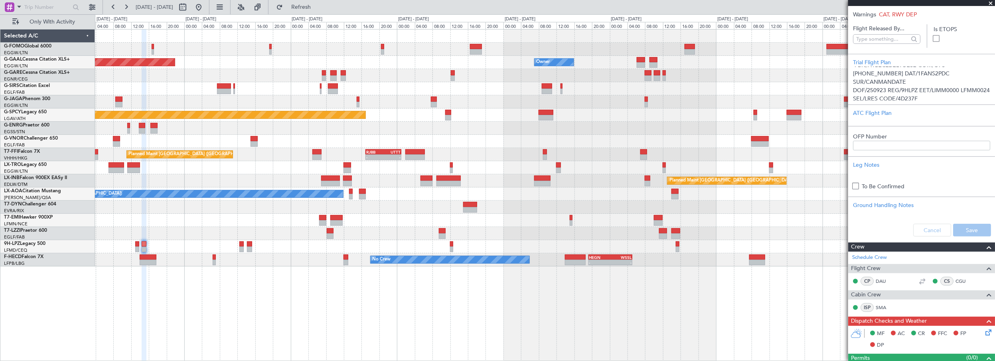
click at [990, 0] on span at bounding box center [991, 3] width 8 height 7
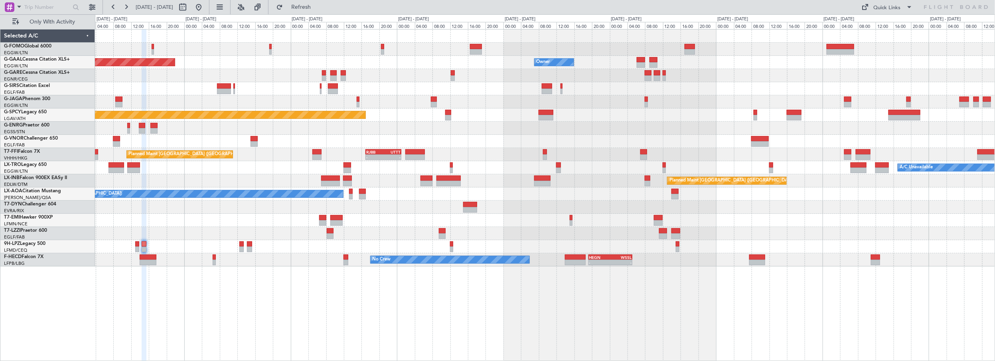
scroll to position [214, 0]
click at [318, 5] on span "Refresh" at bounding box center [301, 7] width 34 height 6
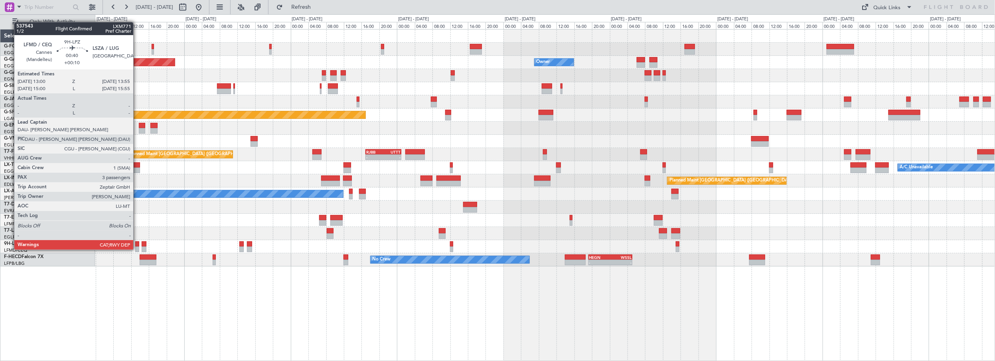
click at [137, 242] on div at bounding box center [137, 244] width 4 height 6
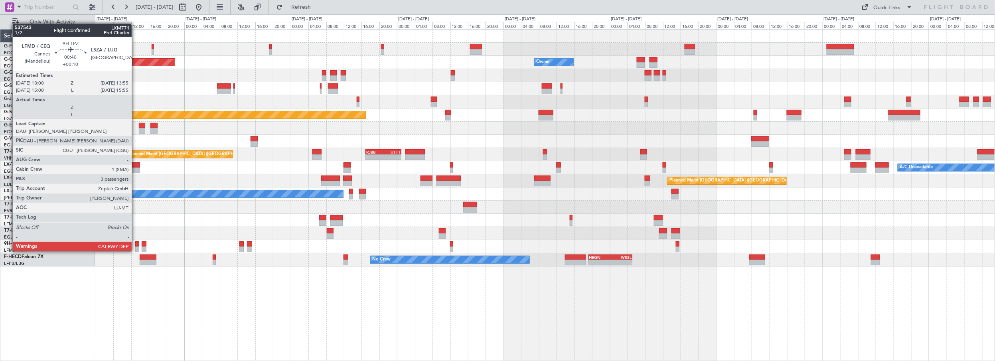
click at [136, 243] on div at bounding box center [137, 244] width 4 height 6
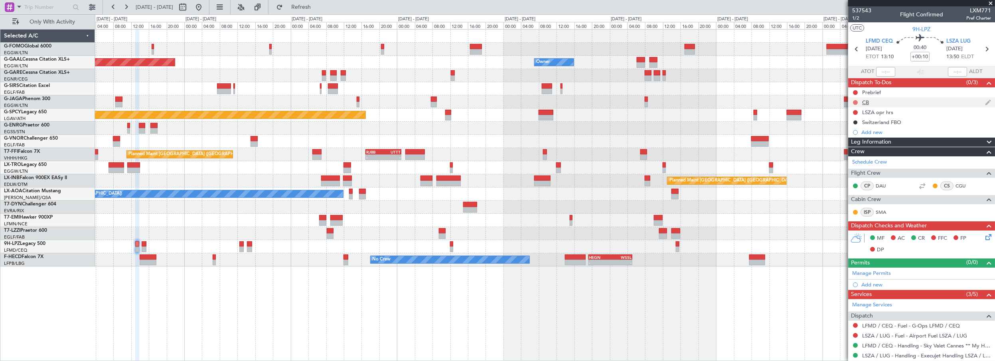
click at [854, 101] on button at bounding box center [855, 102] width 5 height 5
click at [847, 137] on span "Completed" at bounding box center [859, 137] width 26 height 8
click at [855, 92] on button at bounding box center [855, 92] width 5 height 5
click at [859, 114] on span "In Progress" at bounding box center [859, 115] width 27 height 8
click at [984, 233] on icon at bounding box center [987, 236] width 6 height 6
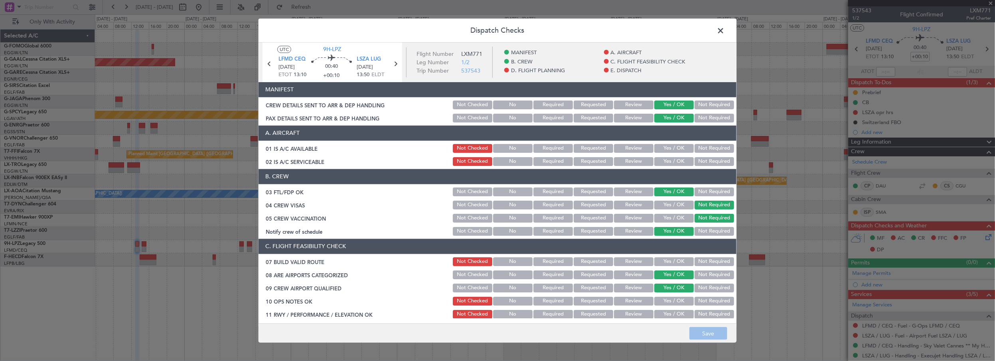
drag, startPoint x: 688, startPoint y: 149, endPoint x: 682, endPoint y: 149, distance: 6.0
click at [687, 149] on div "01 IS A/C AVAILABLE Not Checked No Required Requested Review Yes / OK Not Requi…" at bounding box center [497, 148] width 478 height 11
drag, startPoint x: 671, startPoint y: 165, endPoint x: 675, endPoint y: 148, distance: 17.5
click at [672, 162] on button "Yes / OK" at bounding box center [673, 161] width 39 height 9
click at [675, 146] on button "Yes / OK" at bounding box center [673, 148] width 39 height 9
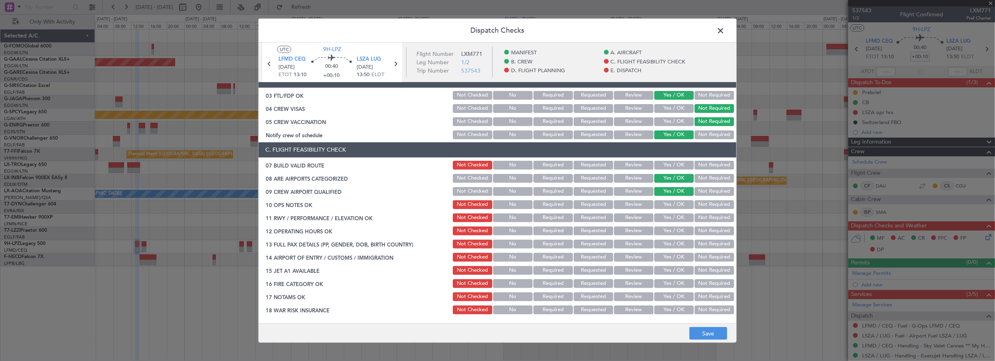
scroll to position [145, 0]
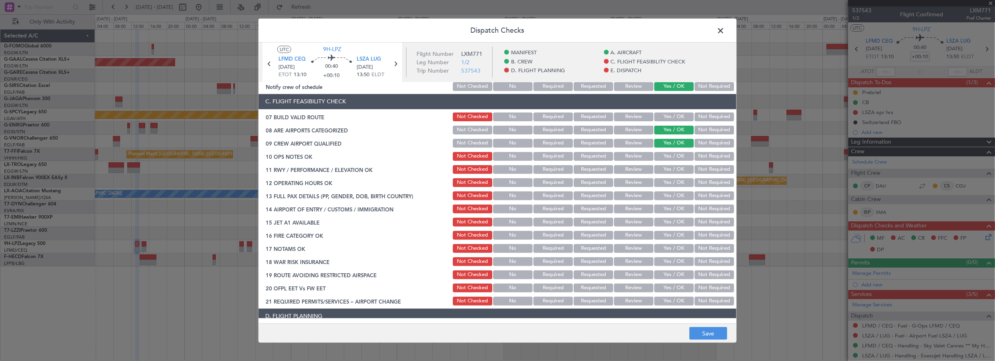
click at [675, 120] on div "Yes / OK" at bounding box center [673, 116] width 40 height 11
click at [678, 117] on button "Yes / OK" at bounding box center [673, 116] width 39 height 9
click at [666, 157] on button "Yes / OK" at bounding box center [673, 156] width 39 height 9
click at [663, 170] on button "Yes / OK" at bounding box center [673, 169] width 39 height 9
click at [663, 184] on button "Yes / OK" at bounding box center [673, 182] width 39 height 9
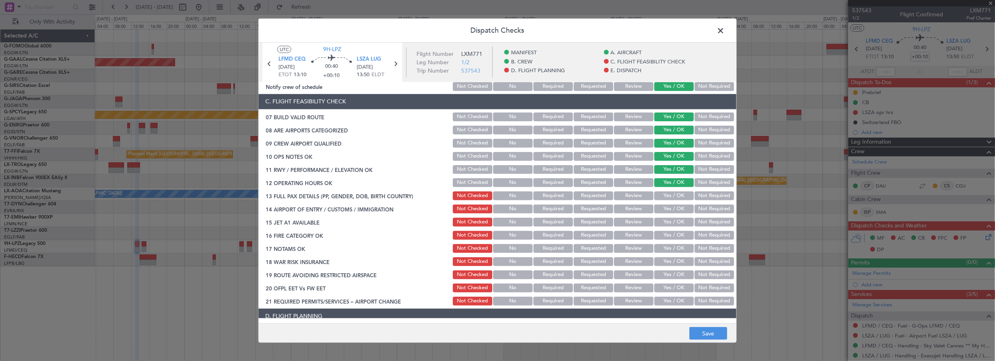
drag, startPoint x: 664, startPoint y: 194, endPoint x: 663, endPoint y: 199, distance: 4.5
click at [664, 195] on button "Yes / OK" at bounding box center [673, 195] width 39 height 9
click at [663, 208] on button "Yes / OK" at bounding box center [673, 209] width 39 height 9
click at [663, 220] on button "Yes / OK" at bounding box center [673, 222] width 39 height 9
click at [663, 235] on button "Yes / OK" at bounding box center [673, 235] width 39 height 9
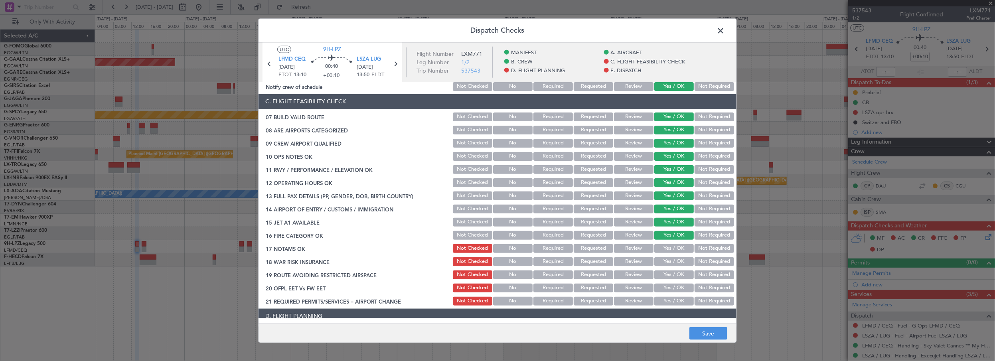
click at [660, 249] on button "Yes / OK" at bounding box center [673, 248] width 39 height 9
click at [661, 259] on button "Yes / OK" at bounding box center [673, 261] width 39 height 9
click at [703, 262] on button "Not Required" at bounding box center [714, 261] width 39 height 9
click at [673, 275] on button "Yes / OK" at bounding box center [673, 274] width 39 height 9
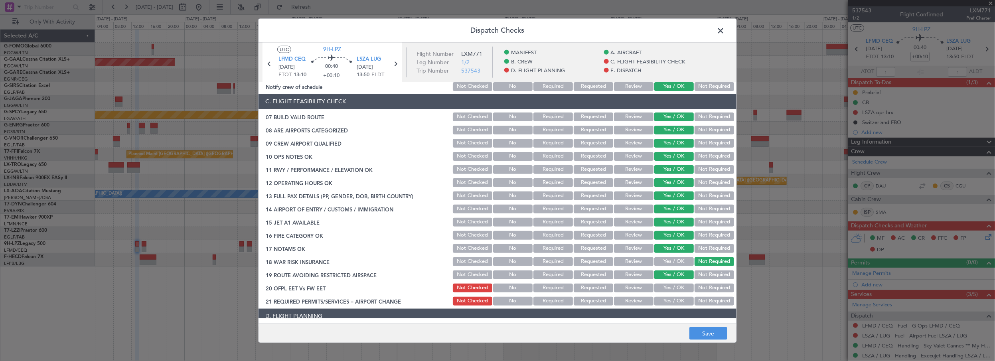
click at [673, 290] on button "Yes / OK" at bounding box center [673, 288] width 39 height 9
click at [672, 300] on button "Yes / OK" at bounding box center [673, 301] width 39 height 9
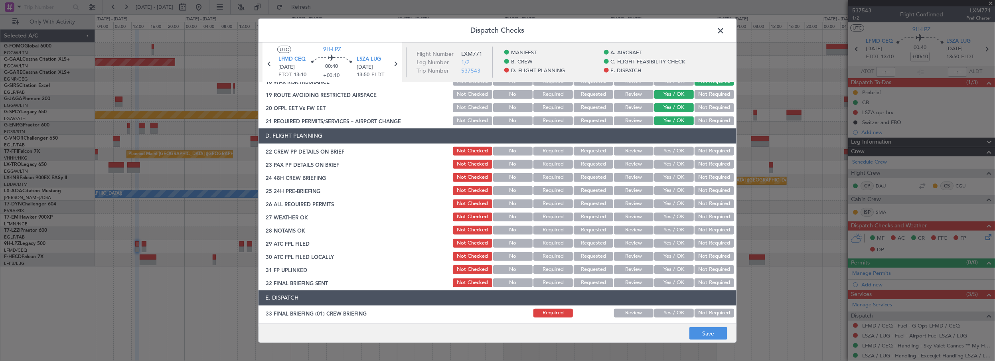
scroll to position [326, 0]
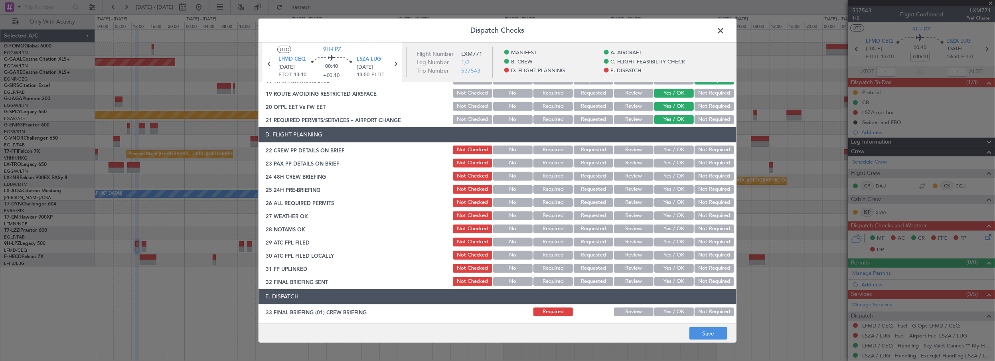
click at [670, 150] on button "Yes / OK" at bounding box center [673, 150] width 39 height 9
click at [668, 164] on button "Yes / OK" at bounding box center [673, 163] width 39 height 9
drag, startPoint x: 671, startPoint y: 175, endPoint x: 693, endPoint y: 186, distance: 24.1
click at [671, 175] on button "Yes / OK" at bounding box center [673, 176] width 39 height 9
click at [695, 188] on button "Not Required" at bounding box center [714, 189] width 39 height 9
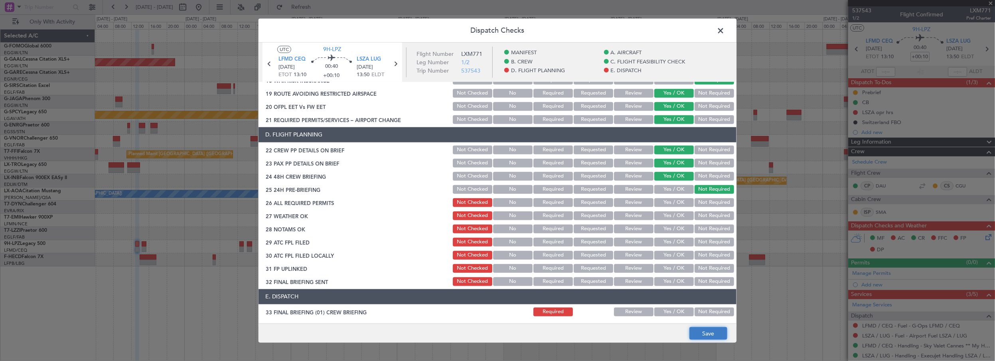
click at [704, 332] on button "Save" at bounding box center [708, 333] width 38 height 13
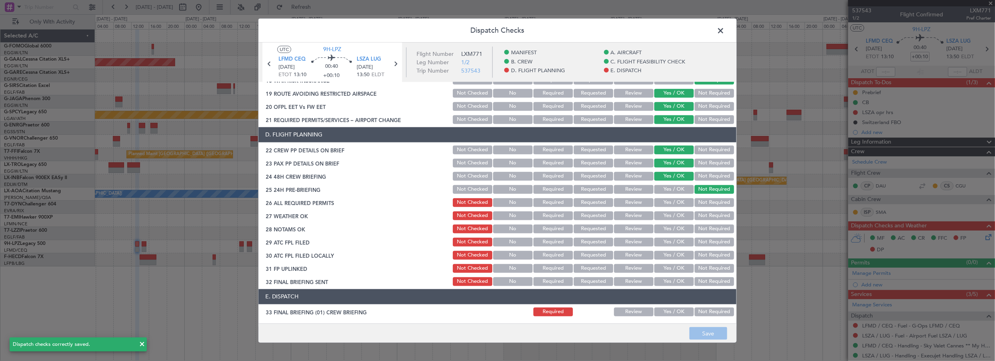
click at [724, 34] on span at bounding box center [724, 32] width 0 height 16
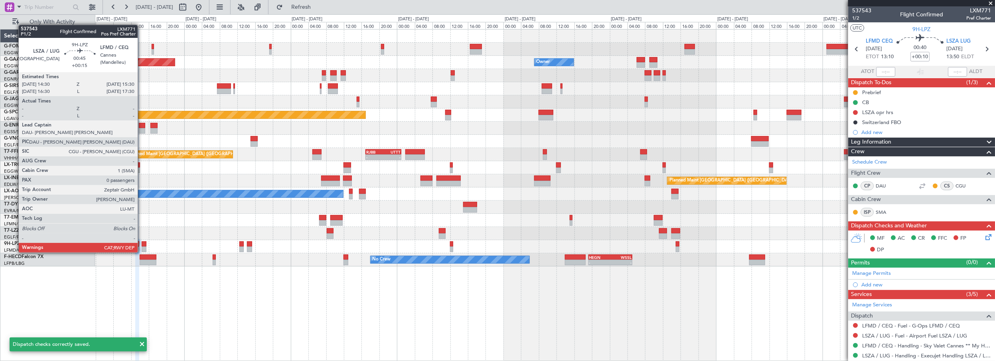
click at [142, 245] on div at bounding box center [144, 244] width 5 height 6
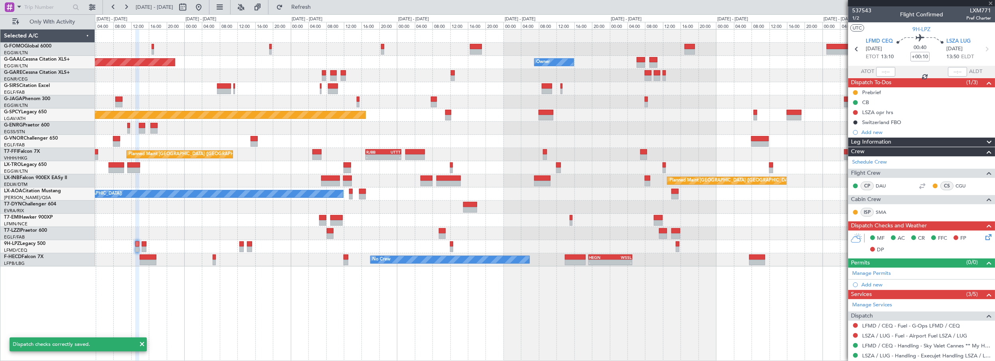
type input "+00:15"
type input "0"
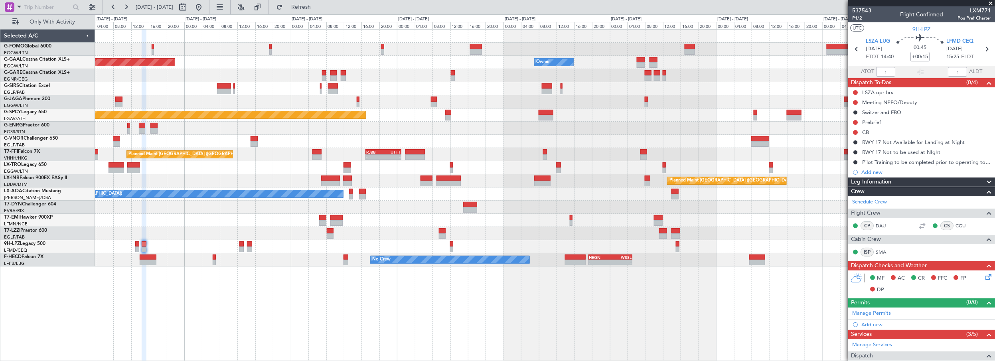
click at [164, 308] on div "EGGW 06:00 Z KTEB 13:15 Z - - Planned Maint Dusseldorf Owner Owner Planned Main…" at bounding box center [545, 195] width 900 height 332
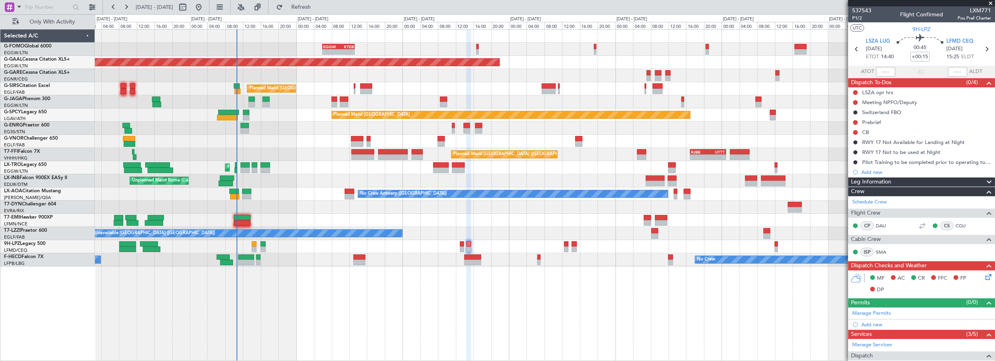
click at [444, 318] on div "EGGW 06:00 Z KTEB 13:15 Z - - Planned Maint Dusseldorf Owner Planned Maint Lond…" at bounding box center [545, 195] width 900 height 332
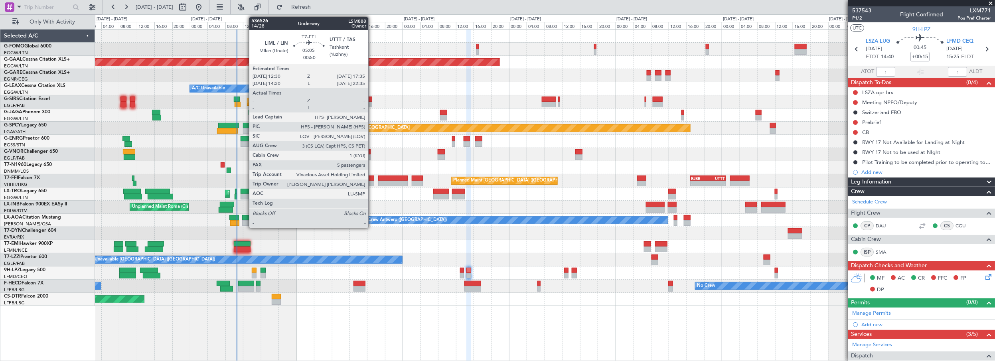
click at [372, 178] on div at bounding box center [362, 179] width 23 height 6
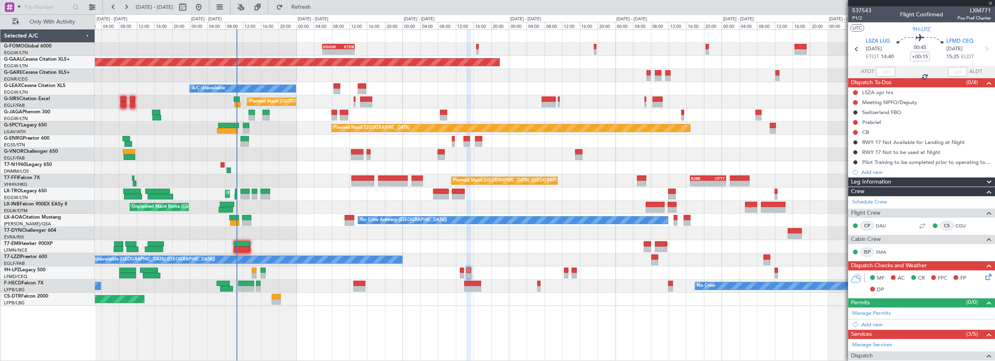
type input "-00:50"
type input "5"
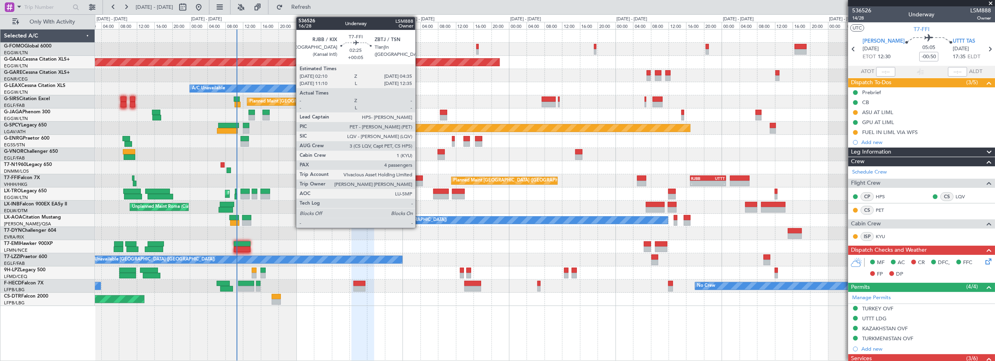
click at [419, 179] on div at bounding box center [417, 179] width 11 height 6
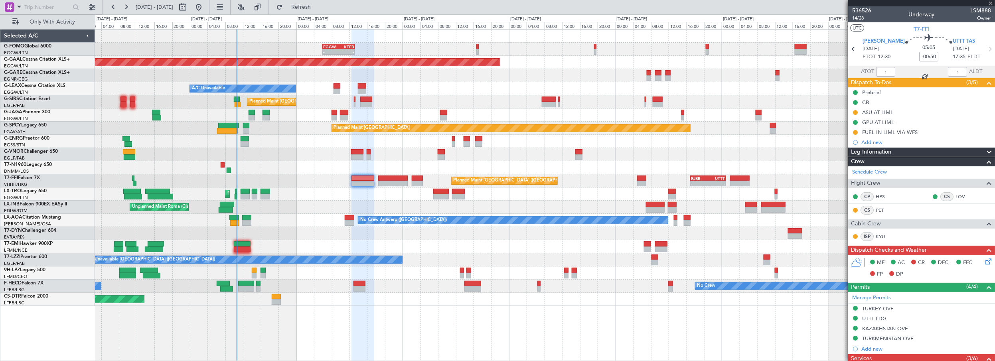
type input "+00:05"
type input "4"
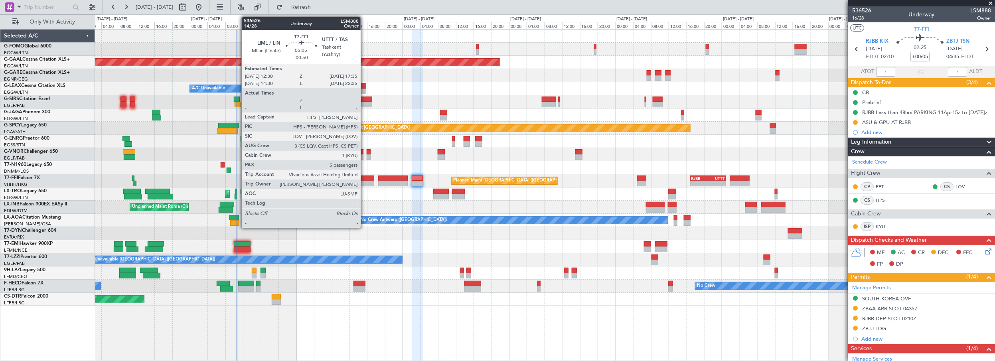
click at [365, 177] on div at bounding box center [362, 179] width 23 height 6
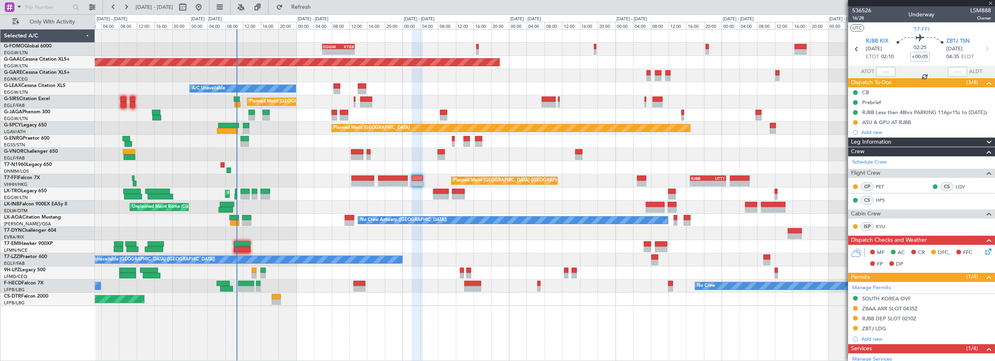
type input "-00:50"
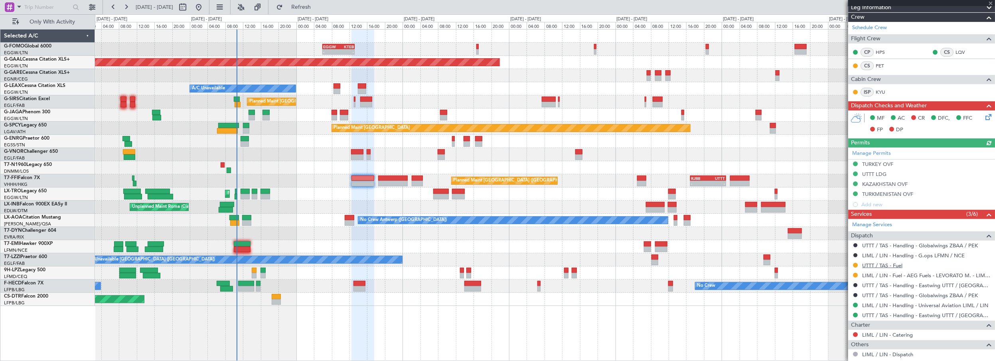
scroll to position [145, 0]
click at [893, 193] on mat-tooltip-component "KAZAKHSTAN OVF" at bounding box center [885, 195] width 53 height 21
click at [901, 192] on div "TURKMENISTAN OVF" at bounding box center [887, 193] width 51 height 7
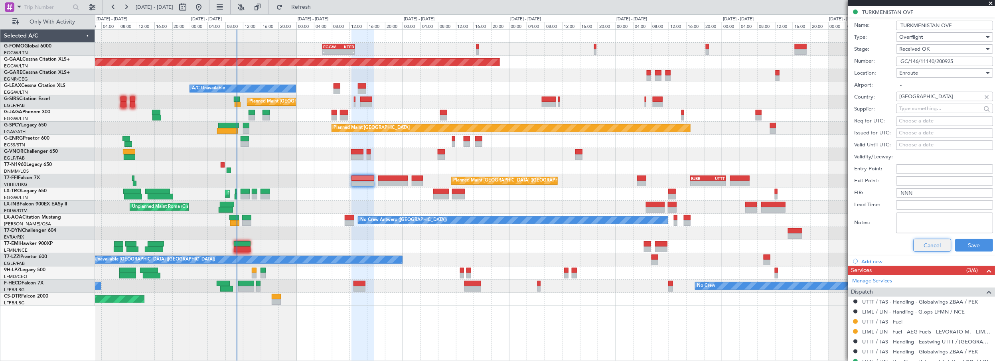
click at [928, 247] on button "Cancel" at bounding box center [932, 245] width 38 height 13
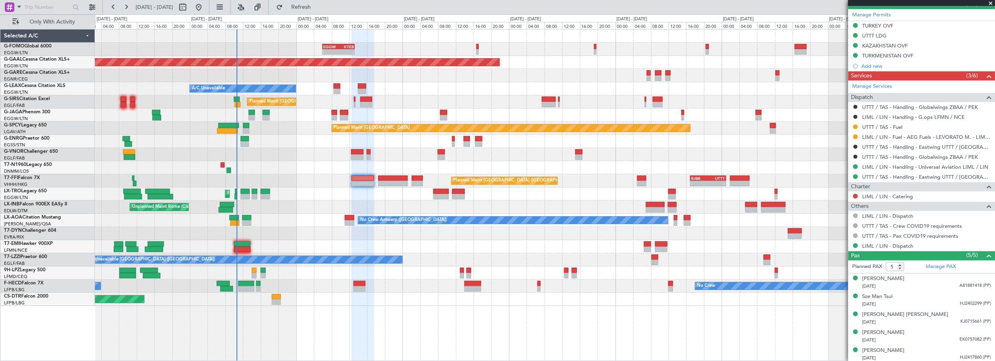
click at [990, 1] on span at bounding box center [991, 3] width 8 height 7
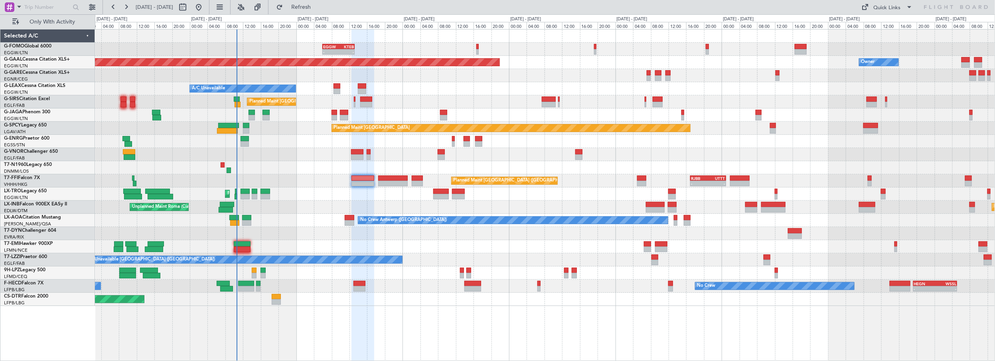
type input "0"
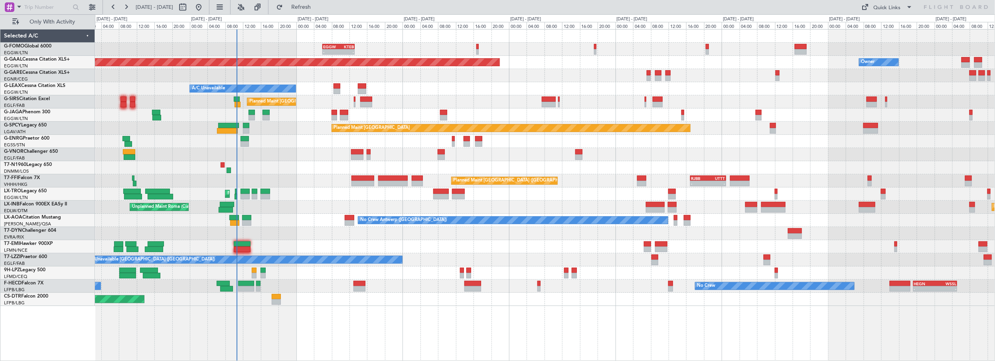
scroll to position [0, 0]
